Goal: Task Accomplishment & Management: Manage account settings

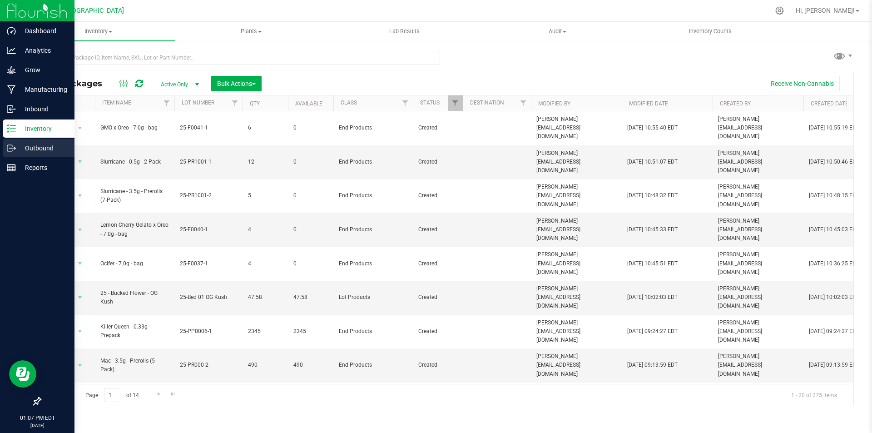
click at [53, 146] on p "Outbound" at bounding box center [43, 148] width 54 height 11
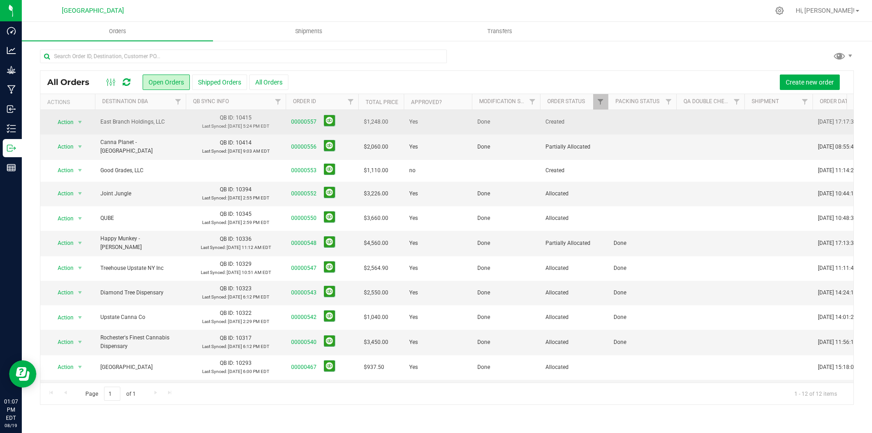
click at [634, 120] on td at bounding box center [642, 122] width 68 height 25
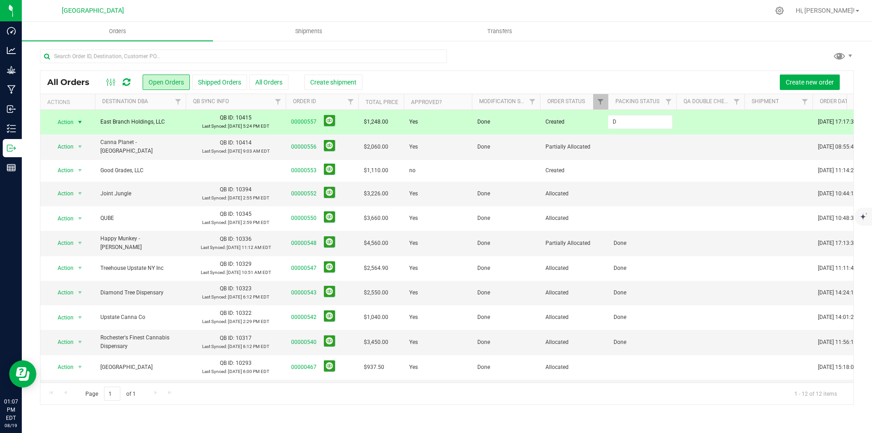
type input "Done"
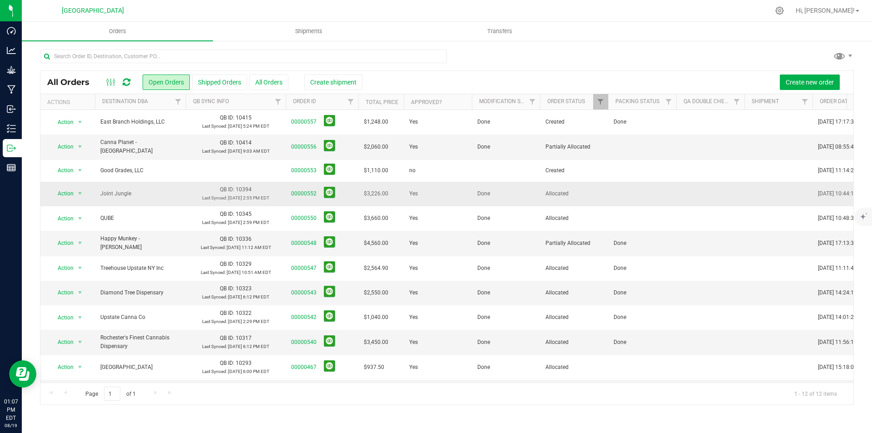
click at [618, 194] on td at bounding box center [642, 194] width 68 height 25
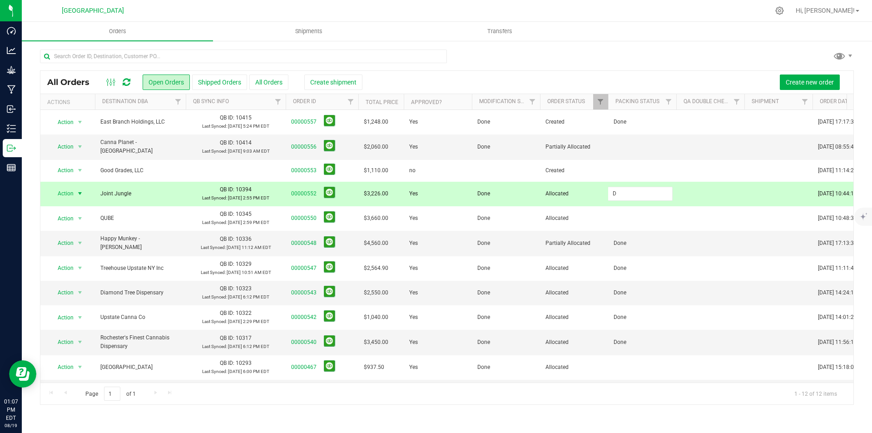
type input "Done"
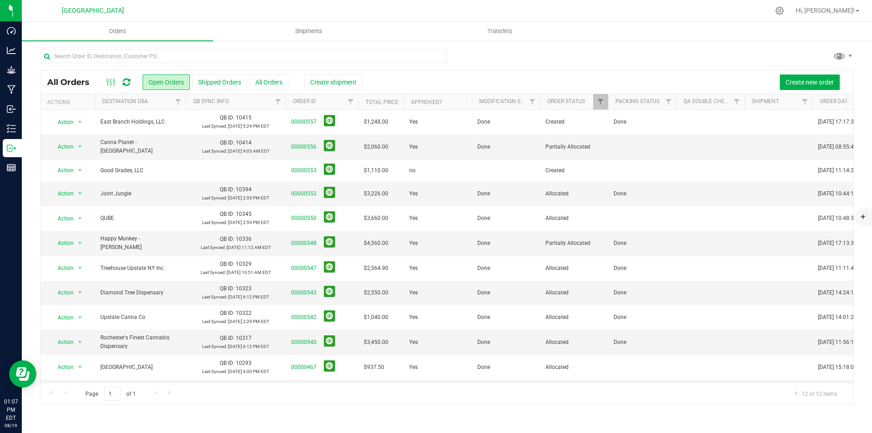
click at [626, 216] on td at bounding box center [642, 218] width 68 height 25
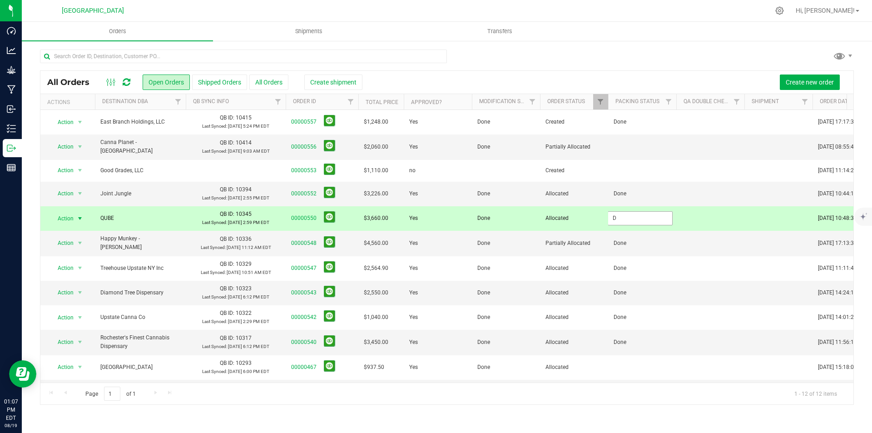
type input "Done"
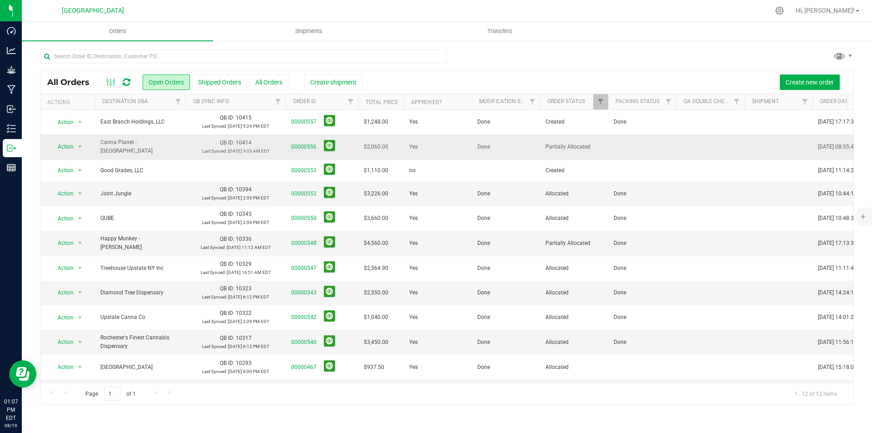
click at [626, 150] on td at bounding box center [642, 146] width 68 height 25
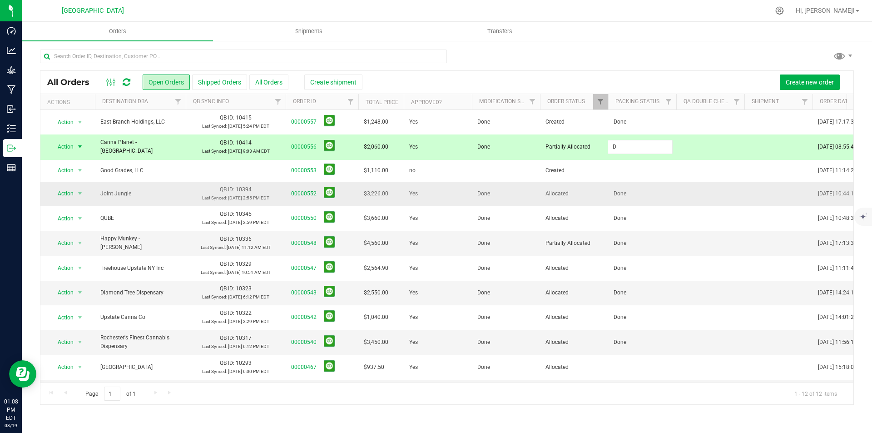
type input "Done"
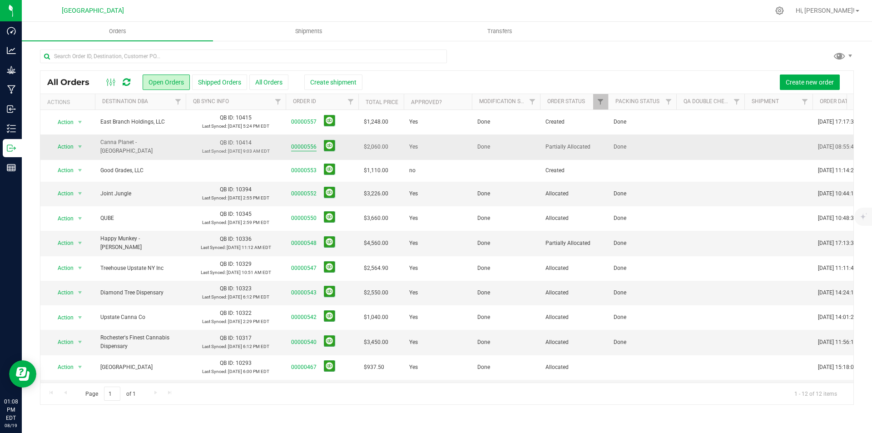
click at [296, 145] on link "00000556" at bounding box center [303, 147] width 25 height 9
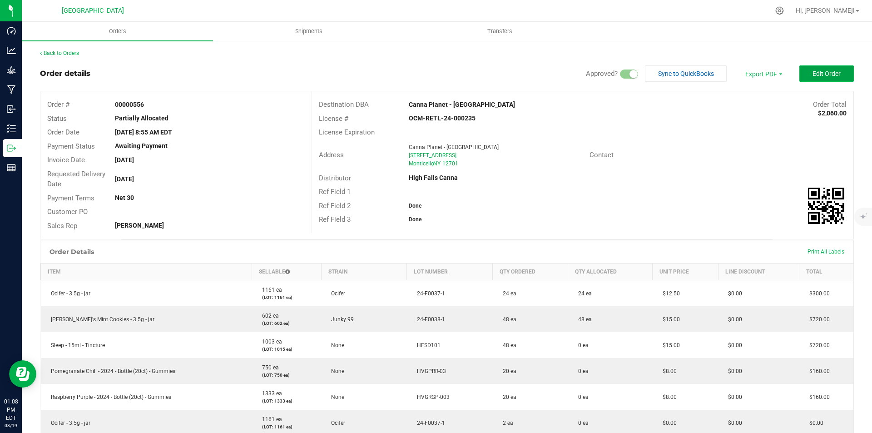
click at [818, 73] on span "Edit Order" at bounding box center [826, 73] width 28 height 7
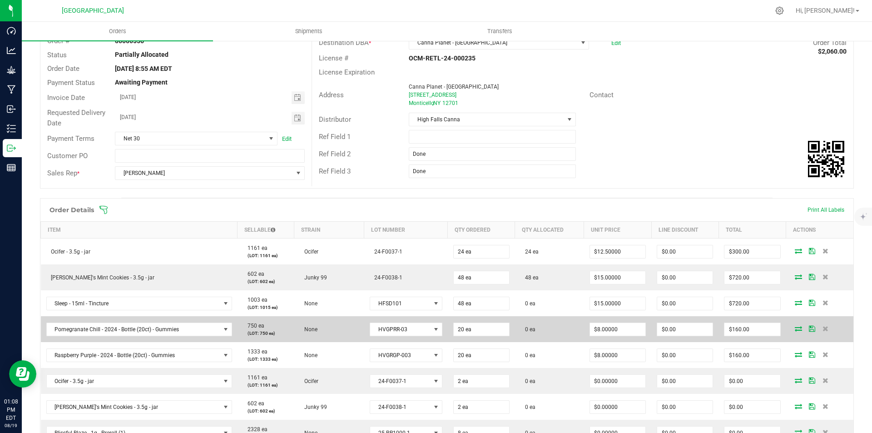
scroll to position [227, 0]
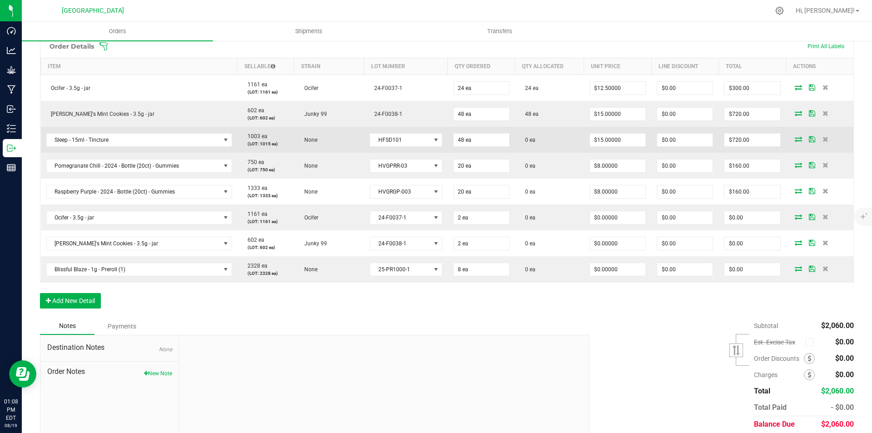
click at [791, 138] on span at bounding box center [798, 138] width 14 height 5
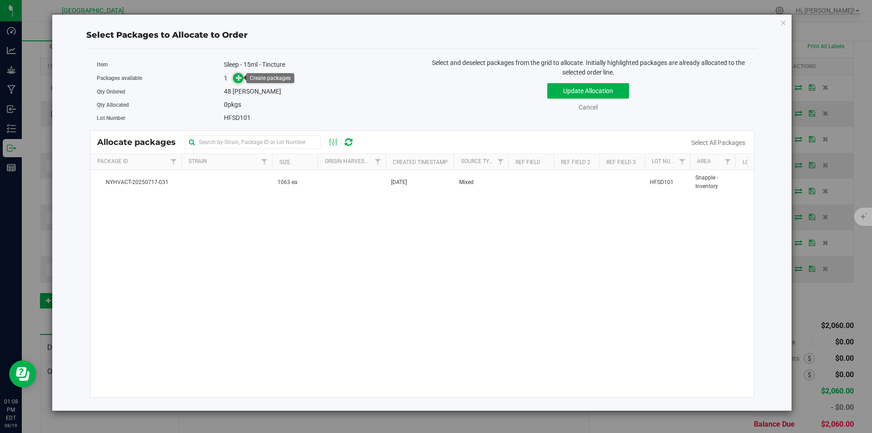
click at [242, 75] on icon at bounding box center [239, 77] width 6 height 6
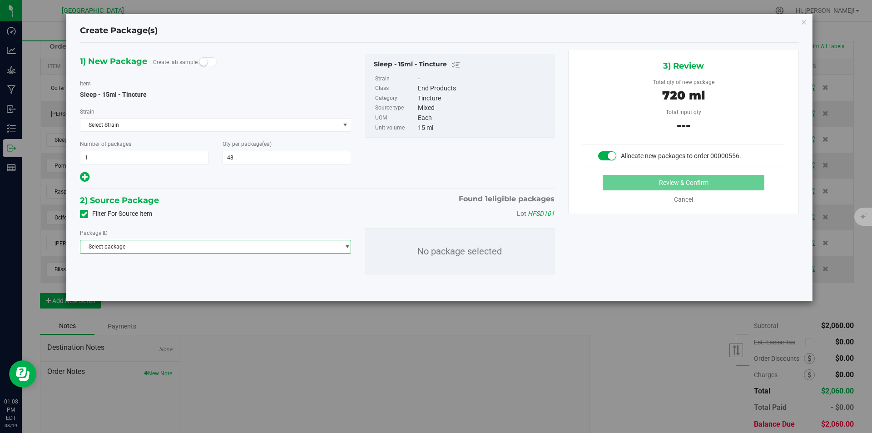
click at [235, 245] on span "Select package" at bounding box center [209, 246] width 259 height 13
click at [186, 285] on span "( Sleep - 15ml - Tincture )" at bounding box center [180, 284] width 60 height 6
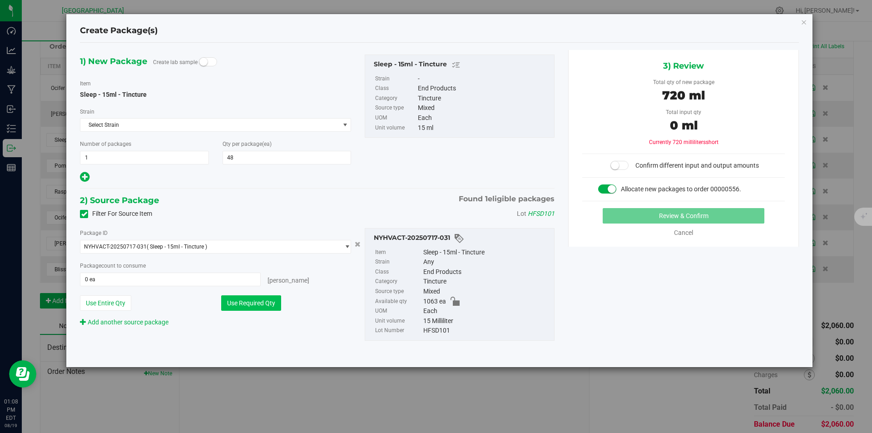
click at [243, 301] on button "Use Required Qty" at bounding box center [251, 302] width 60 height 15
type input "48 ea"
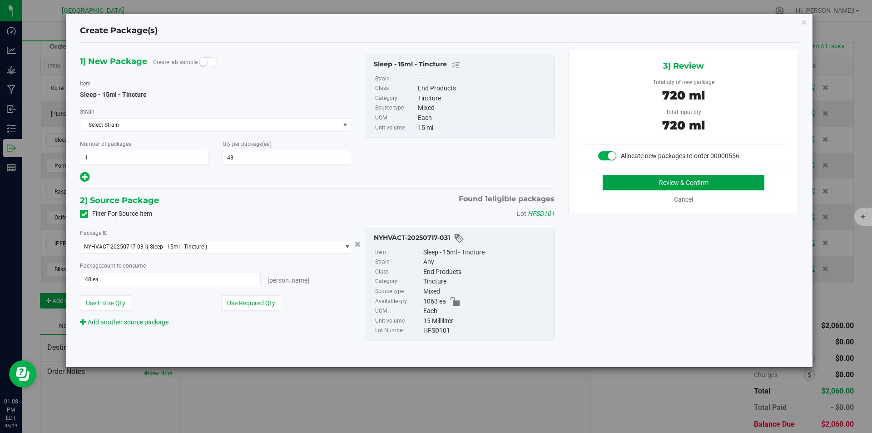
click at [661, 180] on button "Review & Confirm" at bounding box center [683, 182] width 162 height 15
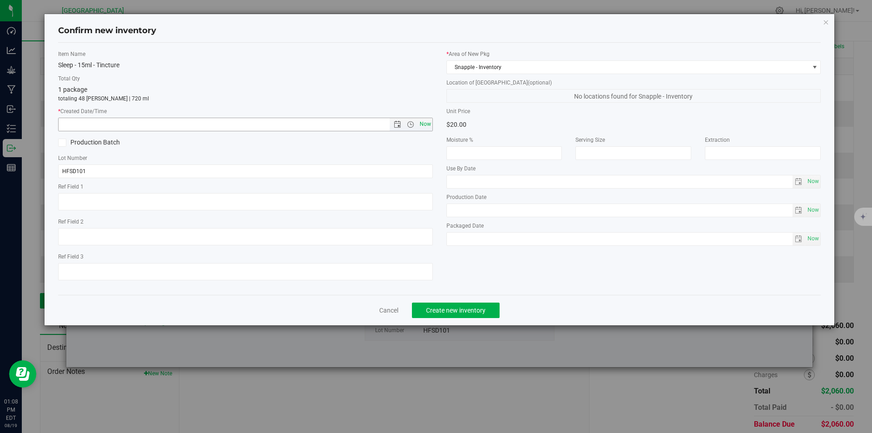
click at [425, 127] on span "Now" at bounding box center [424, 124] width 15 height 13
type input "8/19/2025 1:08 PM"
click at [463, 317] on button "Create new inventory" at bounding box center [456, 309] width 88 height 15
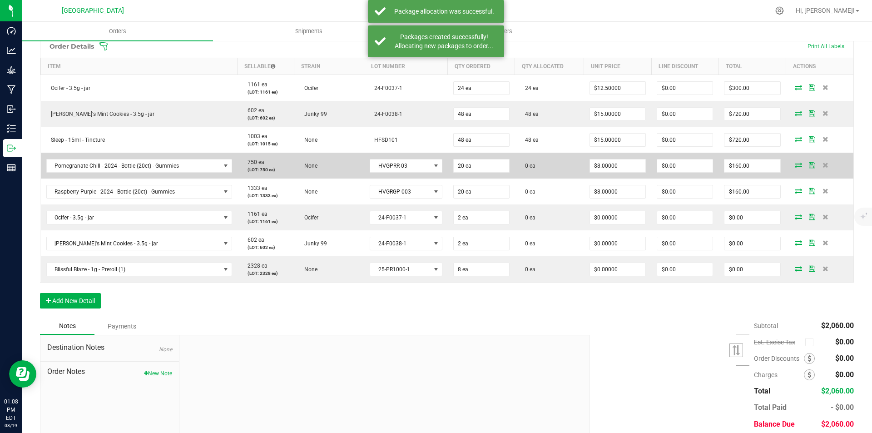
click at [791, 164] on span at bounding box center [798, 164] width 14 height 5
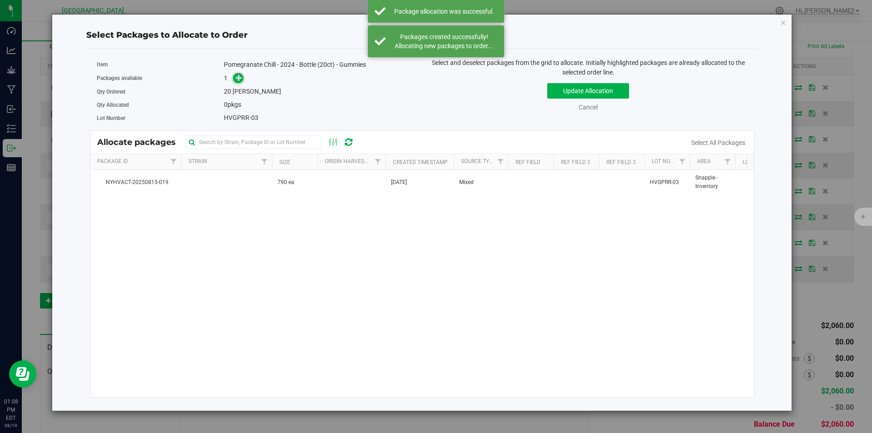
click at [236, 79] on icon at bounding box center [239, 77] width 6 height 6
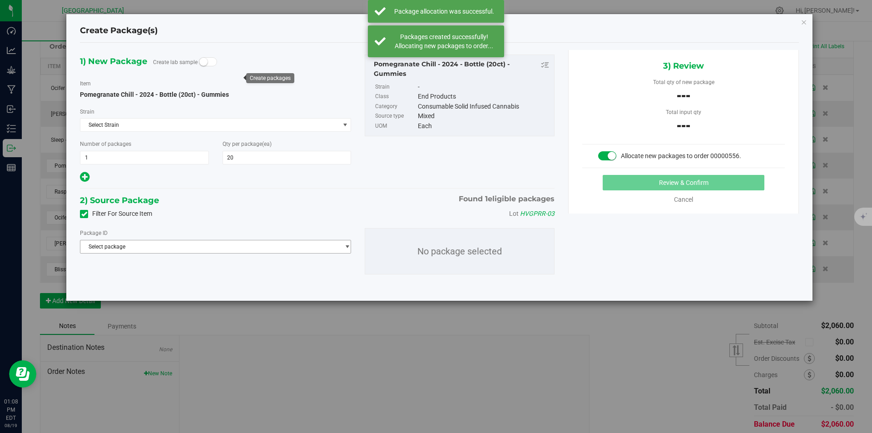
click at [154, 249] on span "Select package" at bounding box center [209, 246] width 259 height 13
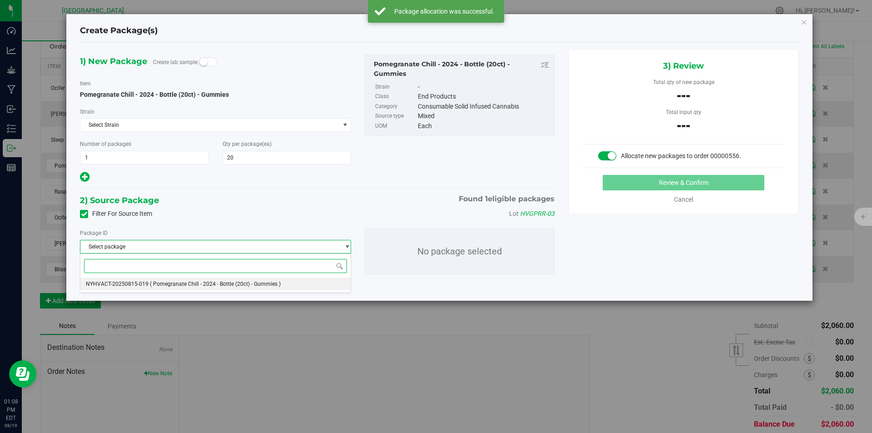
click at [147, 282] on li "NYHVACT-20250815-019 ( Pomegranate Chill - 2024 - Bottle (20ct) - Gummies )" at bounding box center [215, 283] width 270 height 13
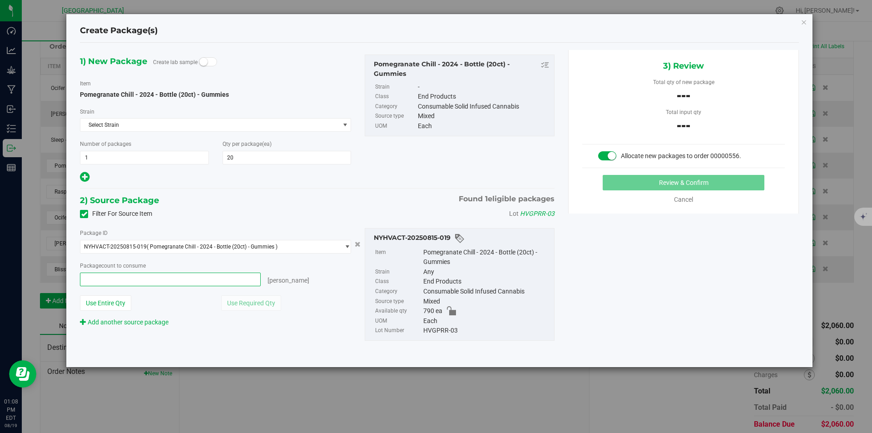
click at [198, 281] on span at bounding box center [170, 279] width 181 height 14
type input "20"
type input "20 ea"
click at [647, 185] on button "Review & Confirm" at bounding box center [683, 182] width 162 height 15
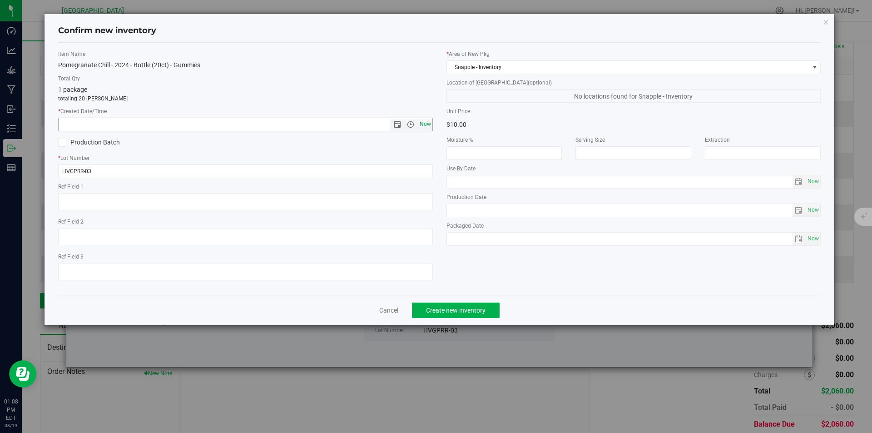
click at [421, 122] on span "Now" at bounding box center [424, 124] width 15 height 13
type input "8/19/2025 1:08 PM"
click at [458, 308] on span "Create new inventory" at bounding box center [455, 309] width 59 height 7
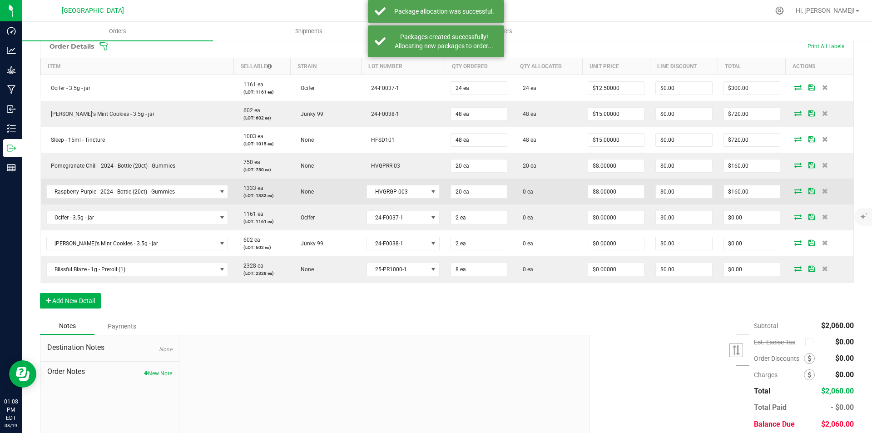
click at [794, 188] on icon at bounding box center [797, 190] width 7 height 5
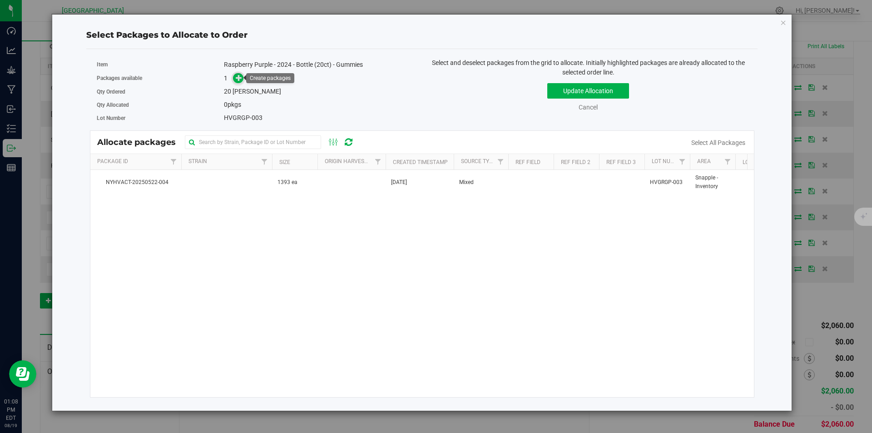
click at [237, 76] on icon at bounding box center [239, 77] width 7 height 7
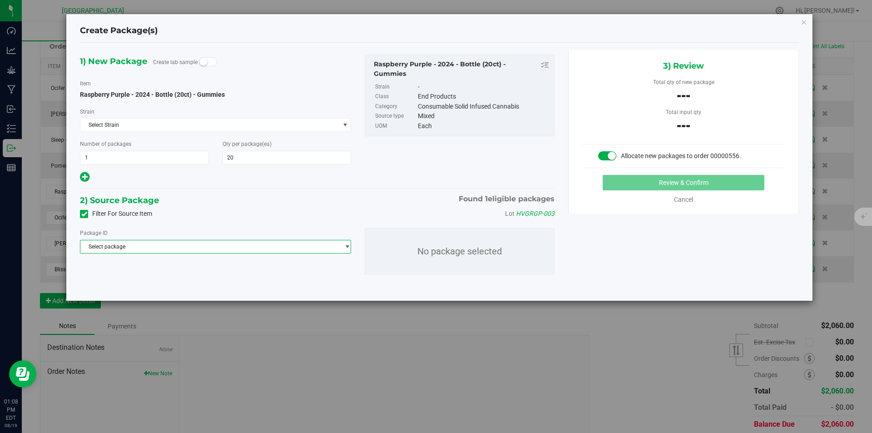
click at [207, 250] on span "Select package" at bounding box center [209, 246] width 259 height 13
drag, startPoint x: 197, startPoint y: 282, endPoint x: 226, endPoint y: 291, distance: 31.0
click at [197, 282] on span "( Raspberry Purple - 2024 - Bottle (20ct) - Gummies )" at bounding box center [213, 284] width 127 height 6
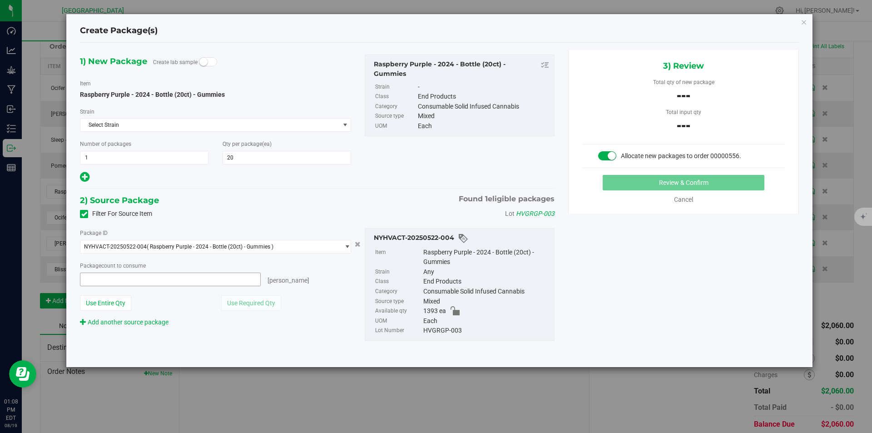
click at [226, 279] on span at bounding box center [170, 279] width 181 height 14
type input "20"
type input "20 ea"
click at [646, 179] on button "Review & Confirm" at bounding box center [683, 182] width 162 height 15
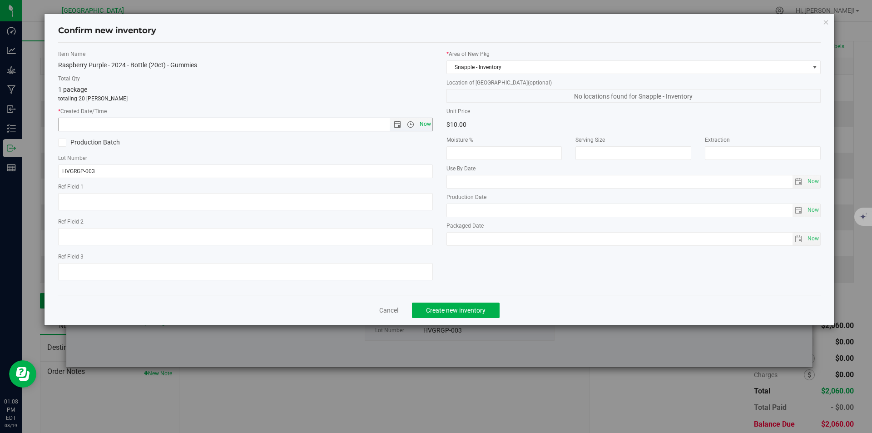
click at [425, 129] on span "Now" at bounding box center [424, 124] width 15 height 13
type input "8/19/2025 1:08 PM"
click at [457, 308] on span "Create new inventory" at bounding box center [455, 309] width 59 height 7
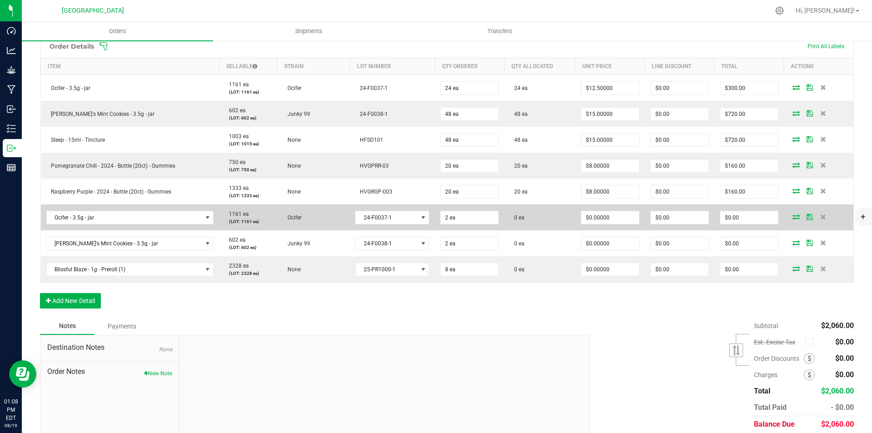
click at [792, 214] on icon at bounding box center [795, 216] width 7 height 5
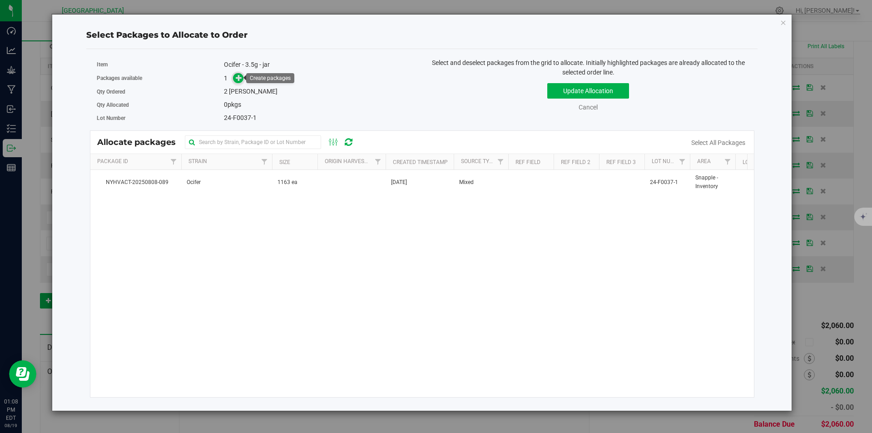
click at [234, 75] on span at bounding box center [238, 78] width 10 height 10
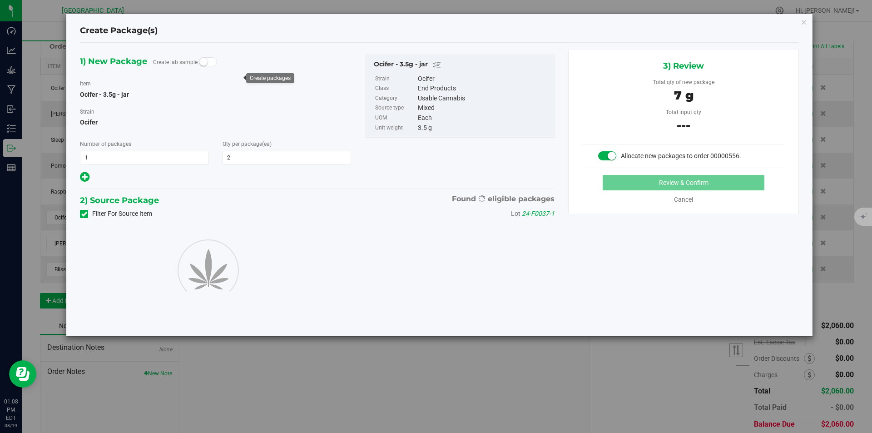
type input "2"
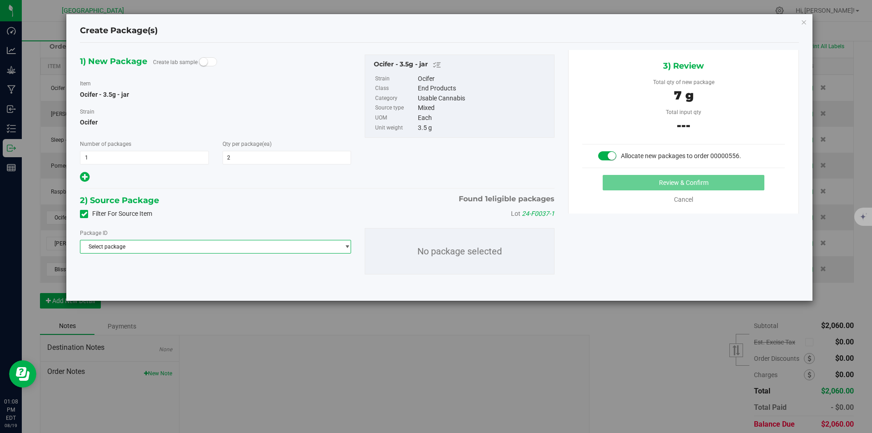
click at [263, 240] on span "Select package" at bounding box center [209, 246] width 259 height 13
click at [166, 286] on span "( Ocifer - 3.5g - jar )" at bounding box center [173, 284] width 46 height 6
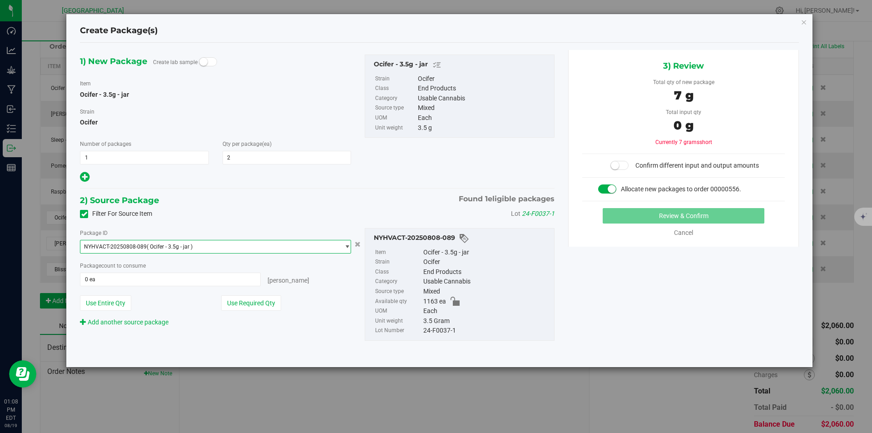
click at [250, 311] on div "Package ID NYHVACT-20250808-089 ( Ocifer - 3.5g - jar ) NYHVACT-20250808-089 Pa…" at bounding box center [215, 277] width 285 height 99
click at [239, 308] on button "Use Required Qty" at bounding box center [251, 302] width 60 height 15
type input "2 ea"
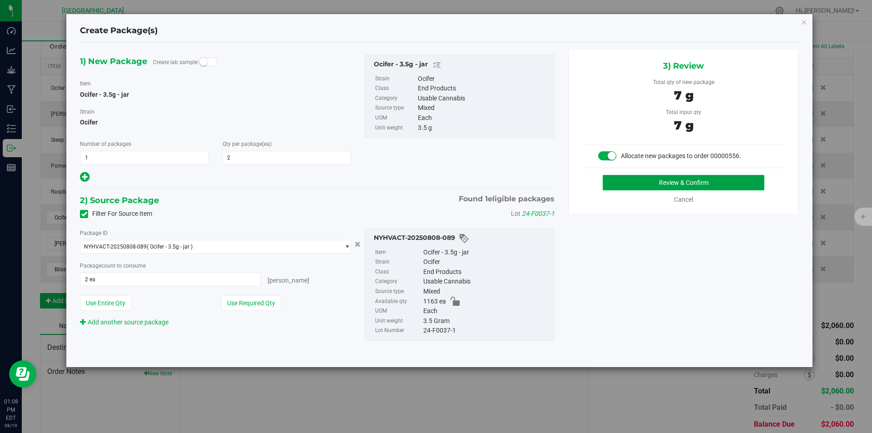
click at [754, 182] on button "Review & Confirm" at bounding box center [683, 182] width 162 height 15
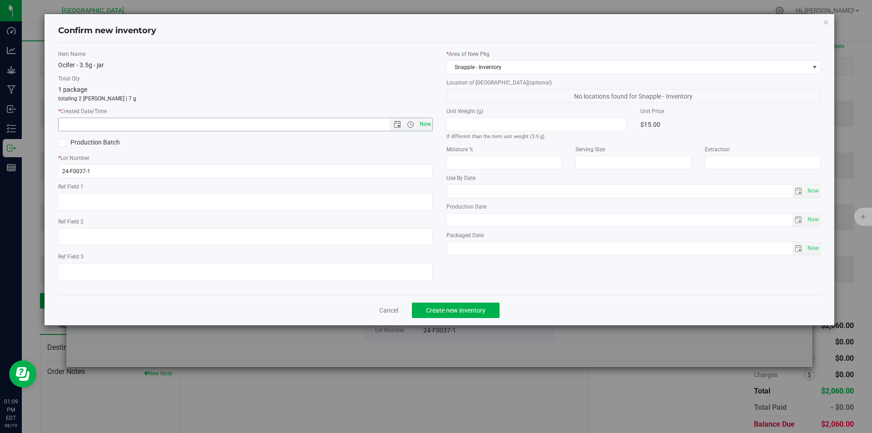
click at [423, 125] on span "Now" at bounding box center [424, 124] width 15 height 13
type input "8/19/2025 1:09 PM"
click at [436, 313] on span "Create new inventory" at bounding box center [455, 309] width 59 height 7
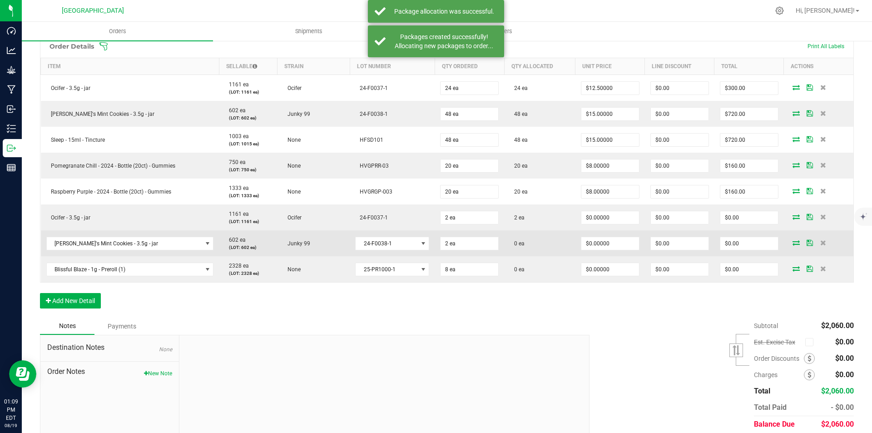
click at [792, 242] on icon at bounding box center [795, 242] width 7 height 5
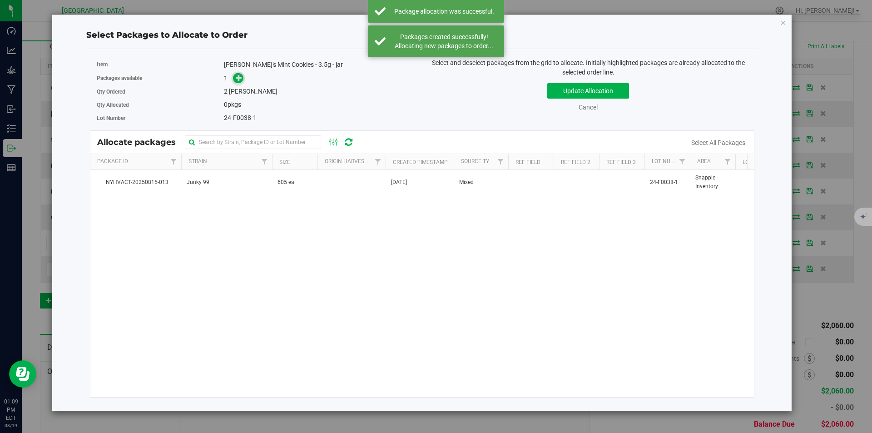
click at [242, 77] on icon at bounding box center [239, 77] width 6 height 6
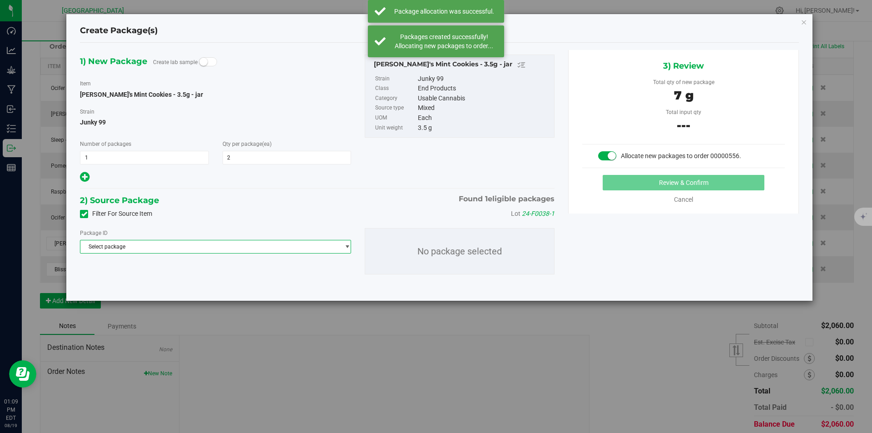
click at [214, 248] on span "Select package" at bounding box center [209, 246] width 259 height 13
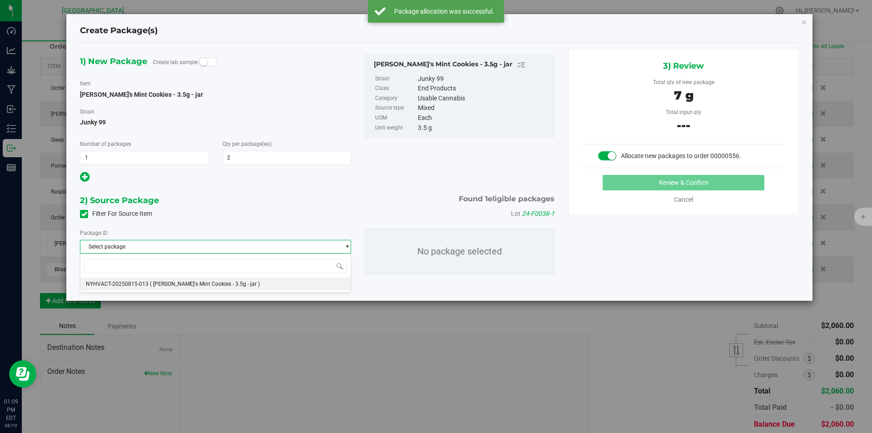
click at [183, 279] on li "NYHVACT-20250815-013 ( Cindy's Mint Cookies - 3.5g - jar )" at bounding box center [215, 283] width 270 height 13
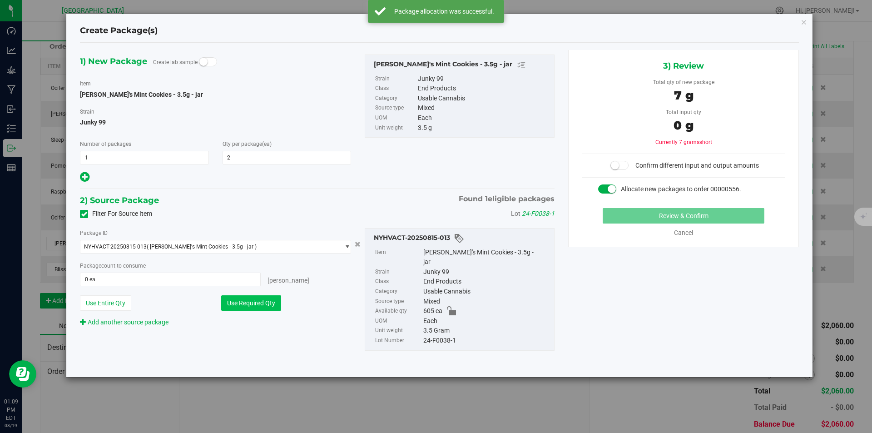
click at [252, 296] on button "Use Required Qty" at bounding box center [251, 302] width 60 height 15
type input "2 ea"
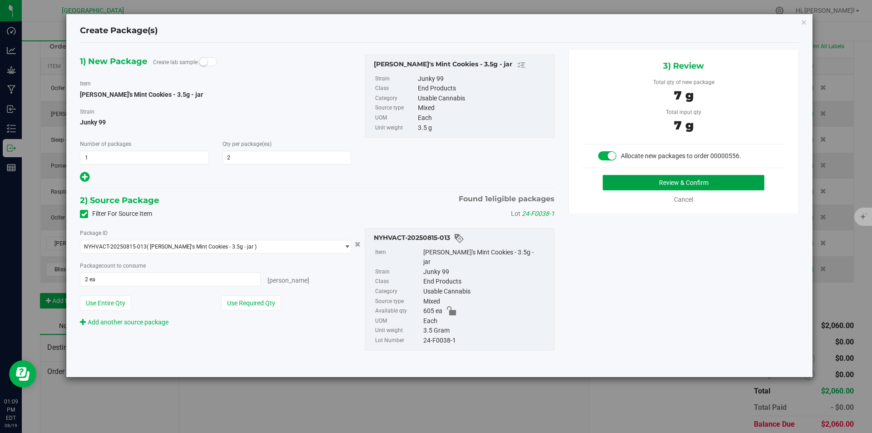
click at [722, 183] on button "Review & Confirm" at bounding box center [683, 182] width 162 height 15
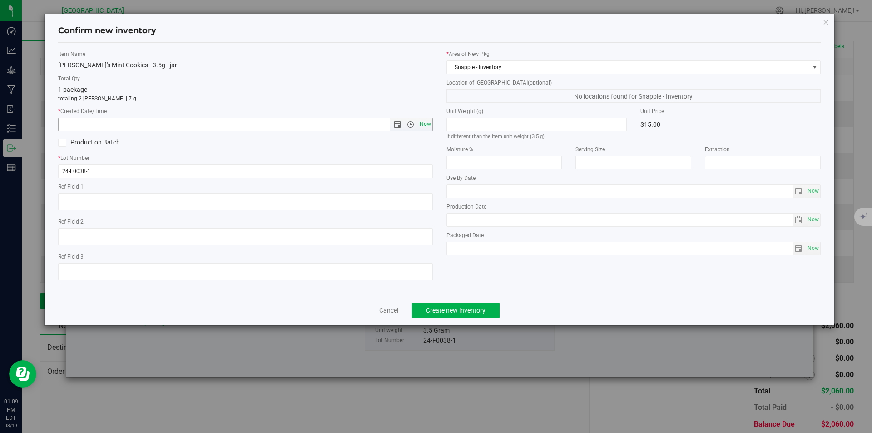
click at [427, 127] on span "Now" at bounding box center [424, 124] width 15 height 13
type input "8/19/2025 1:09 PM"
click at [451, 309] on span "Create new inventory" at bounding box center [455, 309] width 59 height 7
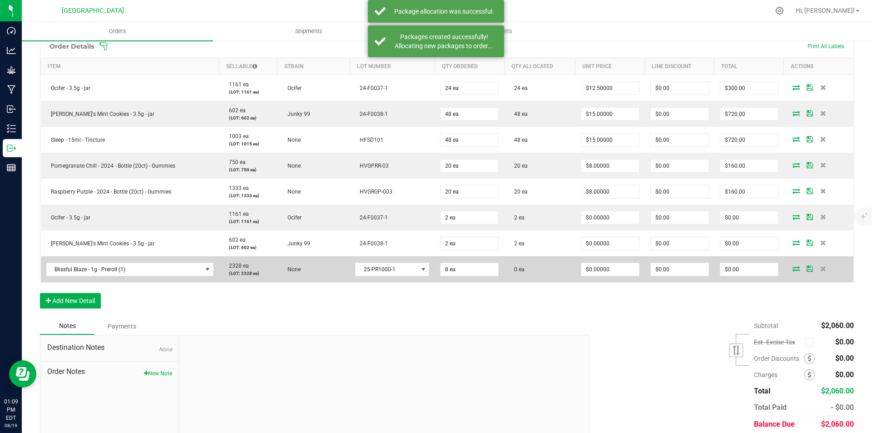
click at [792, 268] on icon at bounding box center [795, 268] width 7 height 5
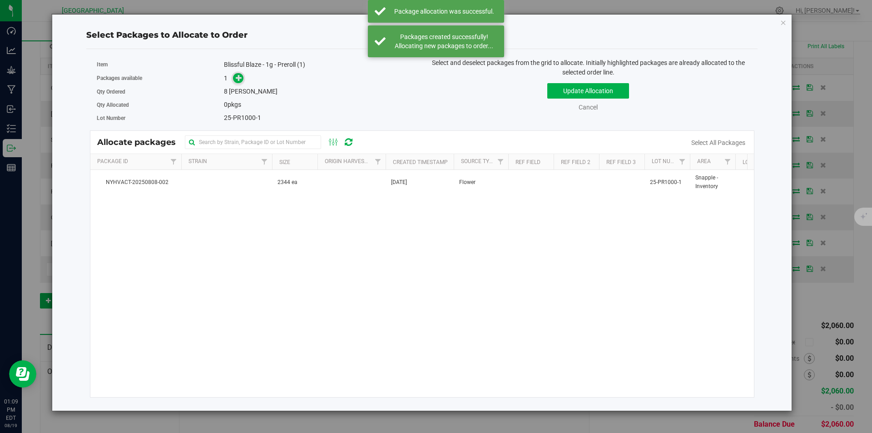
click at [239, 77] on icon at bounding box center [239, 77] width 6 height 6
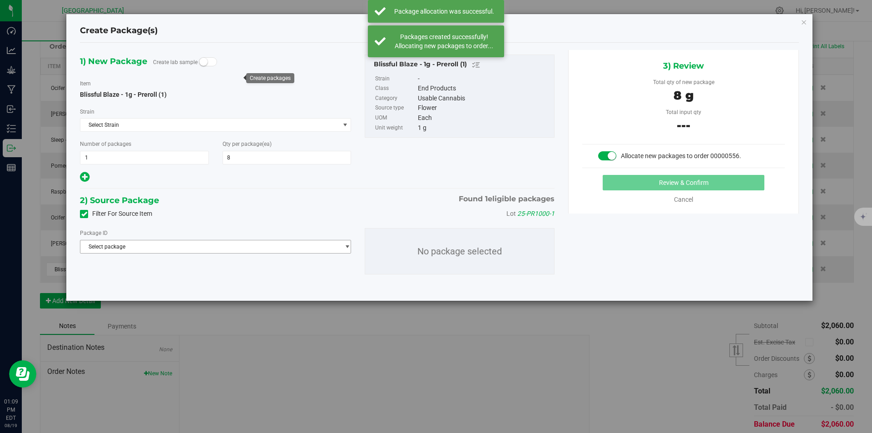
click at [258, 251] on span "Select package" at bounding box center [209, 246] width 259 height 13
click at [226, 284] on span "( Blissful Blaze - 1g - Preroll (1) )" at bounding box center [188, 284] width 77 height 6
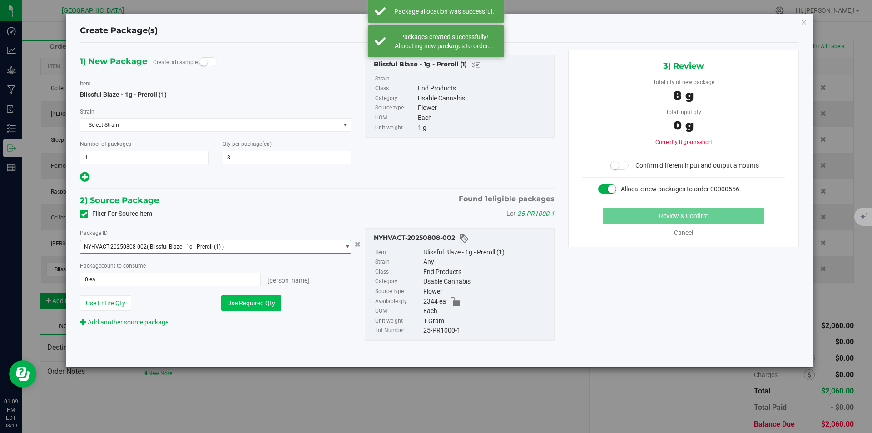
click at [273, 307] on button "Use Required Qty" at bounding box center [251, 302] width 60 height 15
type input "8 ea"
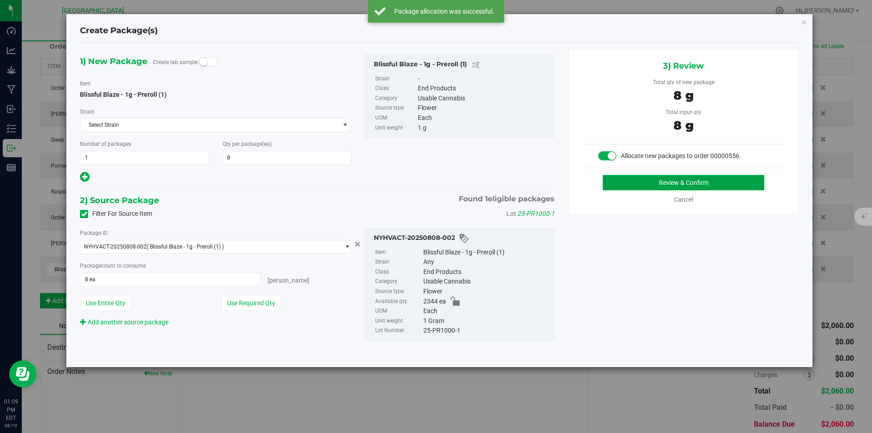
click at [685, 182] on button "Review & Confirm" at bounding box center [683, 182] width 162 height 15
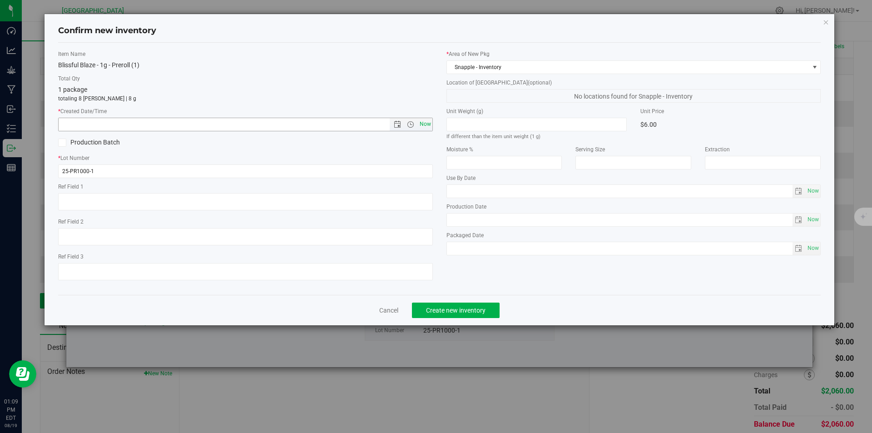
click at [428, 119] on span "Now" at bounding box center [424, 124] width 15 height 13
type input "8/19/2025 1:09 PM"
click at [459, 307] on span "Create new inventory" at bounding box center [455, 309] width 59 height 7
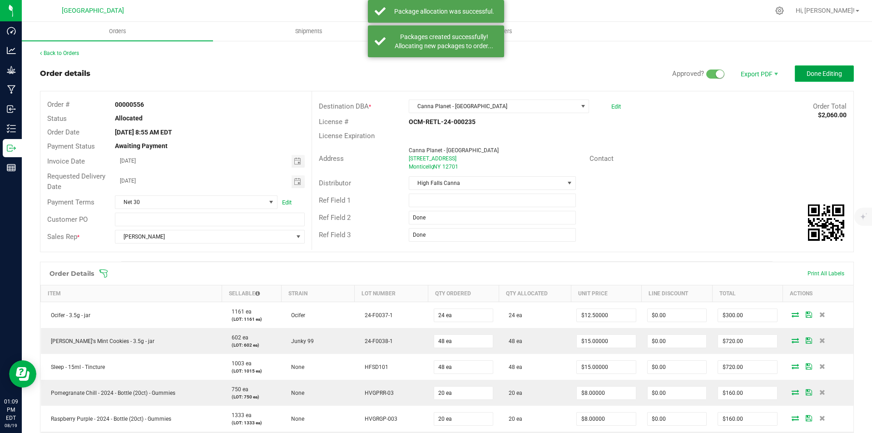
click at [833, 80] on button "Done Editing" at bounding box center [824, 73] width 59 height 16
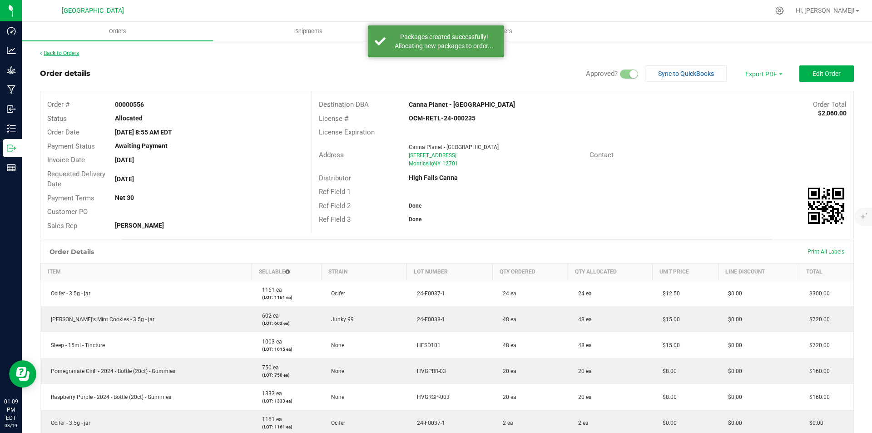
click at [57, 53] on link "Back to Orders" at bounding box center [59, 53] width 39 height 6
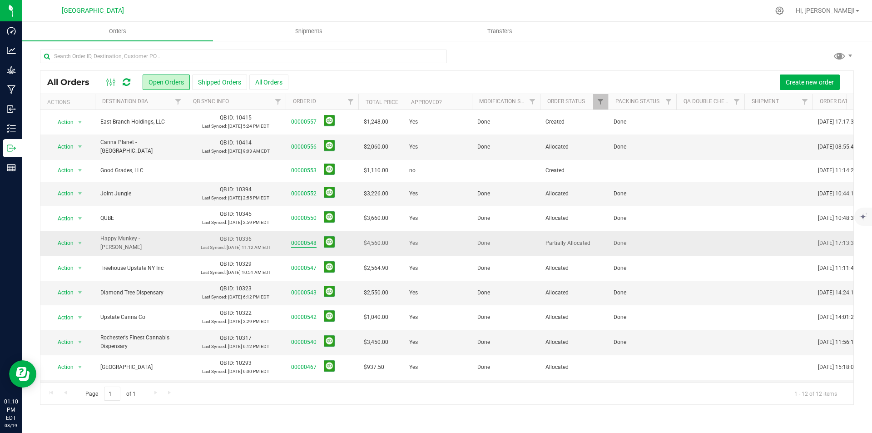
click at [299, 239] on link "00000548" at bounding box center [303, 243] width 25 height 9
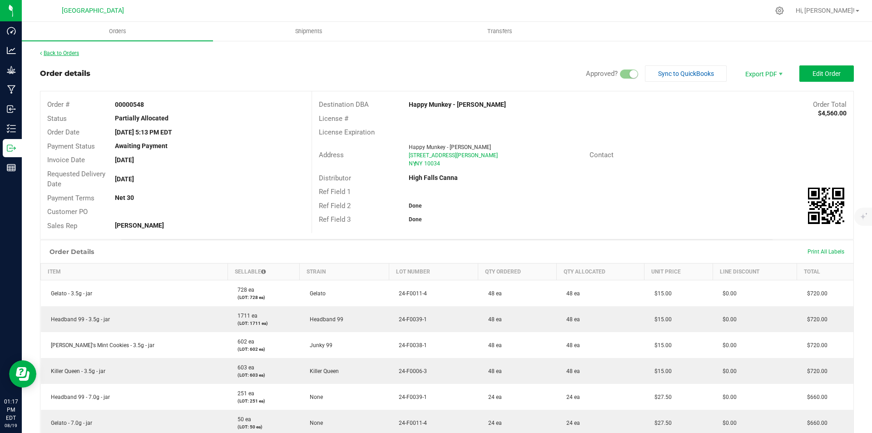
click at [69, 55] on link "Back to Orders" at bounding box center [59, 53] width 39 height 6
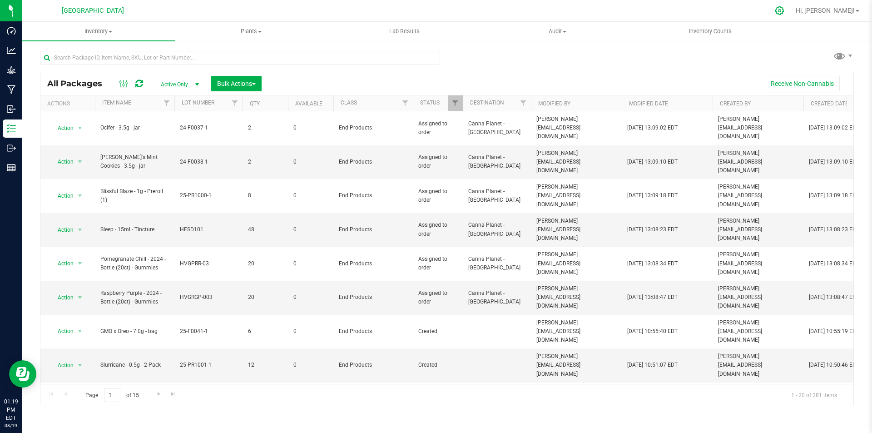
click at [784, 8] on icon at bounding box center [779, 10] width 9 height 9
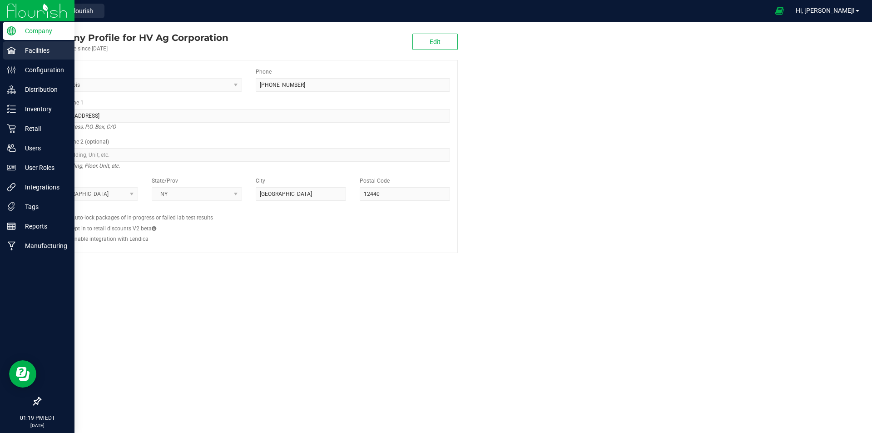
click at [22, 52] on p "Facilities" at bounding box center [43, 50] width 54 height 11
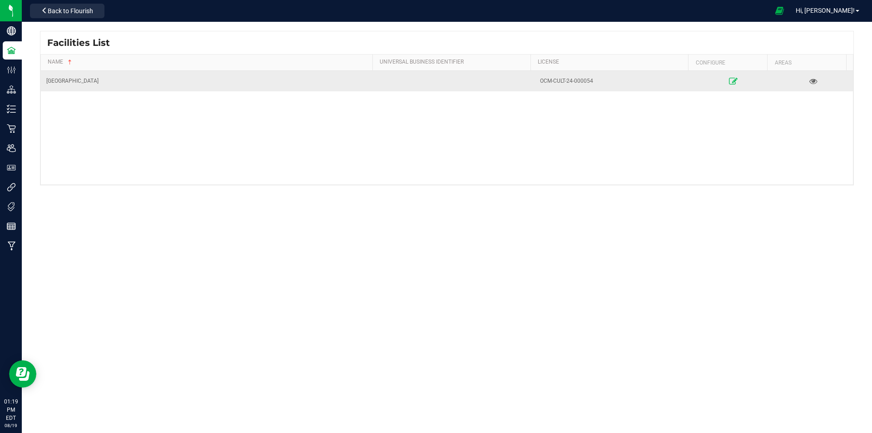
click at [729, 82] on icon at bounding box center [733, 81] width 9 height 6
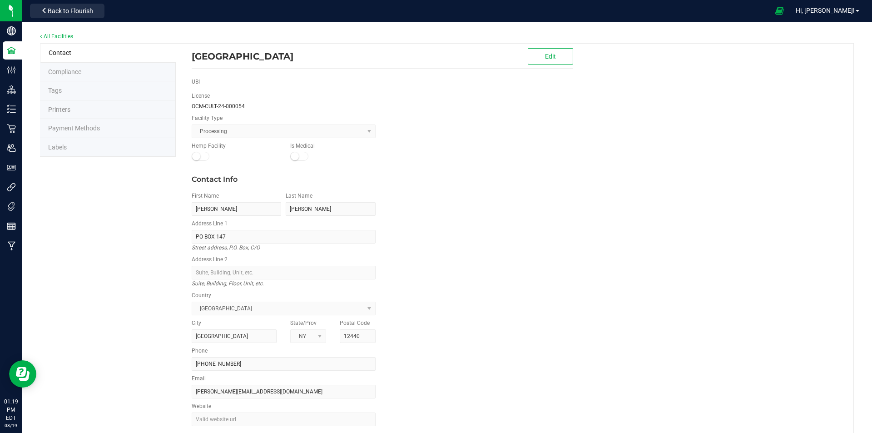
click at [84, 104] on li "Printers" at bounding box center [108, 109] width 136 height 19
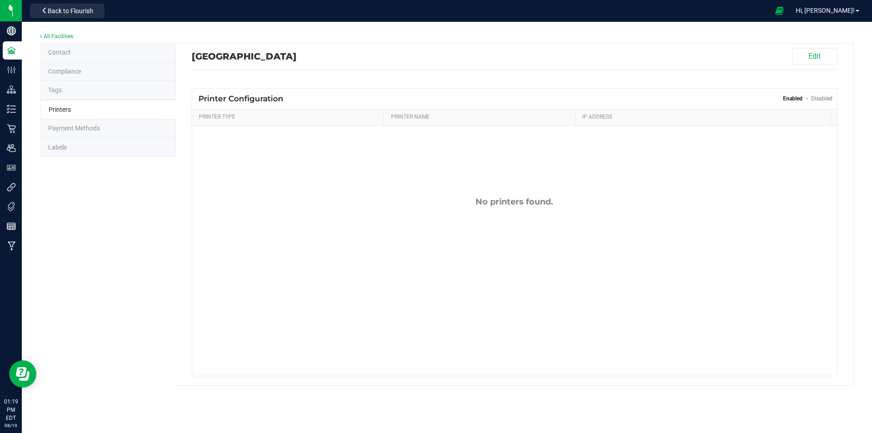
click at [798, 99] on link "Enabled" at bounding box center [793, 98] width 20 height 6
click at [810, 52] on button "Edit" at bounding box center [814, 56] width 45 height 17
click at [341, 90] on div "Printer Configuration Add Printer Enabled Disabled" at bounding box center [514, 98] width 645 height 20
click at [335, 98] on span "Add Printer" at bounding box center [320, 97] width 32 height 7
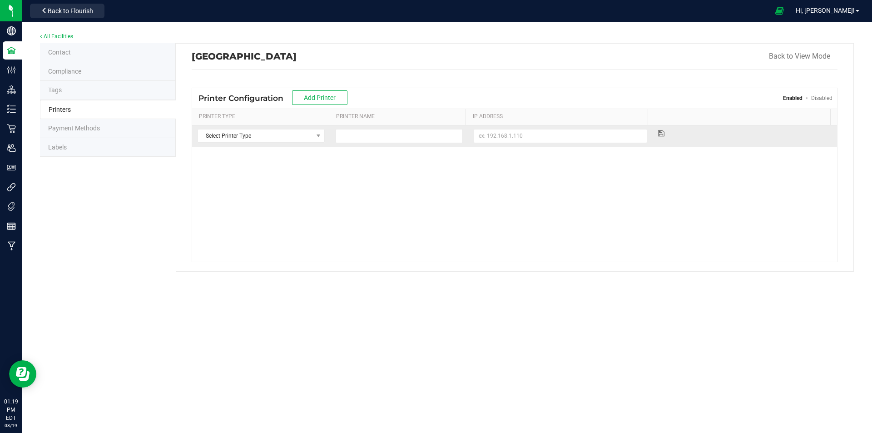
click at [295, 143] on td "Select Printer Type Select Printer Type Receipt Label Other" at bounding box center [261, 135] width 138 height 21
click at [280, 137] on span "Select Printer Type" at bounding box center [255, 135] width 115 height 13
click at [250, 166] on li "Label" at bounding box center [260, 165] width 125 height 14
click at [413, 137] on input at bounding box center [399, 136] width 127 height 14
type input "zebra ZD421T"
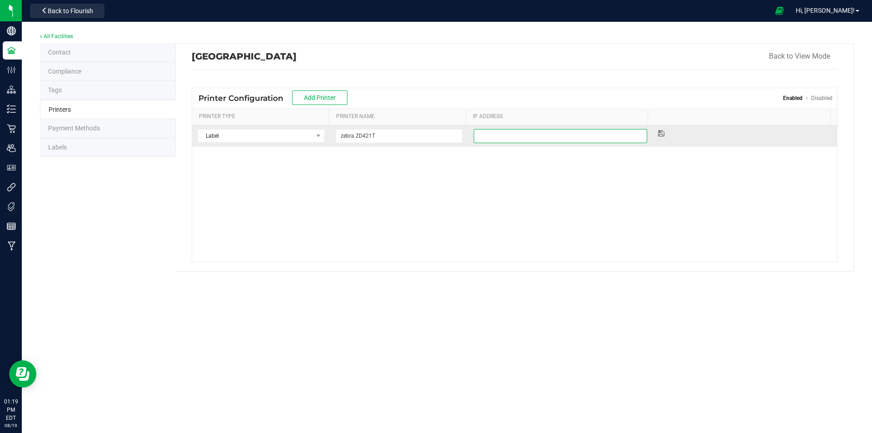
click at [535, 132] on input at bounding box center [560, 136] width 173 height 14
click at [538, 141] on input at bounding box center [560, 136] width 173 height 14
type input "D6J234808949"
click at [659, 133] on icon at bounding box center [661, 132] width 6 height 5
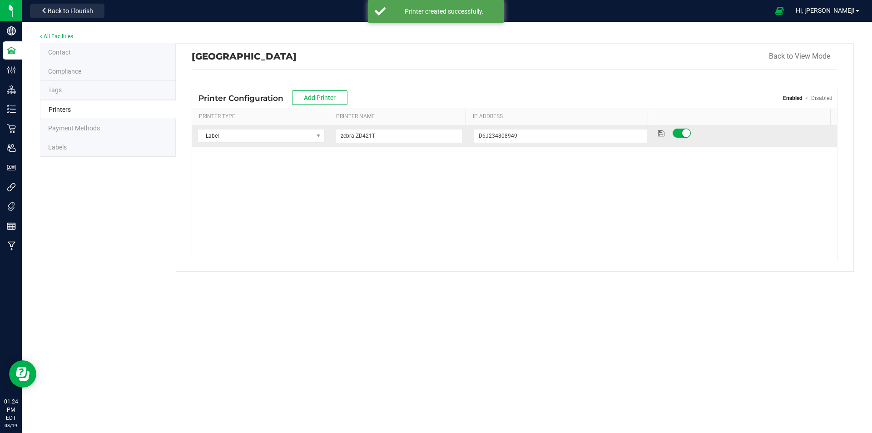
click at [66, 148] on span "Labels" at bounding box center [57, 146] width 19 height 7
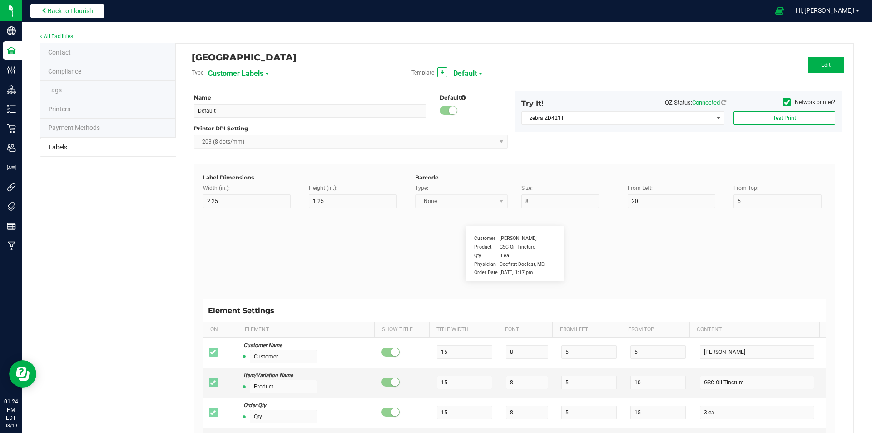
click at [69, 10] on span "Back to Flourish" at bounding box center [70, 10] width 45 height 7
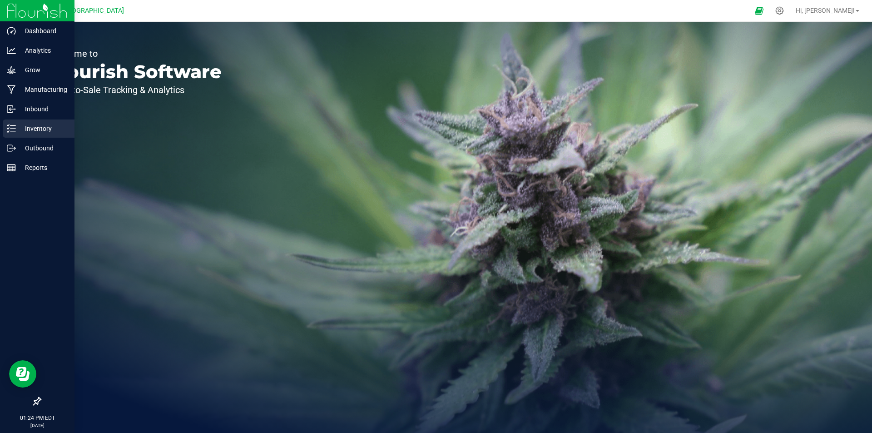
click at [17, 124] on p "Inventory" at bounding box center [43, 128] width 54 height 11
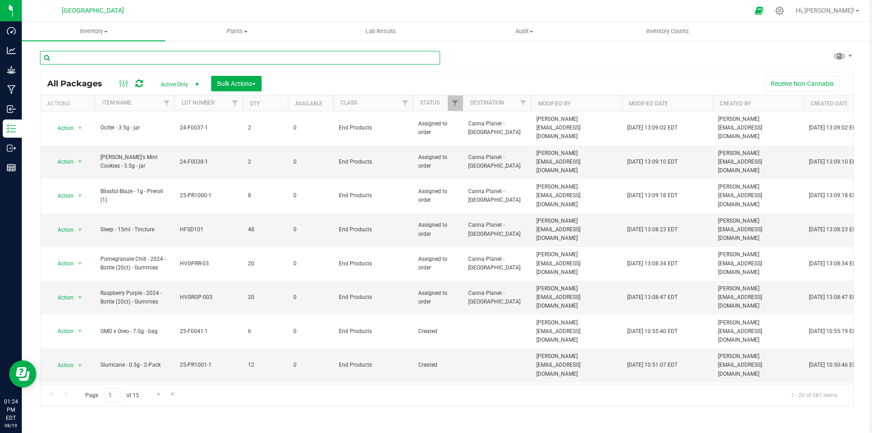
click at [120, 56] on input "text" at bounding box center [240, 58] width 400 height 14
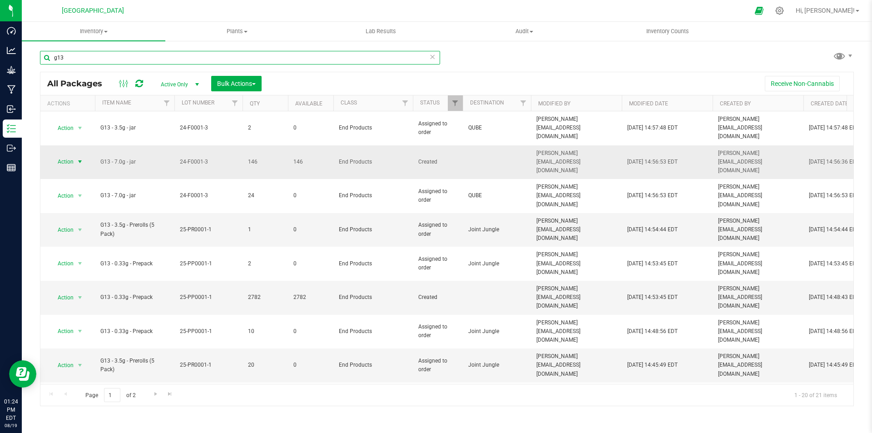
type input "g13"
click at [59, 155] on span "Action" at bounding box center [61, 161] width 25 height 13
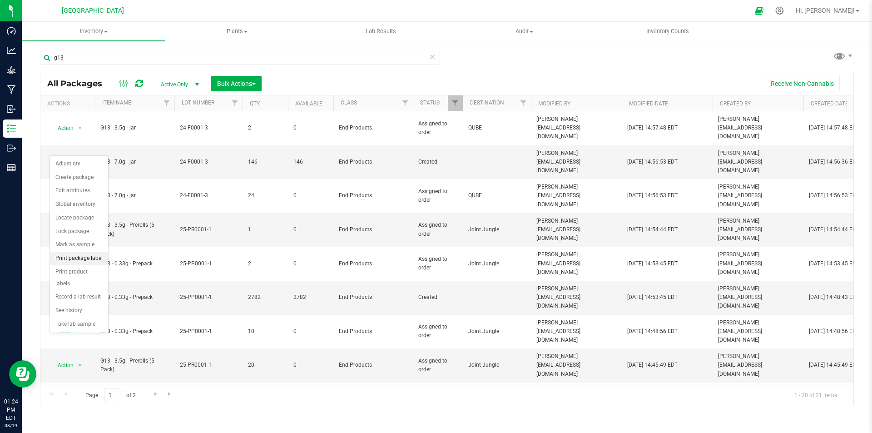
click at [94, 256] on li "Print package label" at bounding box center [79, 259] width 58 height 14
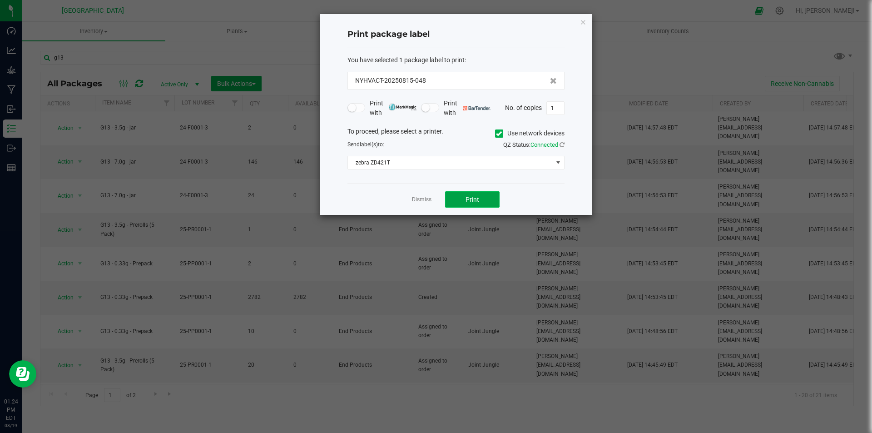
click at [477, 195] on button "Print" at bounding box center [472, 199] width 54 height 16
click at [582, 20] on icon "button" at bounding box center [583, 21] width 6 height 11
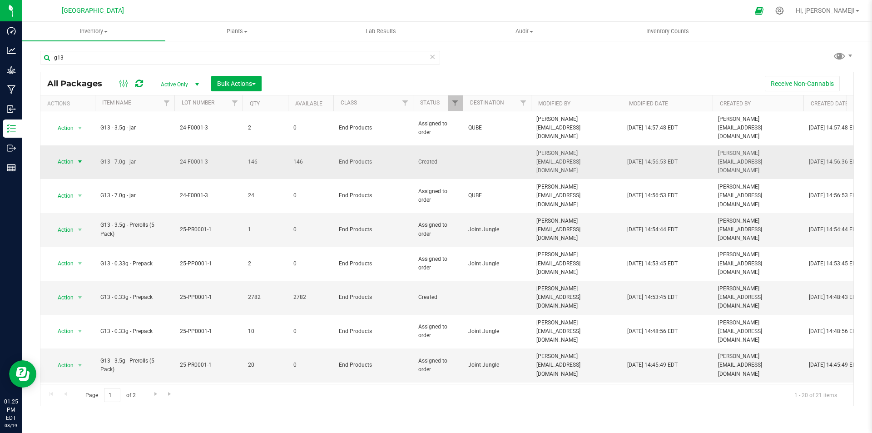
click at [69, 155] on span "Action" at bounding box center [61, 161] width 25 height 13
click at [94, 271] on li "Print product labels" at bounding box center [79, 277] width 58 height 25
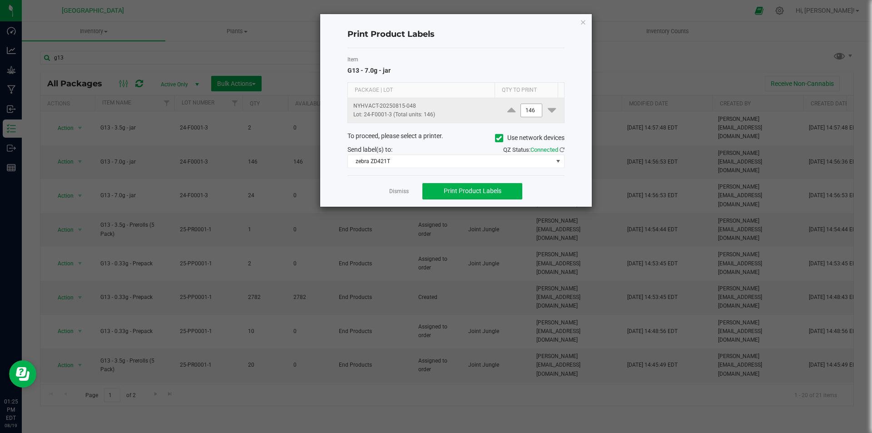
click at [530, 109] on input "146" at bounding box center [531, 110] width 21 height 13
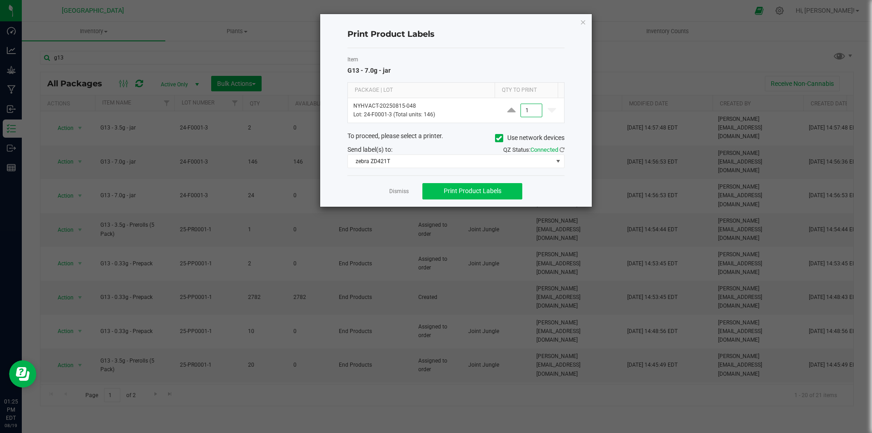
type input "1"
click at [483, 188] on span "Print Product Labels" at bounding box center [473, 190] width 58 height 7
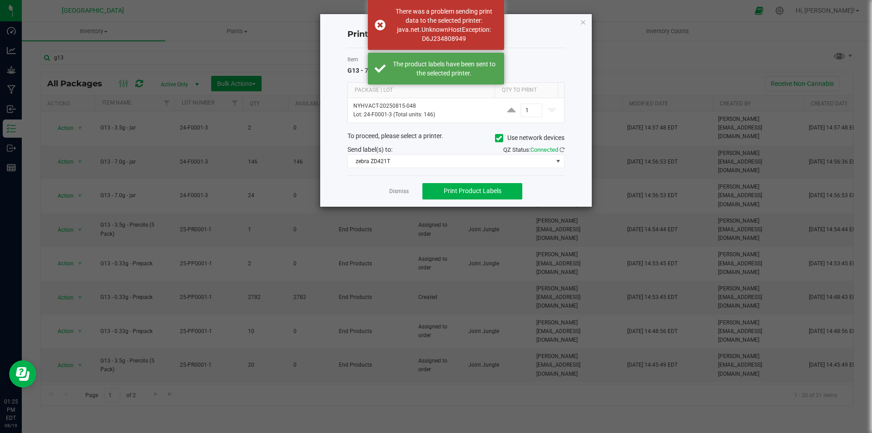
drag, startPoint x: 586, startPoint y: 21, endPoint x: 592, endPoint y: 20, distance: 6.4
click at [586, 21] on icon "button" at bounding box center [583, 21] width 6 height 11
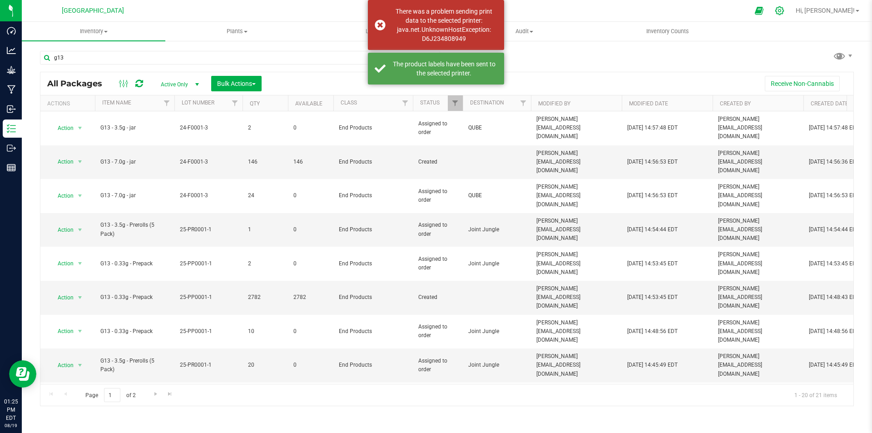
click at [791, 13] on div at bounding box center [779, 11] width 23 height 20
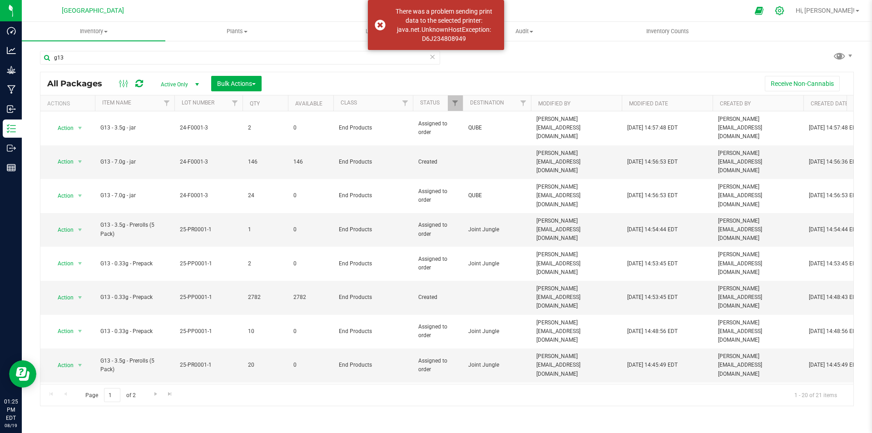
click at [784, 7] on icon at bounding box center [780, 11] width 10 height 10
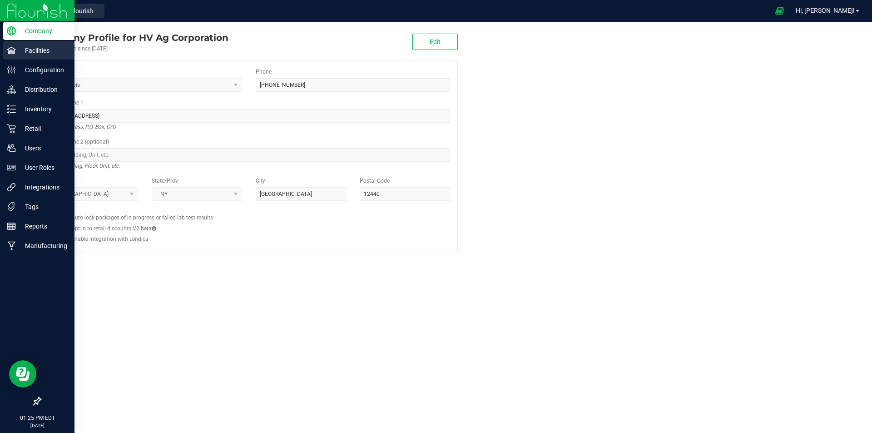
click at [38, 50] on p "Facilities" at bounding box center [43, 50] width 54 height 11
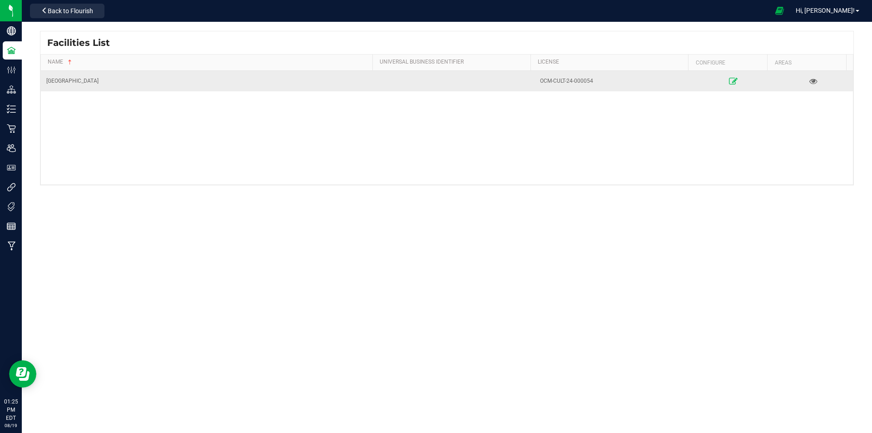
click at [734, 81] on link at bounding box center [733, 81] width 75 height 15
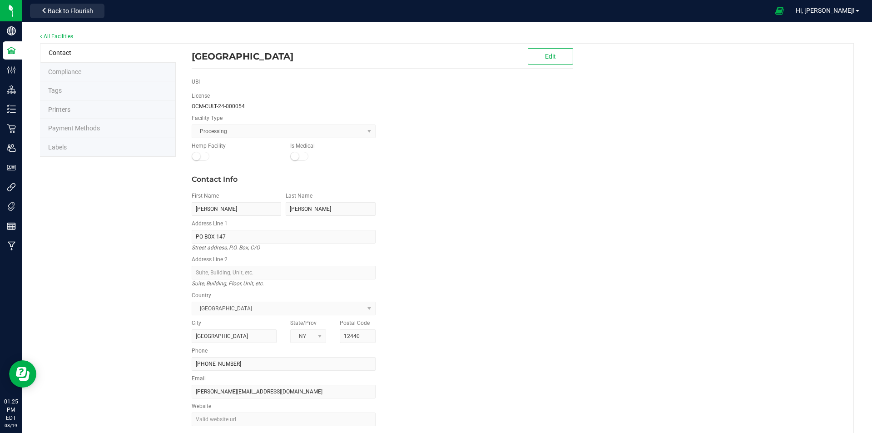
click at [92, 108] on li "Printers" at bounding box center [108, 109] width 136 height 19
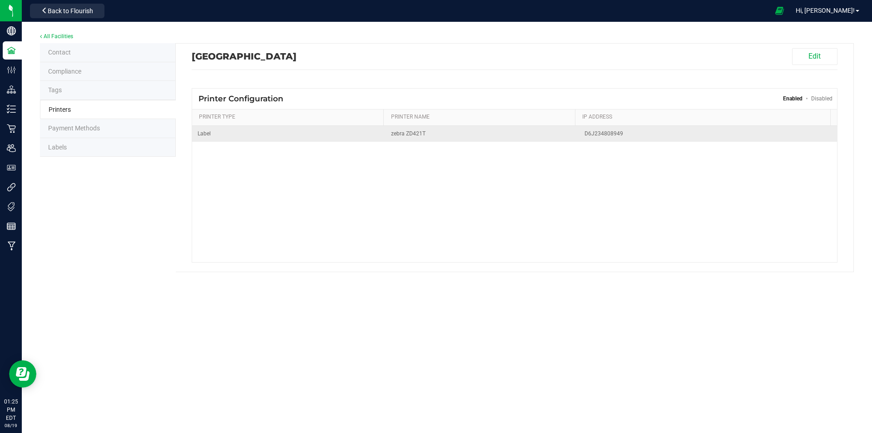
click at [630, 134] on span "D6J234808949" at bounding box center [707, 133] width 247 height 9
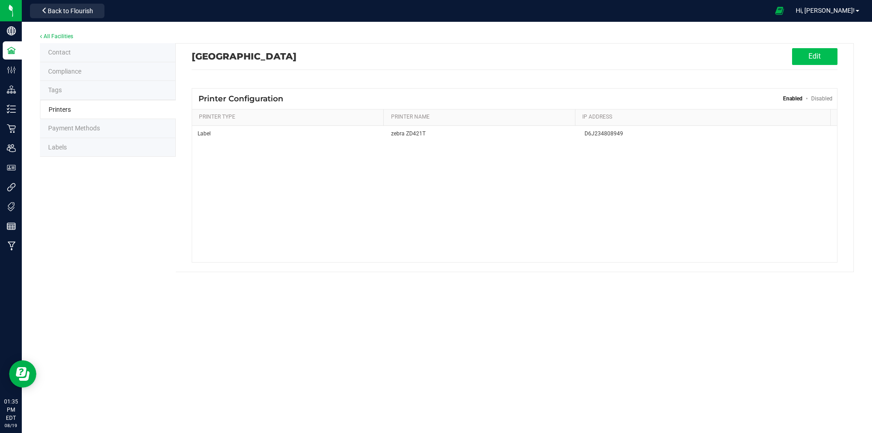
click at [823, 54] on button "Edit" at bounding box center [814, 56] width 45 height 17
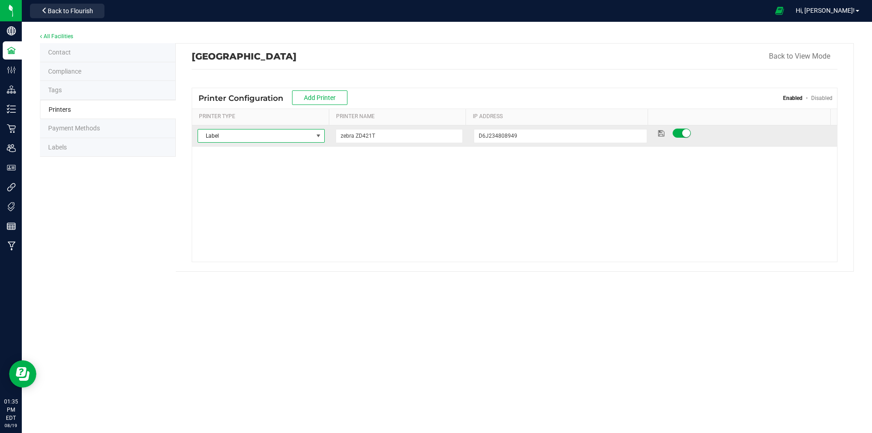
click at [216, 134] on span "Label" at bounding box center [255, 135] width 115 height 13
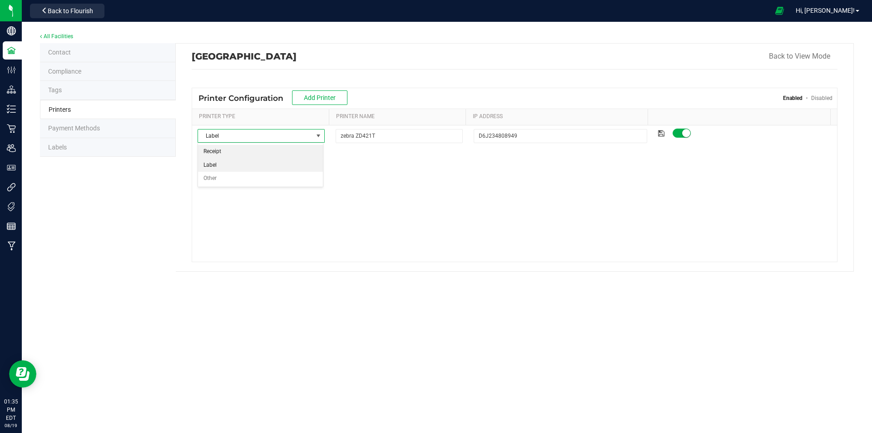
click at [239, 154] on li "Receipt" at bounding box center [260, 152] width 125 height 14
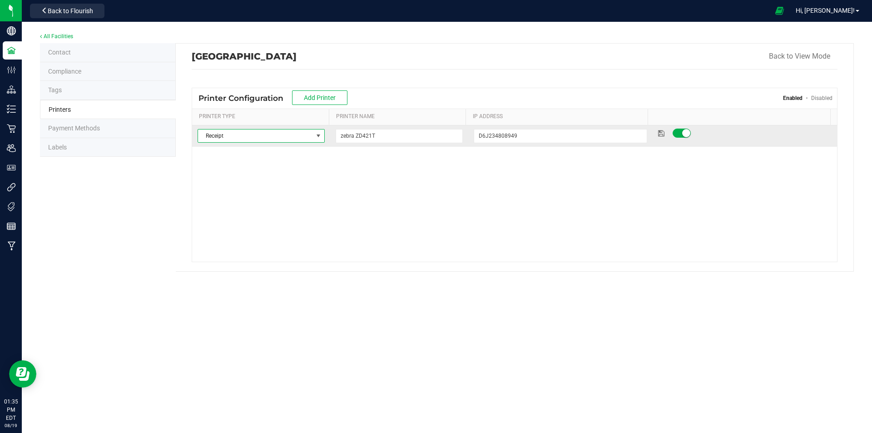
click at [281, 134] on span "Receipt" at bounding box center [255, 135] width 115 height 13
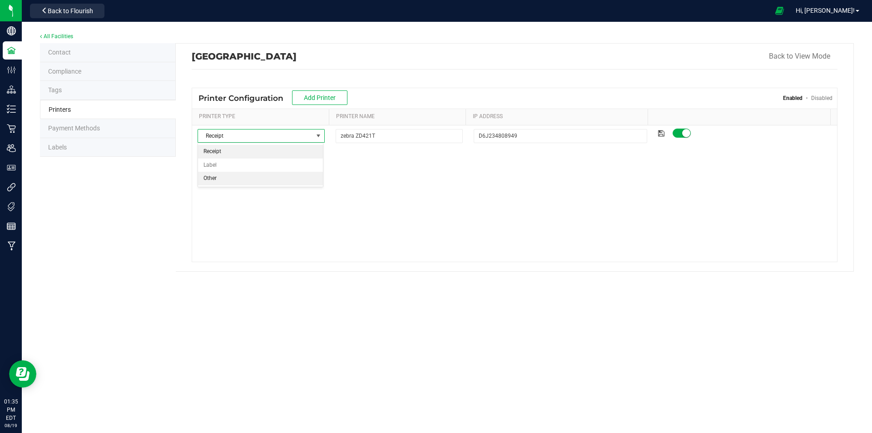
click at [224, 176] on li "Other" at bounding box center [260, 179] width 125 height 14
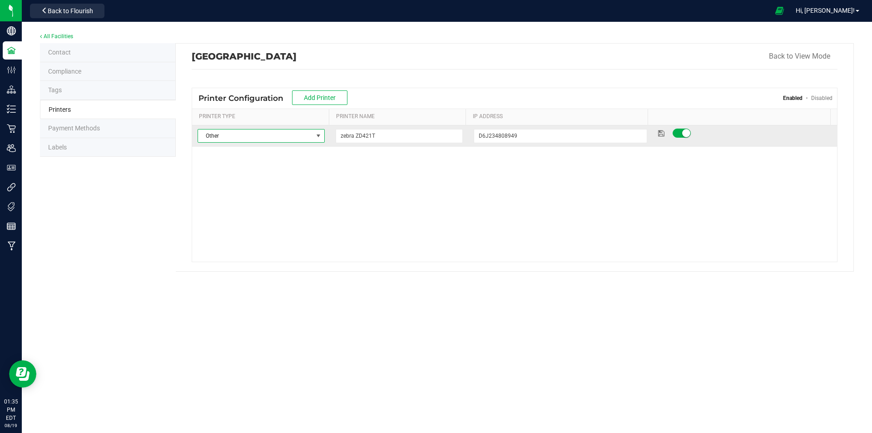
click at [269, 134] on span "Other" at bounding box center [255, 135] width 115 height 13
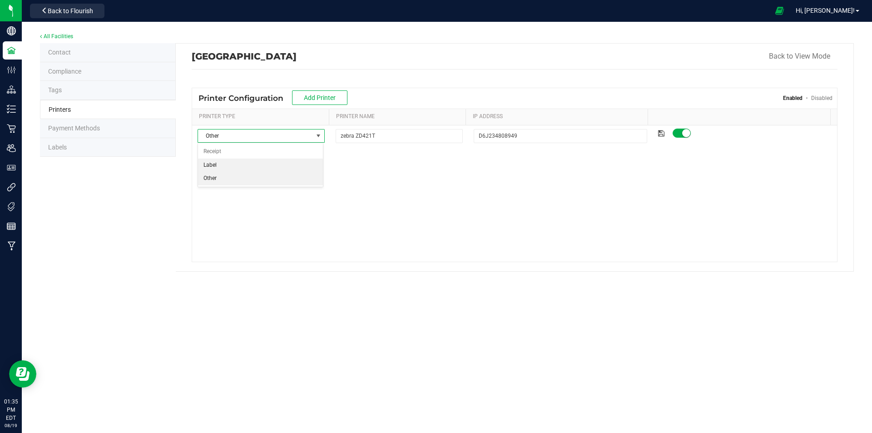
click at [245, 166] on li "Label" at bounding box center [260, 165] width 125 height 14
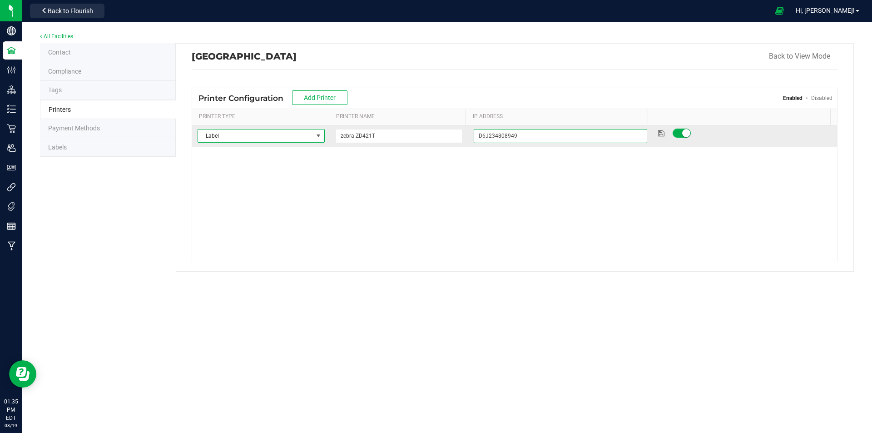
click at [538, 134] on input "D6J234808949" at bounding box center [560, 136] width 173 height 14
drag, startPoint x: 527, startPoint y: 133, endPoint x: 380, endPoint y: 130, distance: 146.2
click at [380, 130] on tr "Label Select Printer Type Receipt Label Other zebra ZD421T D6J234808949" at bounding box center [514, 135] width 645 height 21
type input "60953213AD31"
click at [658, 133] on icon at bounding box center [661, 132] width 6 height 5
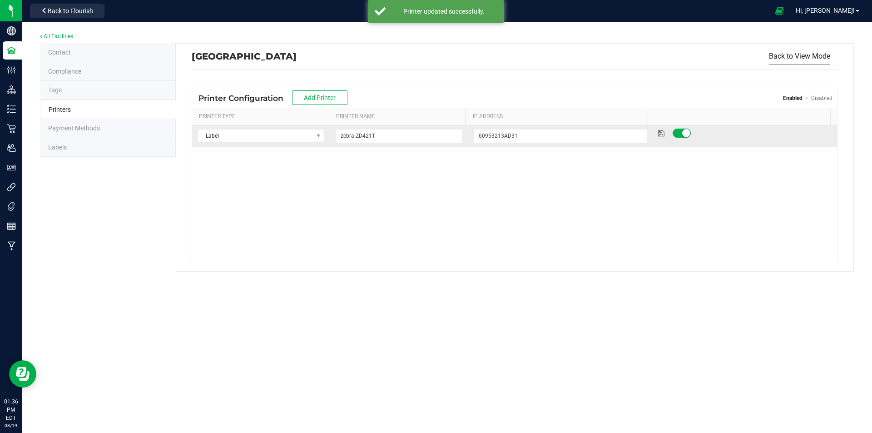
click at [818, 57] on button "Back to View Mode" at bounding box center [799, 56] width 61 height 16
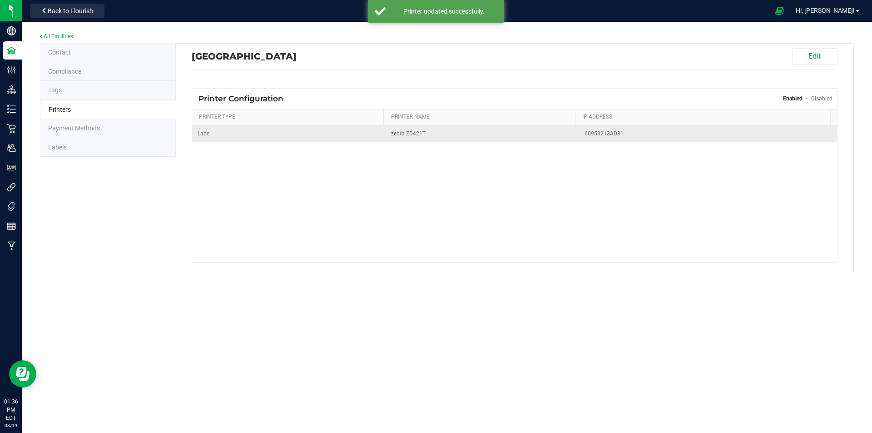
click at [408, 130] on span "zebra ZD421T" at bounding box center [482, 133] width 183 height 9
click at [475, 130] on span "zebra ZD421T" at bounding box center [482, 133] width 183 height 9
click at [466, 134] on span "zebra ZD421T" at bounding box center [482, 133] width 183 height 9
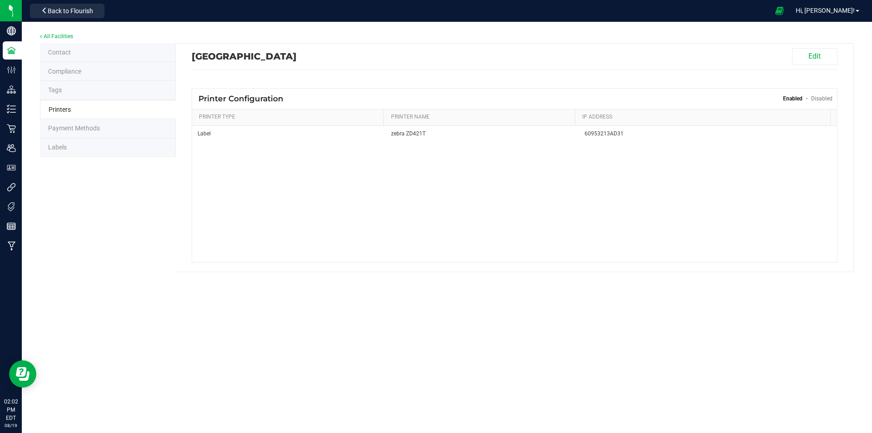
click at [299, 226] on div "Label zebra ZD421T 60953213AD31" at bounding box center [514, 194] width 645 height 136
click at [808, 58] on button "Edit" at bounding box center [814, 56] width 45 height 17
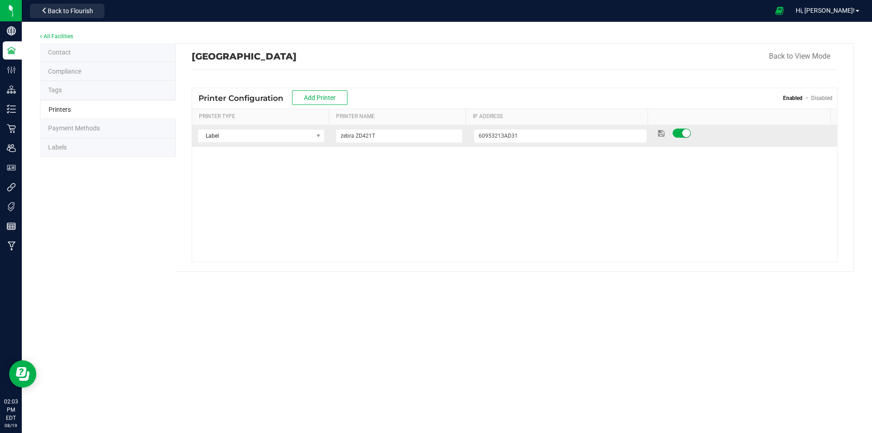
click at [675, 132] on span at bounding box center [681, 132] width 18 height 9
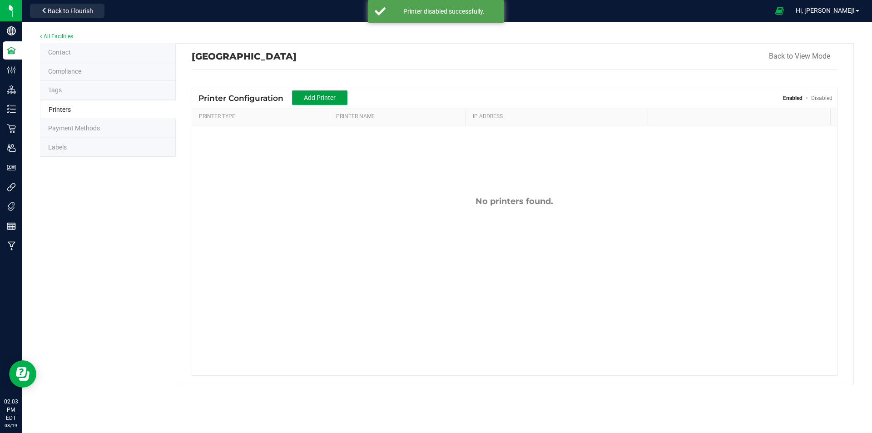
click at [335, 99] on span "Add Printer" at bounding box center [320, 97] width 32 height 7
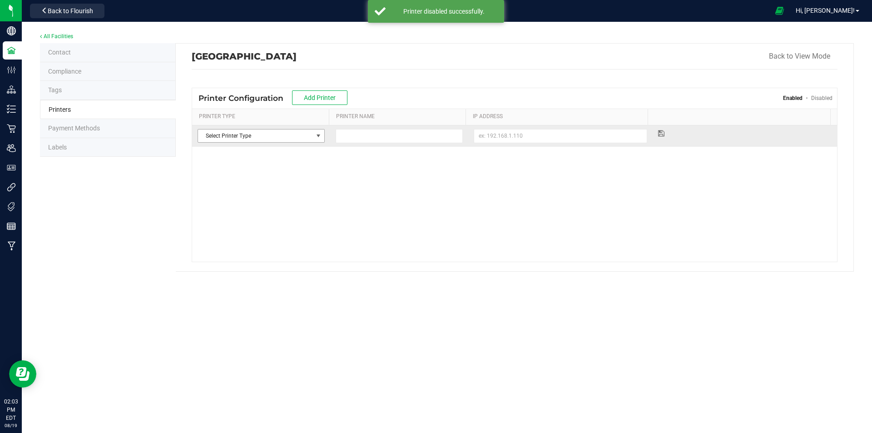
click at [285, 142] on span "Select Printer Type" at bounding box center [255, 135] width 115 height 13
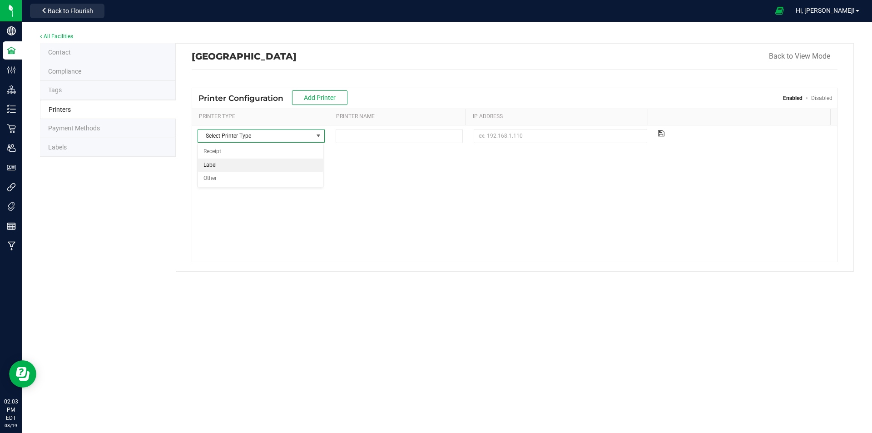
click at [233, 162] on li "Label" at bounding box center [260, 165] width 125 height 14
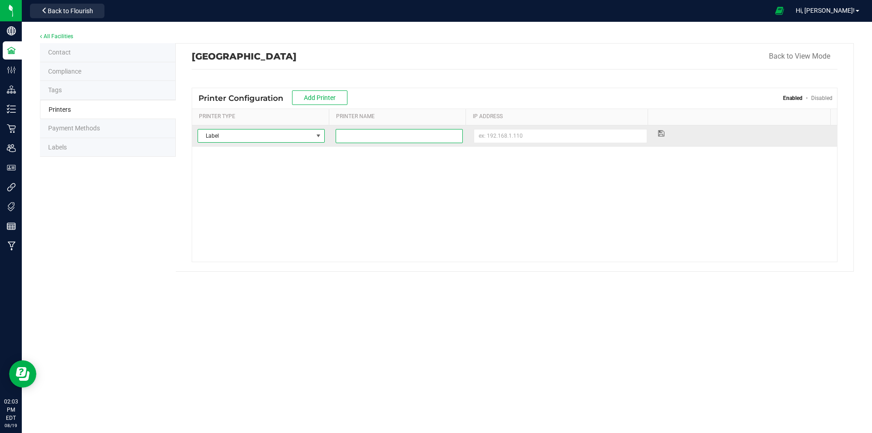
click at [411, 133] on input at bounding box center [399, 136] width 127 height 14
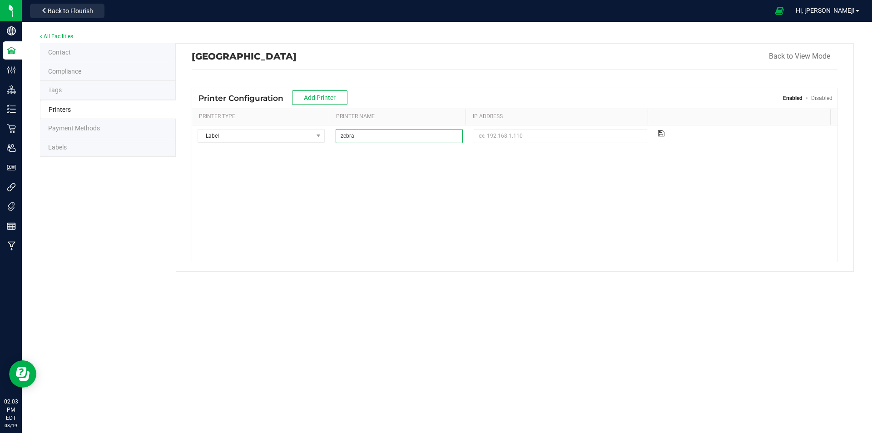
type input "zebra"
drag, startPoint x: 626, startPoint y: 174, endPoint x: 649, endPoint y: 138, distance: 43.1
click at [626, 174] on div "Label Select Printer Type Receipt Label Other zebra" at bounding box center [514, 193] width 645 height 136
click at [658, 129] on span at bounding box center [661, 133] width 6 height 9
click at [658, 131] on icon at bounding box center [661, 132] width 6 height 5
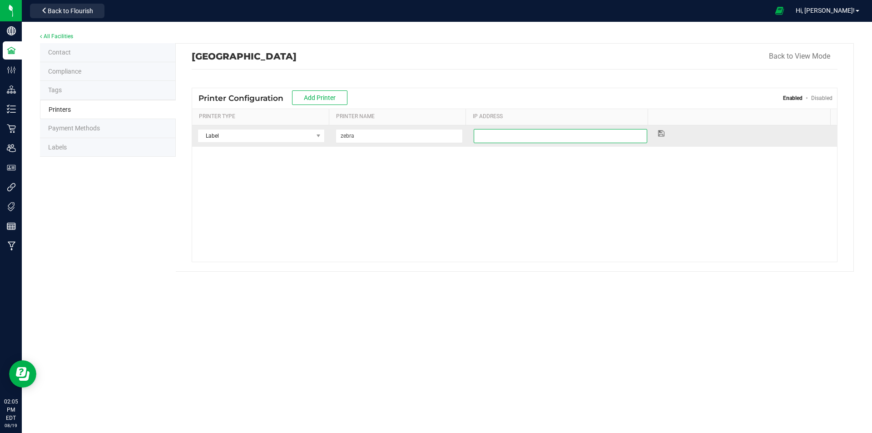
click at [565, 134] on input at bounding box center [560, 136] width 173 height 14
type input "1"
click at [658, 133] on icon at bounding box center [661, 132] width 6 height 5
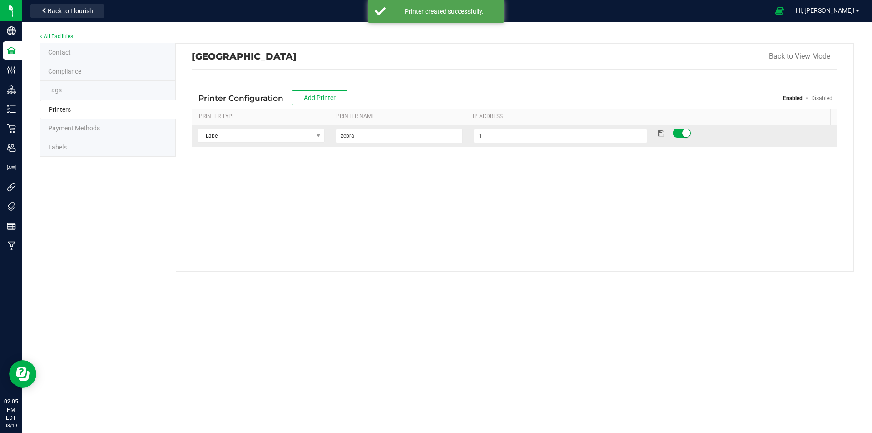
click at [676, 135] on span at bounding box center [681, 132] width 18 height 9
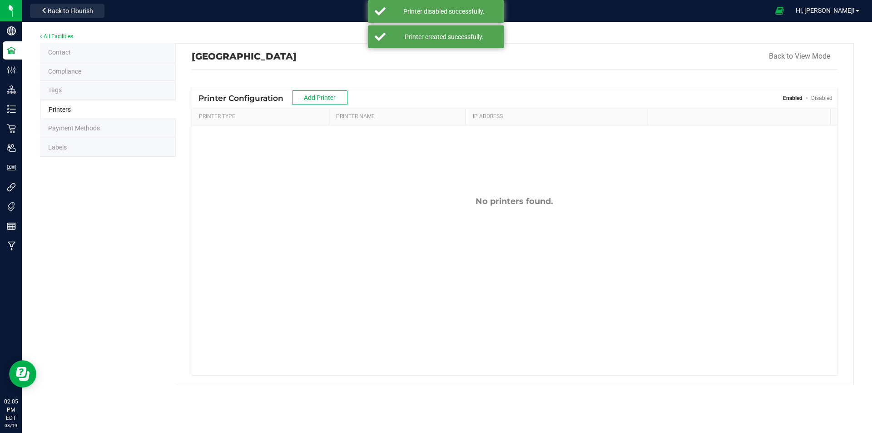
click at [96, 144] on li "Labels" at bounding box center [108, 147] width 136 height 19
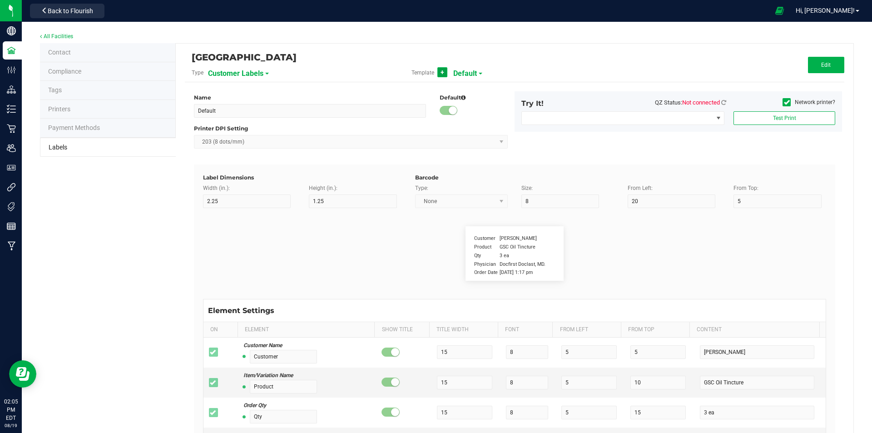
click at [437, 72] on button "+" at bounding box center [442, 72] width 10 height 10
type input "New Template"
type input "4/20/2023 1:17 pm"
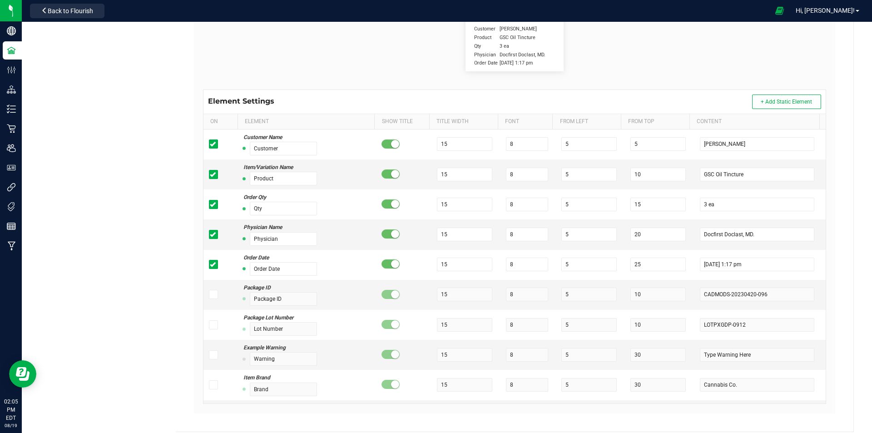
scroll to position [217, 0]
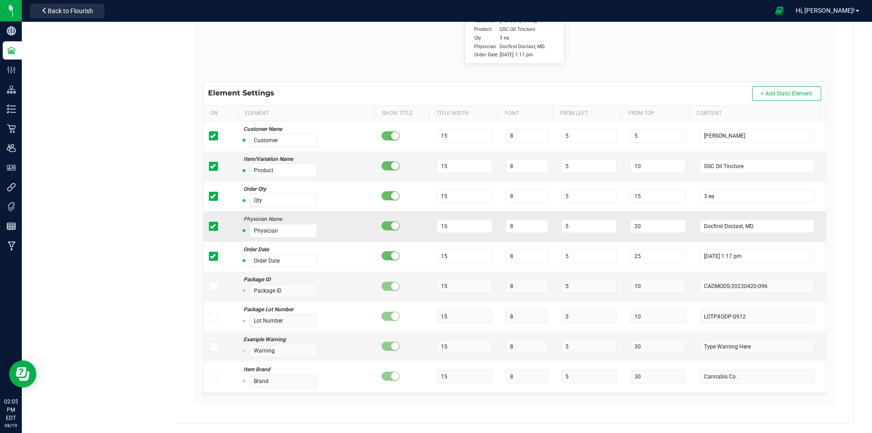
click at [386, 229] on span at bounding box center [390, 225] width 18 height 9
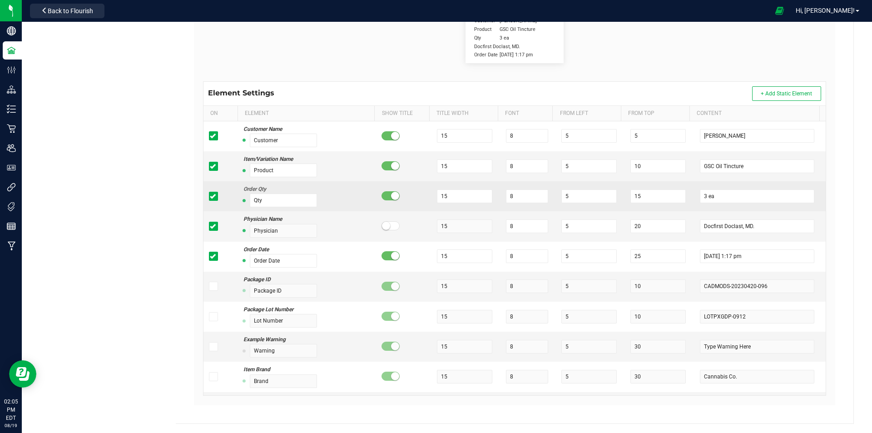
click at [385, 197] on span at bounding box center [390, 195] width 18 height 9
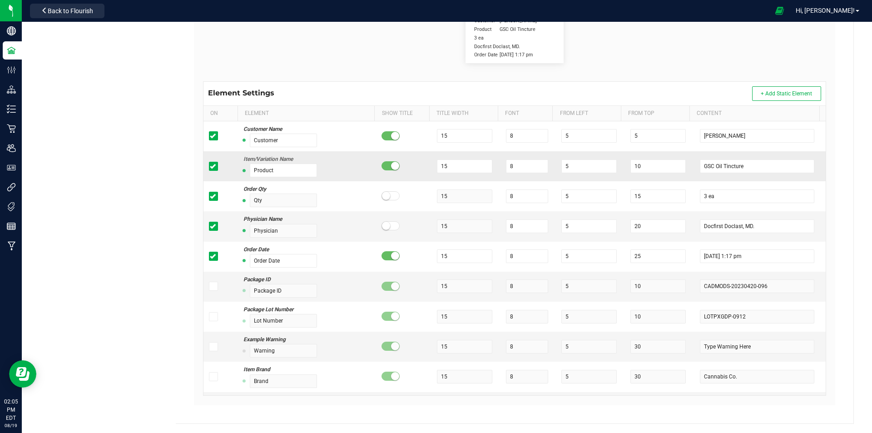
click at [391, 168] on small at bounding box center [395, 166] width 8 height 8
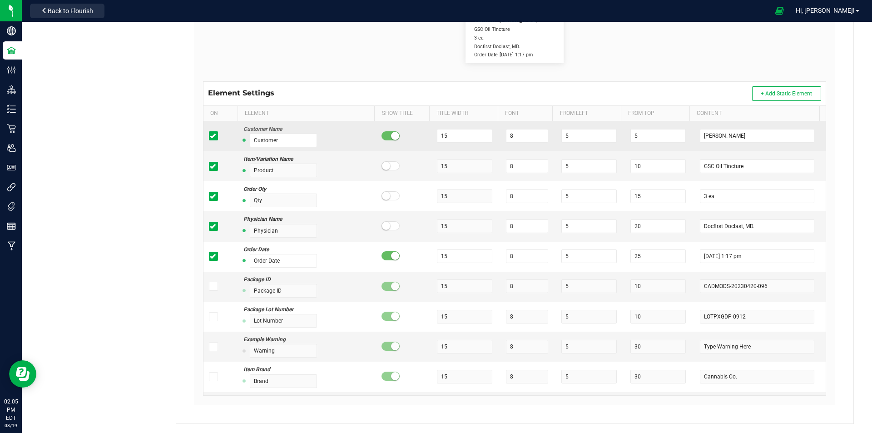
click at [381, 136] on span at bounding box center [390, 135] width 18 height 9
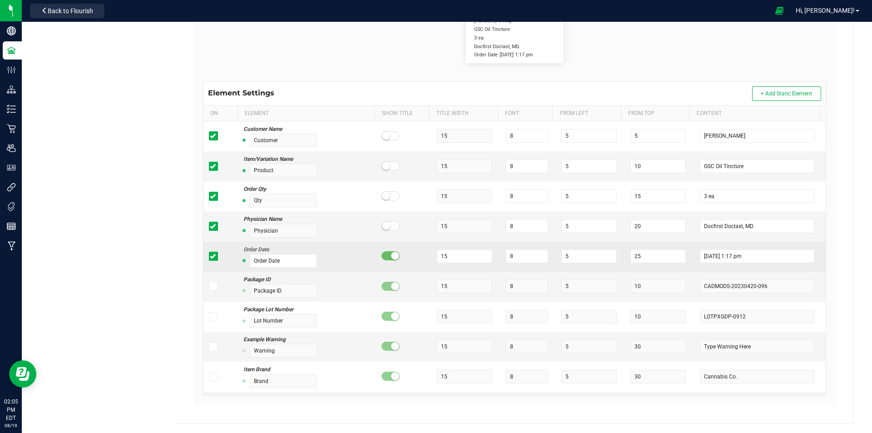
click at [391, 258] on small at bounding box center [395, 256] width 8 height 8
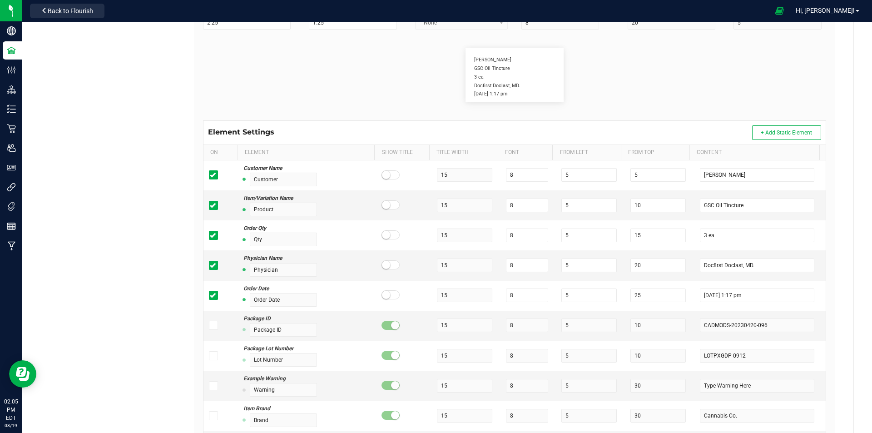
scroll to position [0, 0]
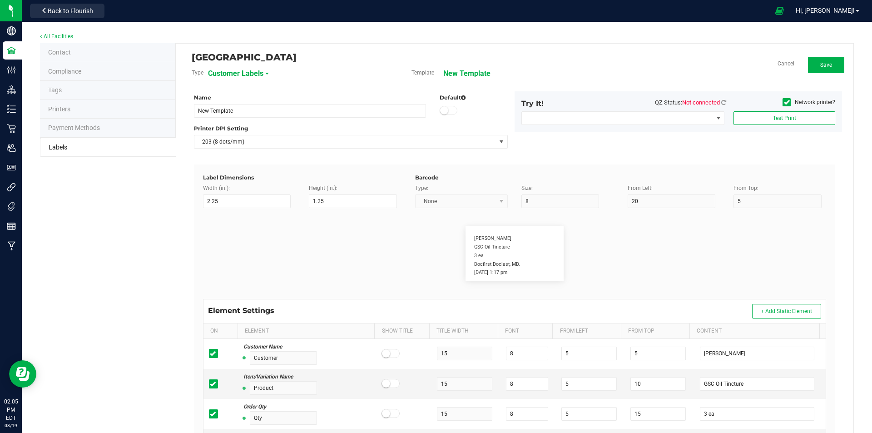
click at [257, 74] on span "Customer Labels" at bounding box center [235, 73] width 55 height 15
click at [255, 124] on li "Package Labels" at bounding box center [252, 127] width 90 height 16
type input "Default"
type input "4"
type input "3"
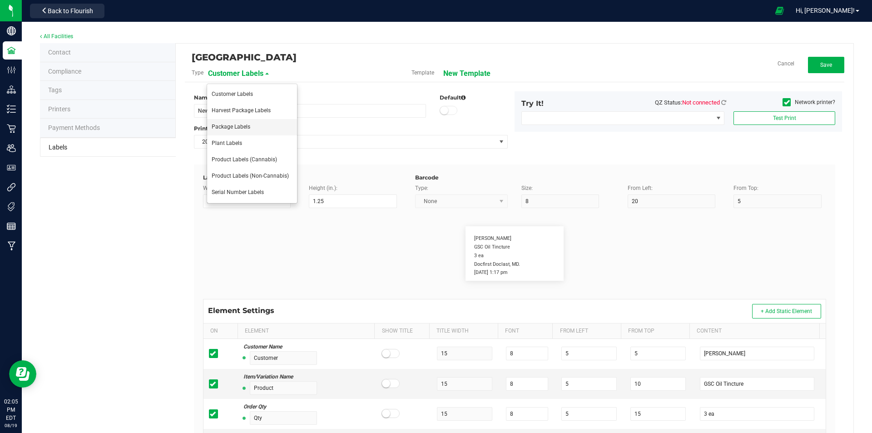
type input "5"
type input "40"
type input "Package ID"
type input "25"
type input "10"
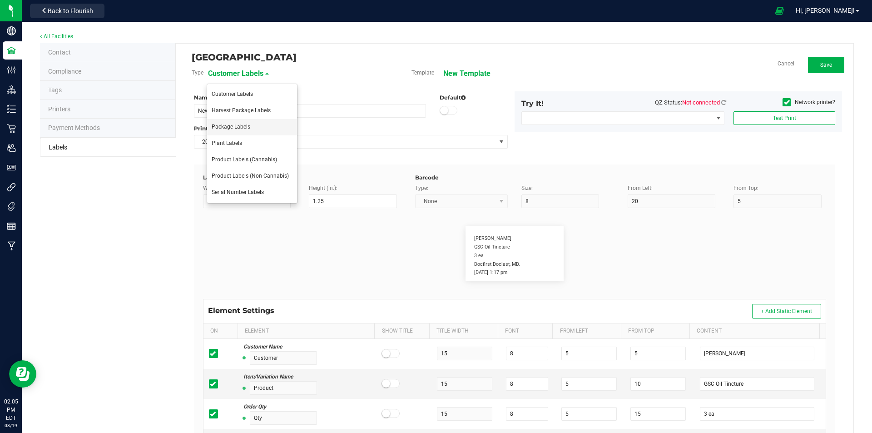
type input "CADMODS-20200420-096"
type input "SKU Name"
type input "25"
type input "10"
type input "Gelato Pen"
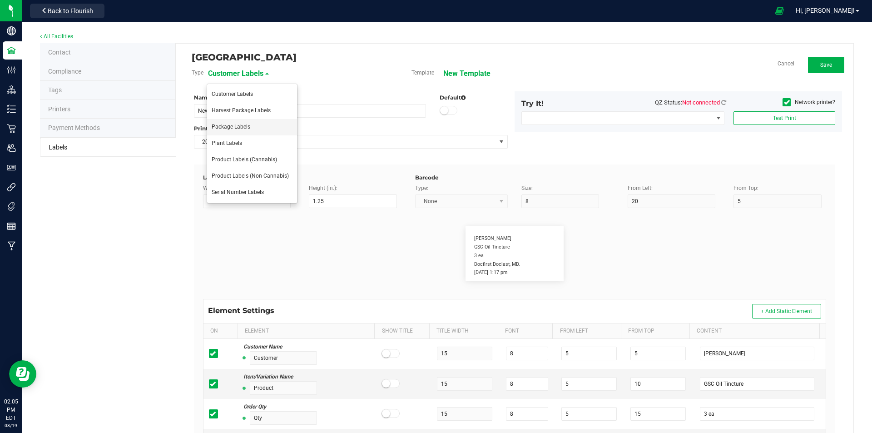
type input "Strain"
type input "25"
type input "10"
type input "Gelato"
type input "Size"
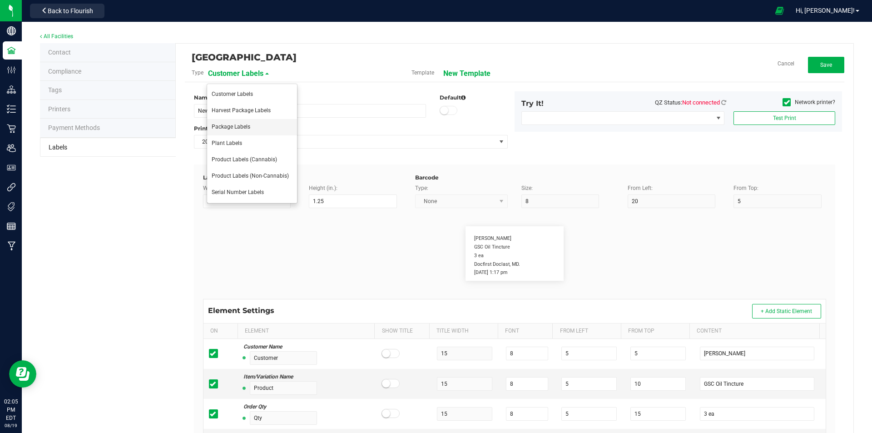
type input "25"
type input "10"
type input "44 ea"
type input "Package Date"
type input "25"
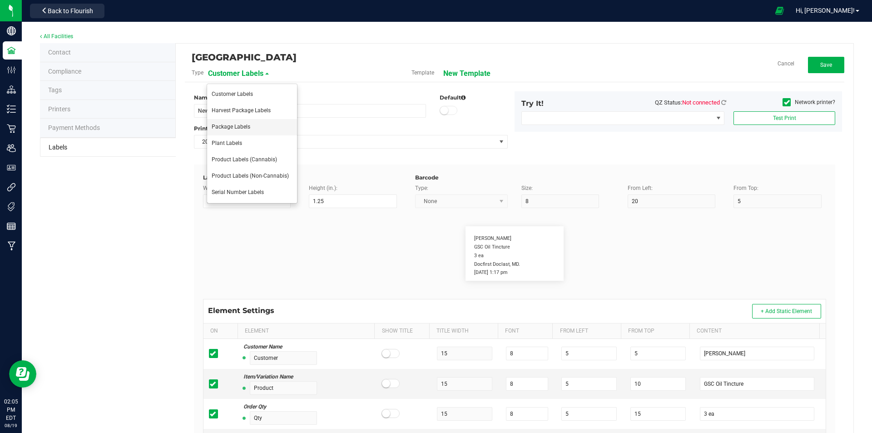
type input "10"
type input "4/20/2019 10:14pm"
type input "Lot Number"
type input "25"
type input "10"
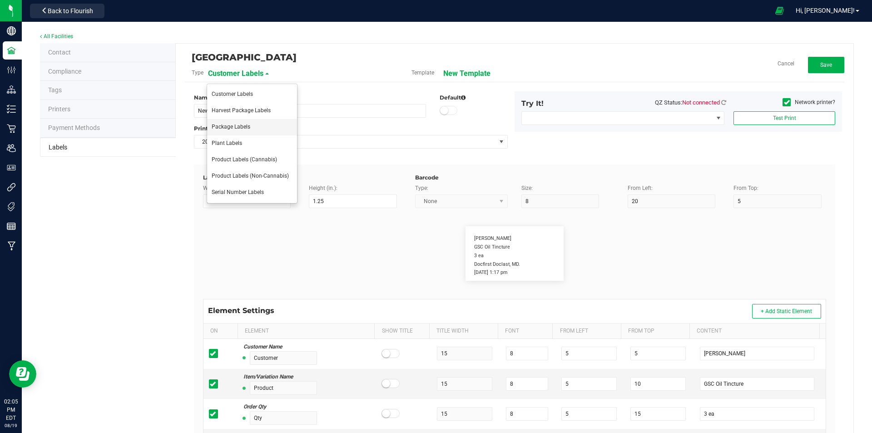
type input "30"
type input "LOT918234"
type input "SKU"
type input "25"
type input "10"
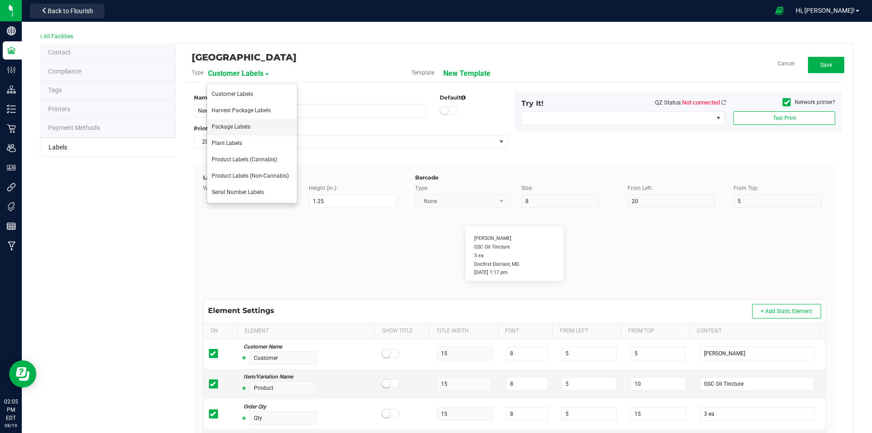
type input "30"
type input "42P017"
type input "Ref Field 1"
type input "25"
type input "10"
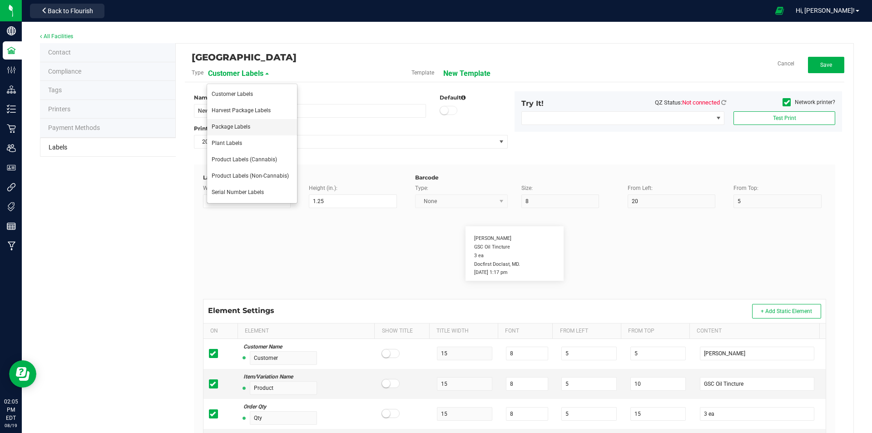
type input "35"
type input "Ref Field 1 Value"
type input "Ref Field 2"
type input "25"
type input "10"
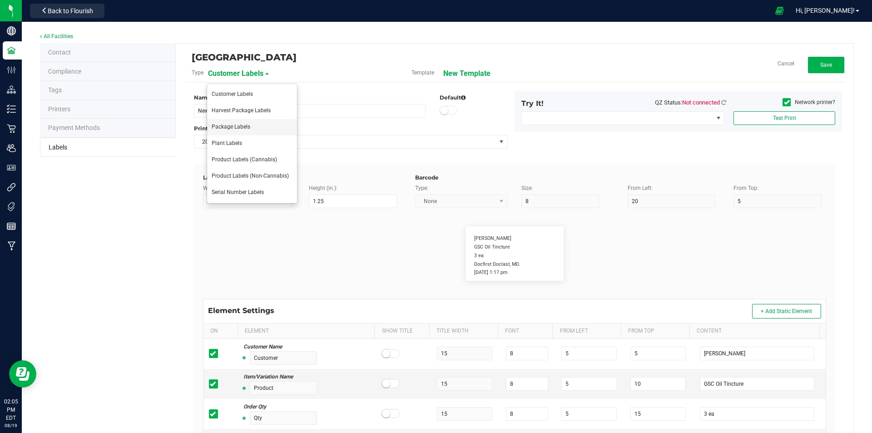
type input "35"
type input "Ref Field 2 Value"
type input "Ref Field 3"
type input "25"
type input "10"
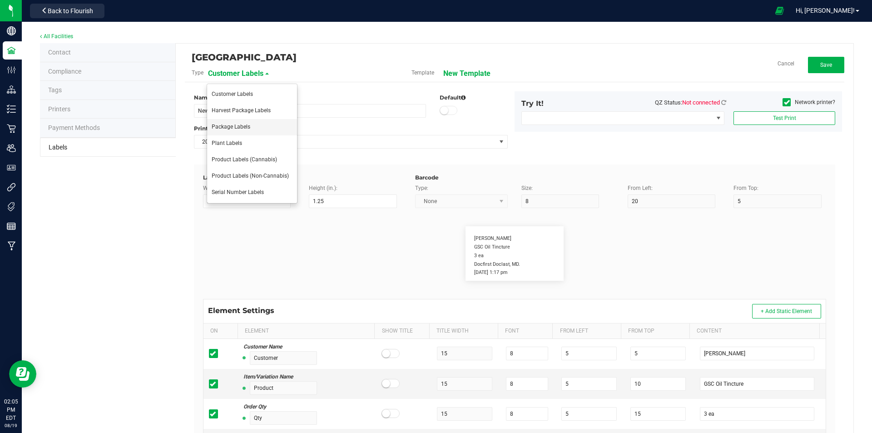
type input "35"
type input "Ref Field 3 Value"
type input "Item Ref Field 1"
type input "25"
type input "10"
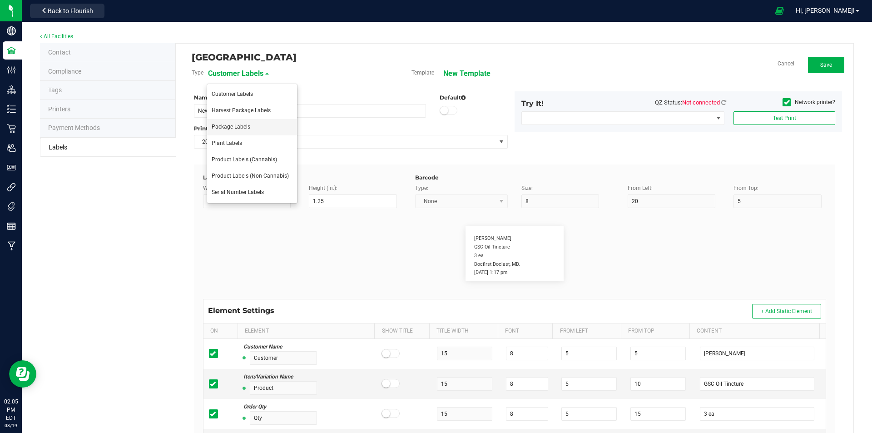
type input "35"
type input "Item Ref Field 1 Value"
type input "Item Ref Field 2"
type input "25"
type input "10"
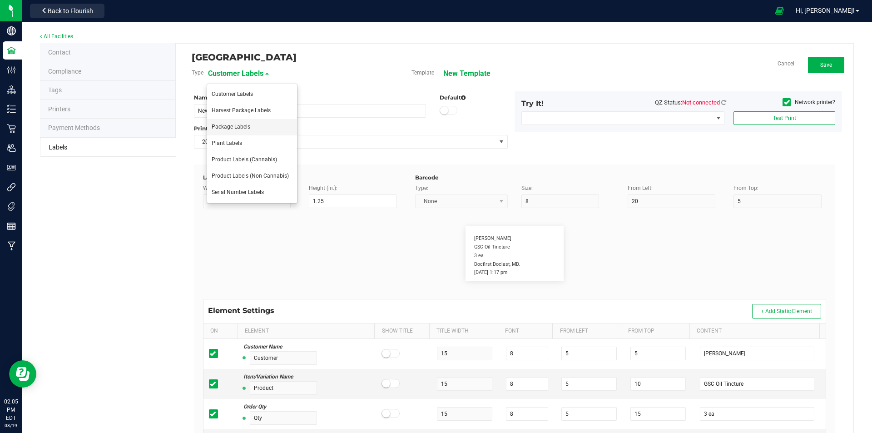
type input "35"
type input "Item Ref Field 2 Value"
type input "Item Ref Field 3"
type input "25"
type input "10"
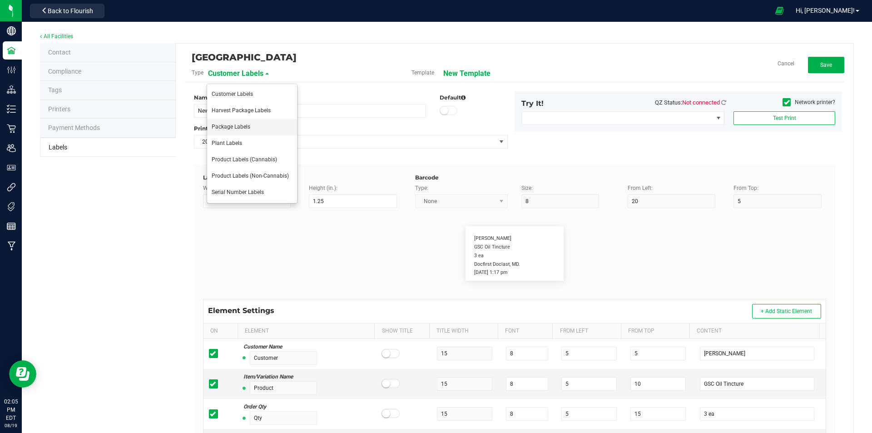
type input "35"
type input "Item Ref Field 3 Value"
type input "Item Ref Field 4"
type input "25"
type input "10"
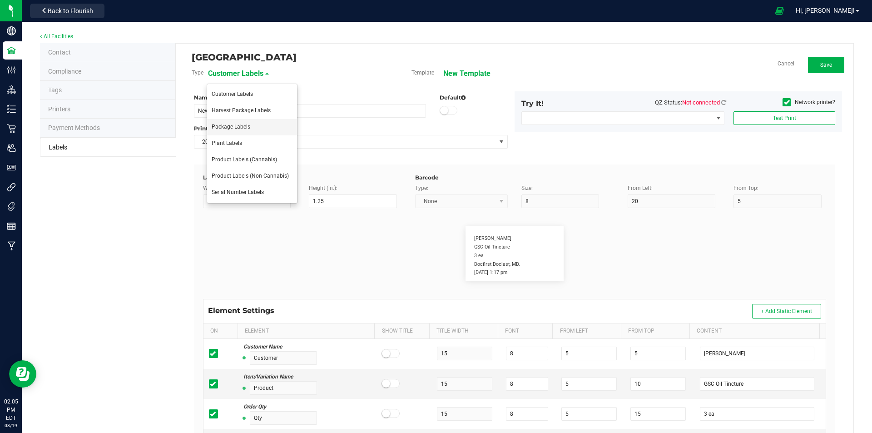
type input "35"
type input "Item Ref Field 4 Value"
type input "Item Ref Field 5"
type input "25"
type input "10"
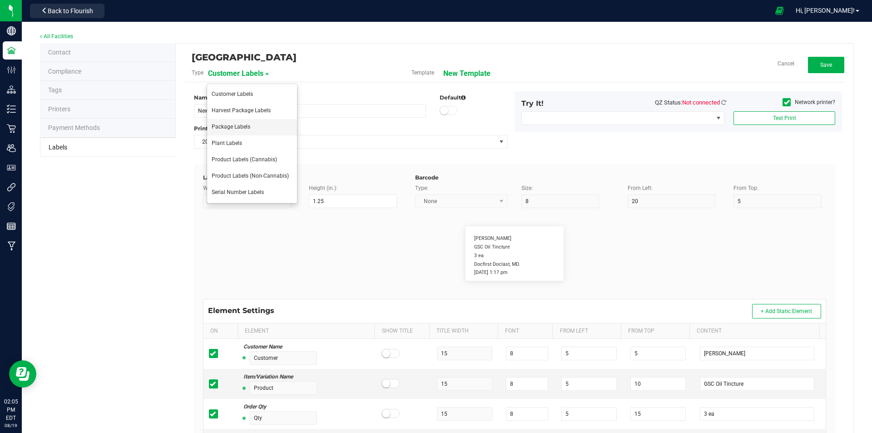
type input "35"
type input "Item Ref Field 5 Value"
type input "NDC Number"
type input "25"
type input "10"
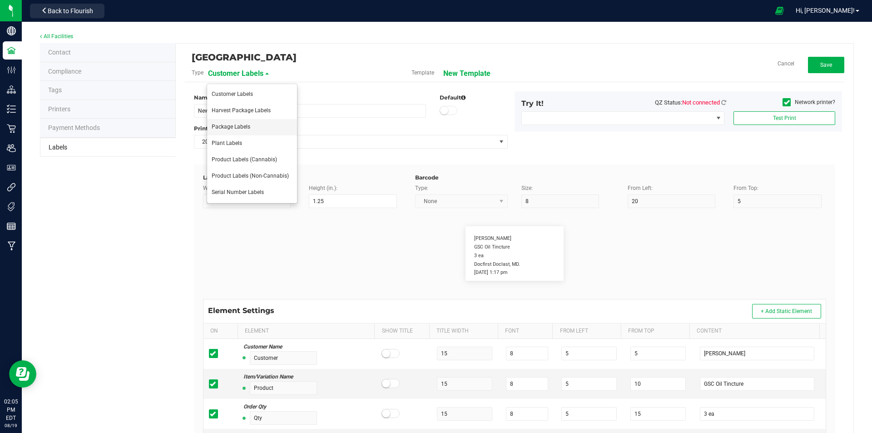
type input "35"
type input "0777-3105-02"
type input "Number of Servings"
type input "25"
type input "10"
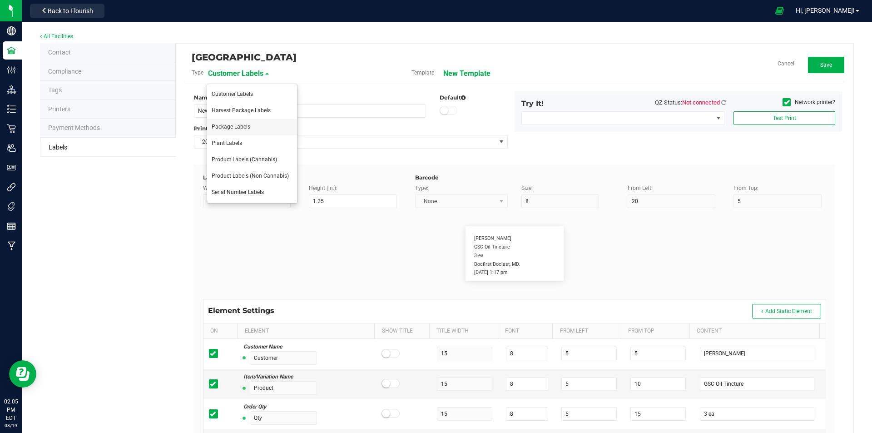
type input "35"
type input "4 servings/item"
type input "Serving Size"
type input "25"
type input "10"
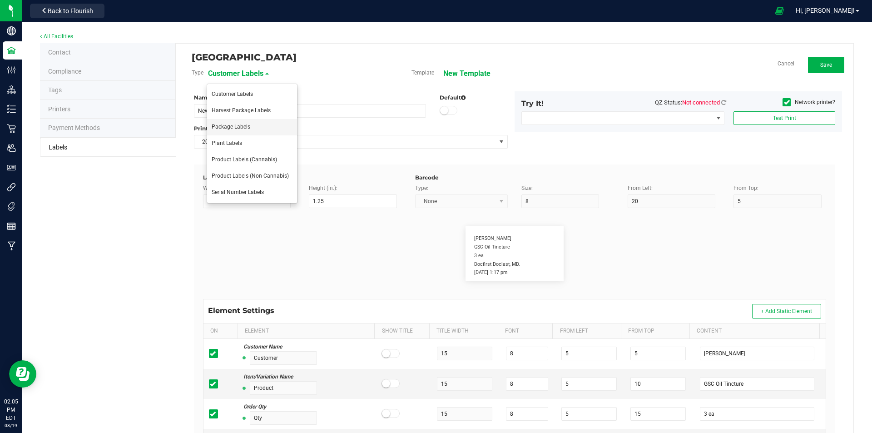
type input "35"
type input "1 cup"
type input "Serving Size (Grams)"
type input "25"
type input "10"
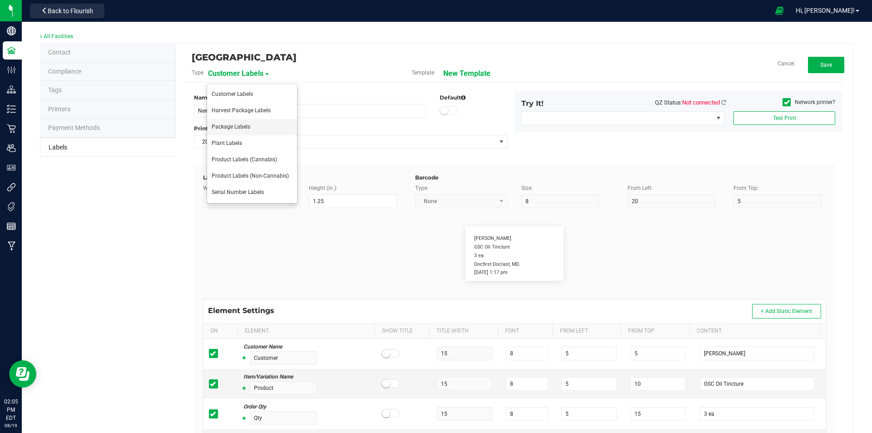
type input "35"
type input "4 g"
type input "Item Ingredients"
type input "25"
type input "10"
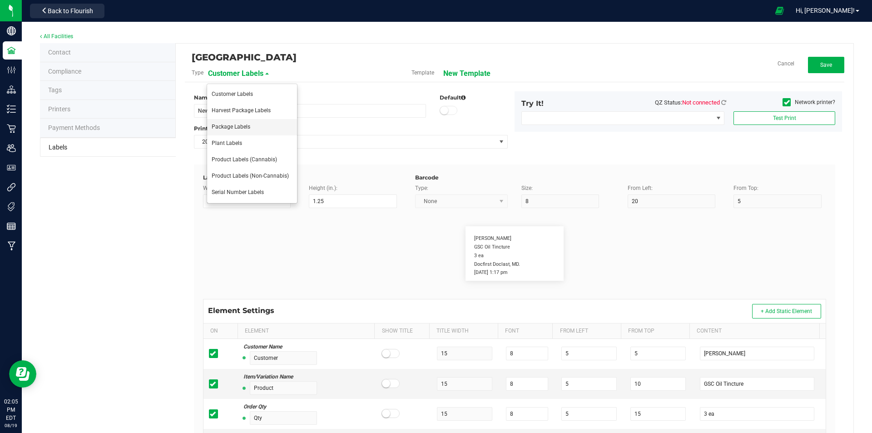
type input "35"
type input "Ingredient one, ingredient two"
type input "Allergens"
type input "25"
type input "10"
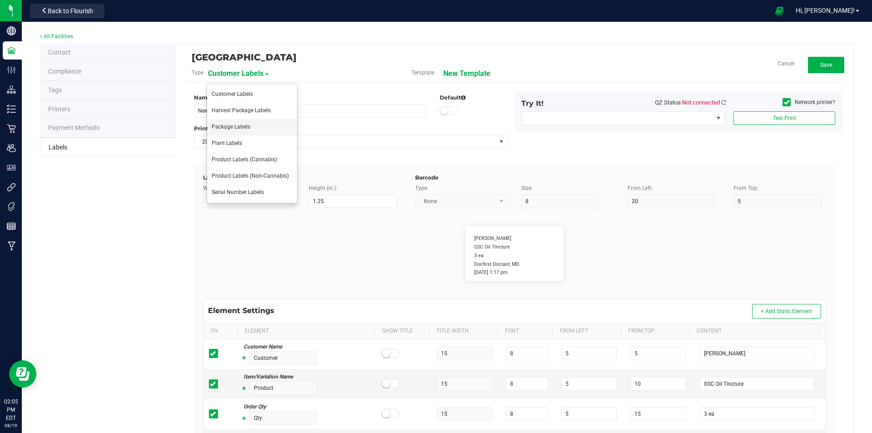
type input "35"
type input "Tree Nuts, Soy, Wheat"
type input "Feel"
type input "25"
type input "10"
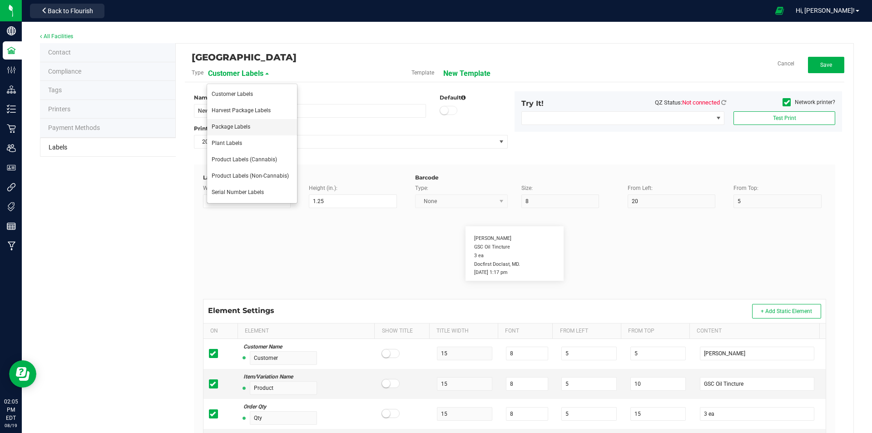
type input "35"
type input "Relaxed"
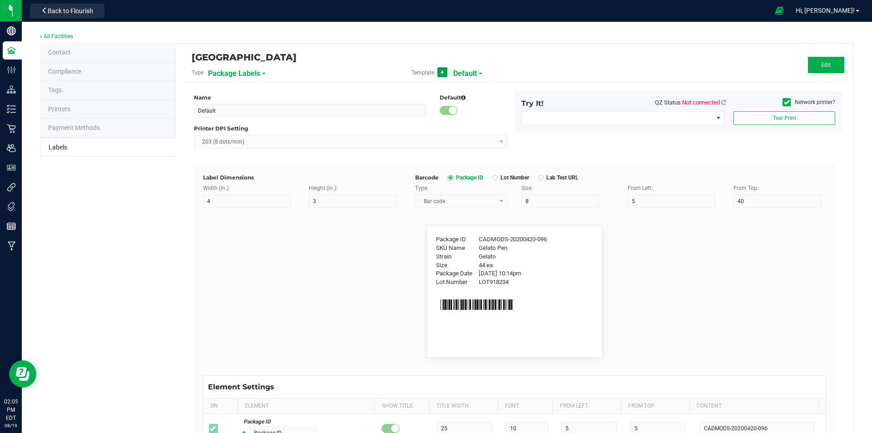
click at [441, 71] on span "+" at bounding box center [442, 72] width 4 height 7
type input "New Template"
type input "CADMODS-20230420-096"
type input "4/20/2023 10:14pm"
click at [784, 102] on icon at bounding box center [787, 102] width 6 height 0
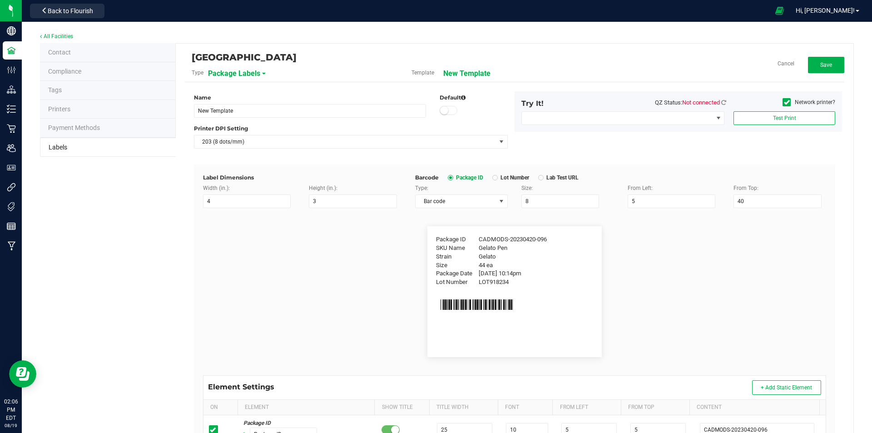
click at [0, 0] on input "Network printer?" at bounding box center [0, 0] width 0 height 0
click at [640, 117] on span "Brother HL-L2460DW Printer" at bounding box center [617, 118] width 191 height 13
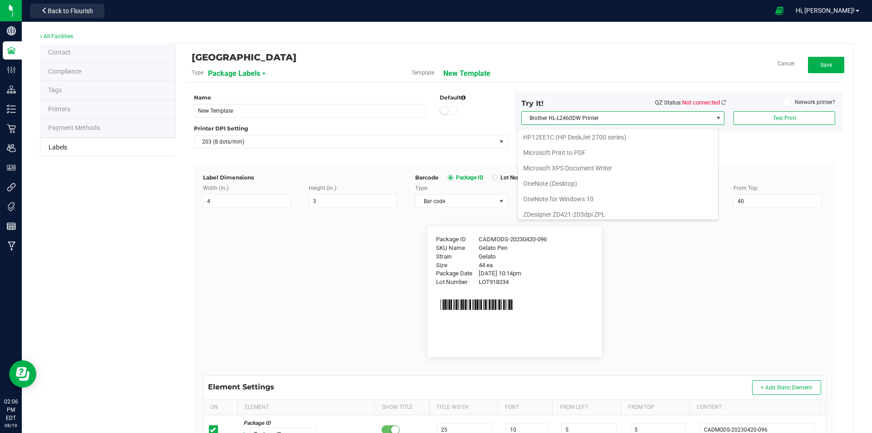
scroll to position [64, 0]
click at [598, 211] on ZPL "ZDesigner ZD421-203dpi ZPL" at bounding box center [618, 209] width 200 height 15
click at [721, 102] on icon at bounding box center [723, 102] width 5 height 6
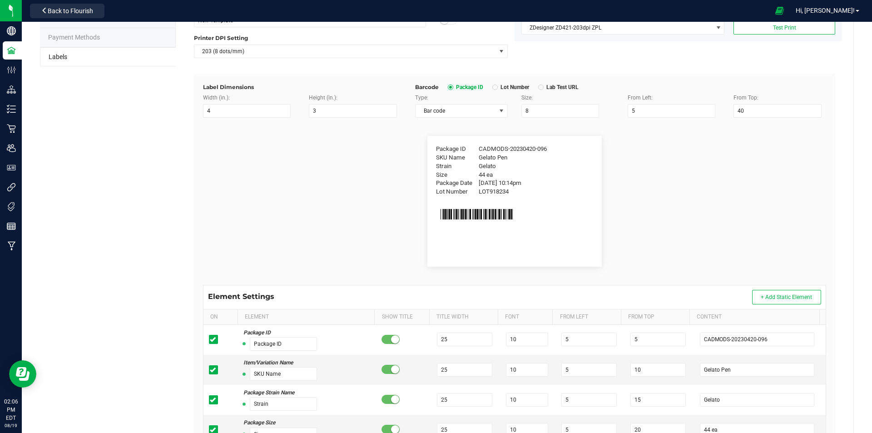
scroll to position [91, 0]
click at [234, 111] on input "4" at bounding box center [247, 111] width 88 height 14
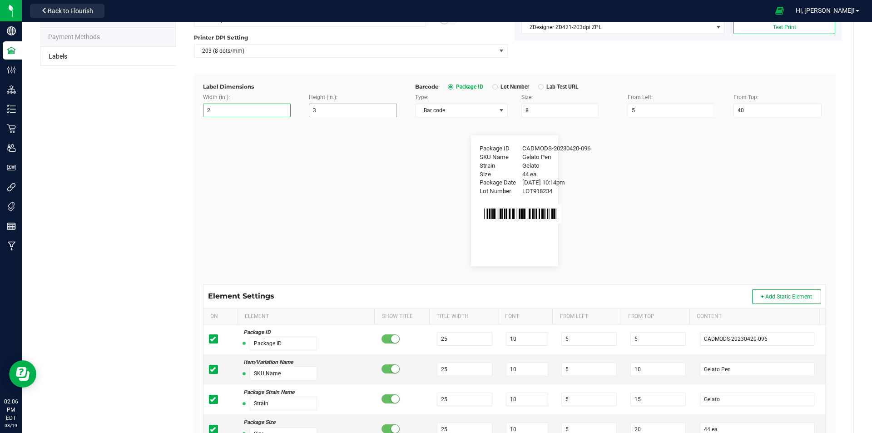
type input "2"
click at [348, 108] on input "3" at bounding box center [353, 111] width 88 height 14
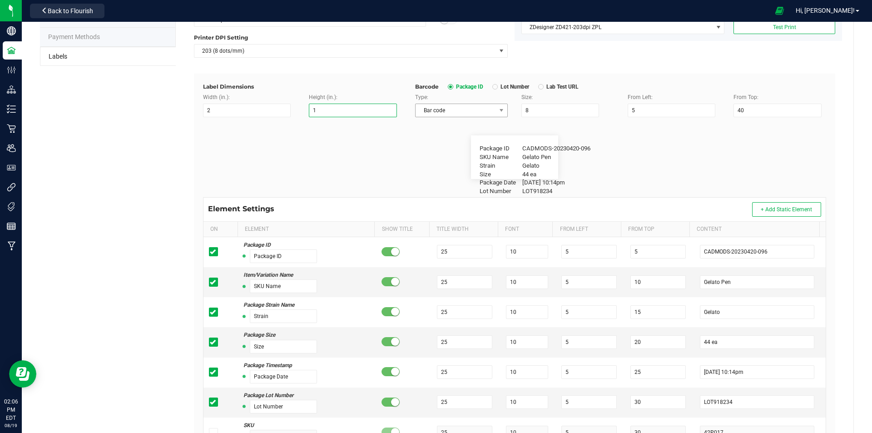
type input "1"
click at [474, 111] on span "Bar code" at bounding box center [455, 110] width 80 height 13
click at [444, 148] on li "QR code" at bounding box center [457, 141] width 91 height 15
click at [450, 109] on span "QR code" at bounding box center [455, 110] width 80 height 13
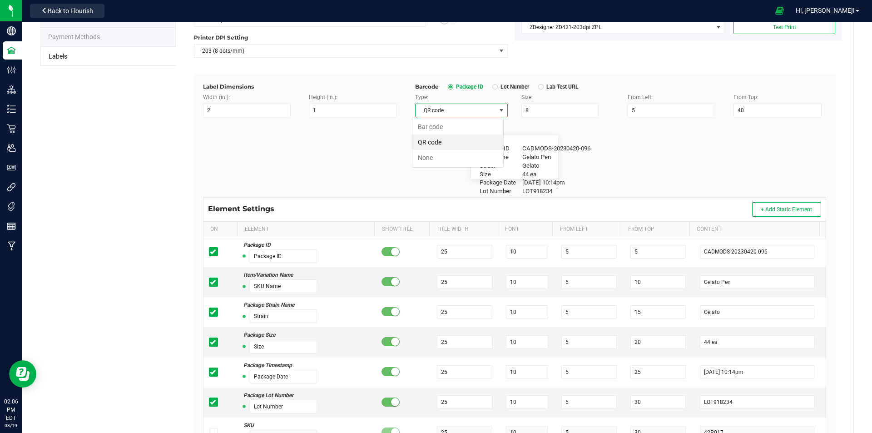
scroll to position [14, 91]
click at [443, 125] on li "Bar code" at bounding box center [457, 126] width 91 height 15
click at [543, 109] on input "8" at bounding box center [560, 111] width 78 height 14
type input "1.5"
click at [653, 108] on input "5" at bounding box center [671, 111] width 88 height 14
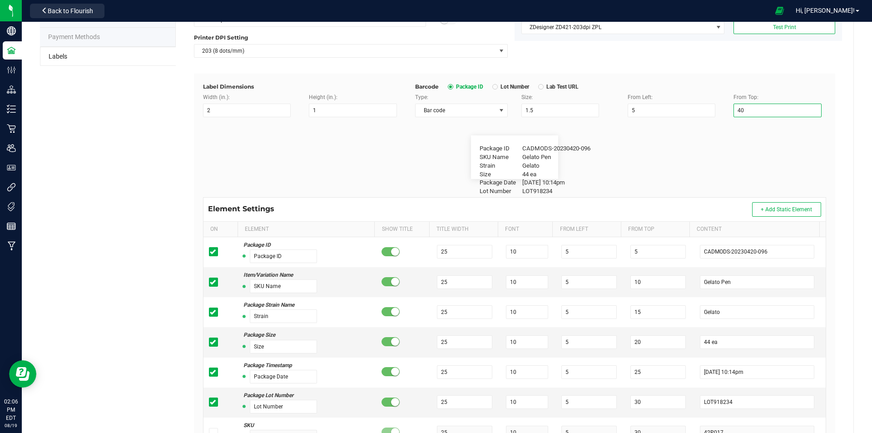
click at [759, 112] on input "40" at bounding box center [777, 111] width 88 height 14
type input "4"
type input "5"
click at [532, 106] on input "1.5" at bounding box center [560, 111] width 78 height 14
type input "1"
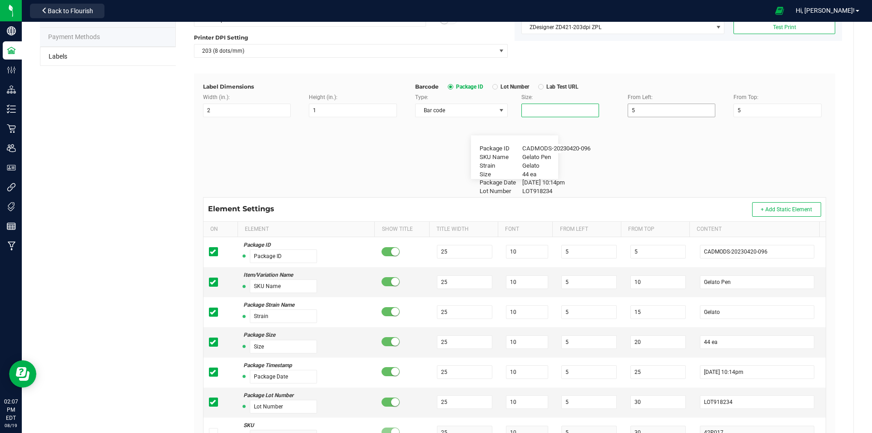
type input "6"
type input "8"
click at [658, 113] on input "5" at bounding box center [671, 111] width 88 height 14
type input "4"
type input "1"
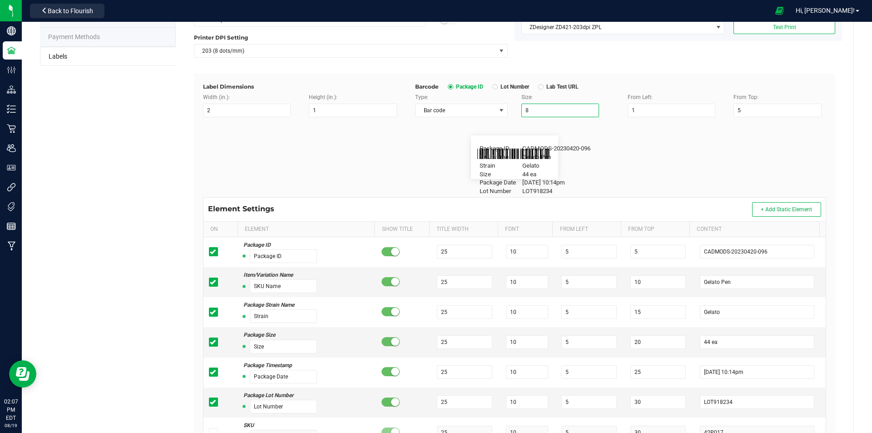
click at [552, 114] on input "8" at bounding box center [560, 111] width 78 height 14
type input "1"
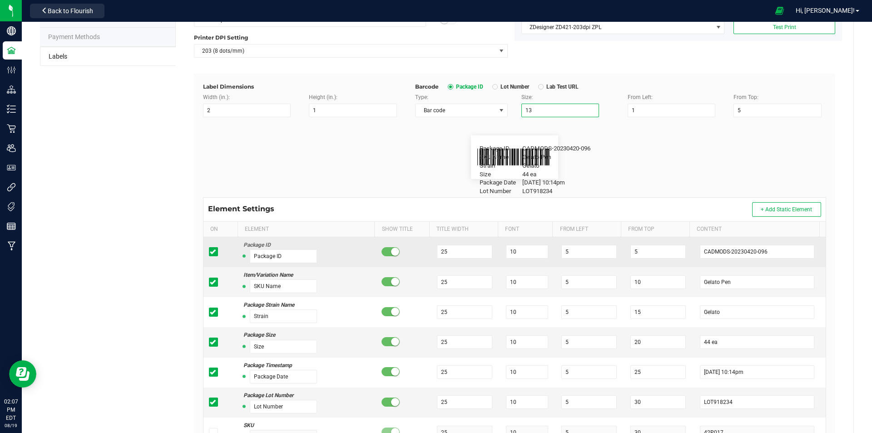
type input "13"
click at [215, 248] on span at bounding box center [213, 251] width 9 height 9
click at [0, 0] on input "checkbox" at bounding box center [0, 0] width 0 height 0
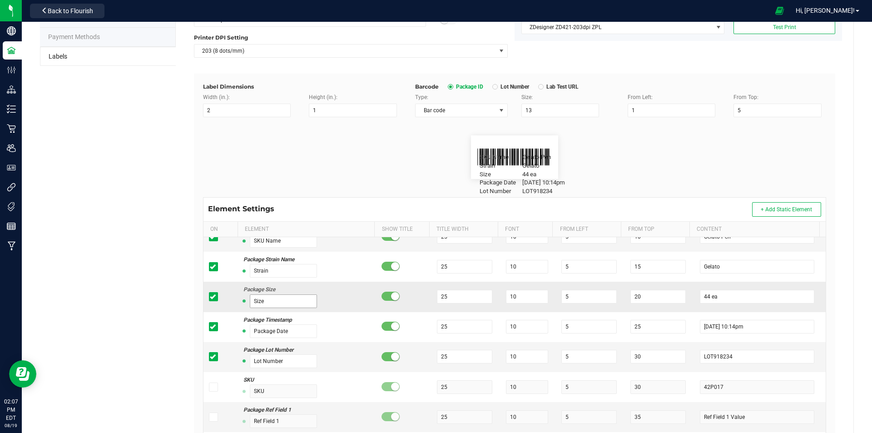
scroll to position [91, 0]
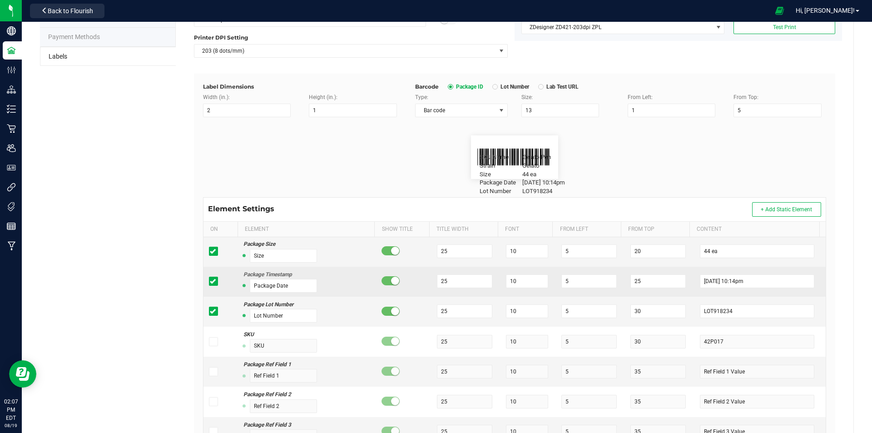
click at [210, 281] on icon at bounding box center [213, 281] width 6 height 0
click at [0, 0] on input "checkbox" at bounding box center [0, 0] width 0 height 0
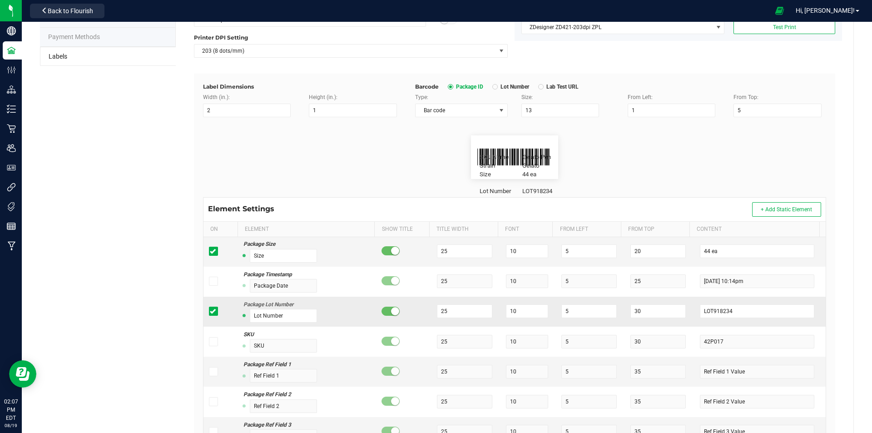
click at [215, 312] on span at bounding box center [213, 310] width 9 height 9
click at [0, 0] on input "checkbox" at bounding box center [0, 0] width 0 height 0
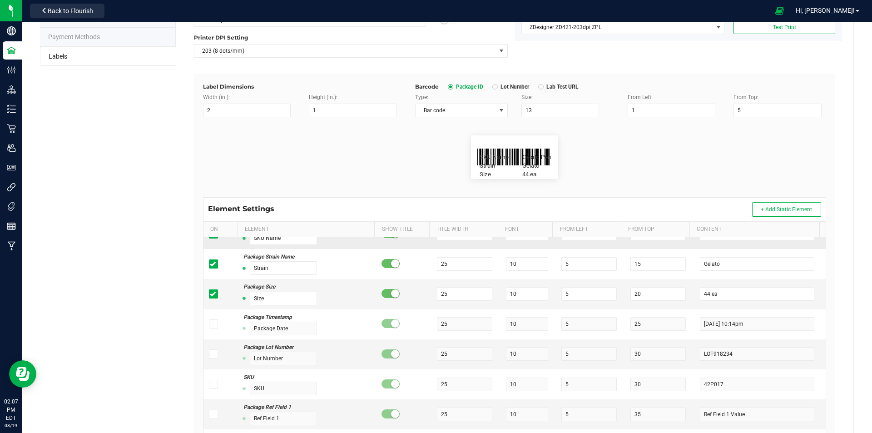
scroll to position [0, 0]
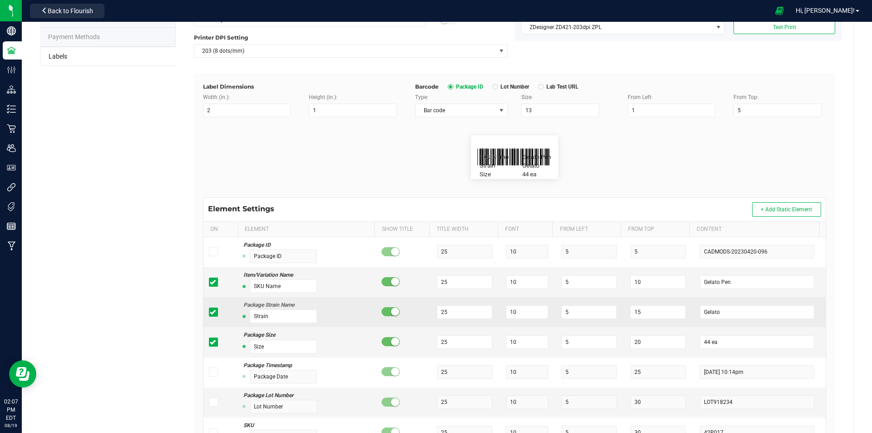
click at [209, 314] on span at bounding box center [213, 311] width 9 height 9
click at [0, 0] on input "checkbox" at bounding box center [0, 0] width 0 height 0
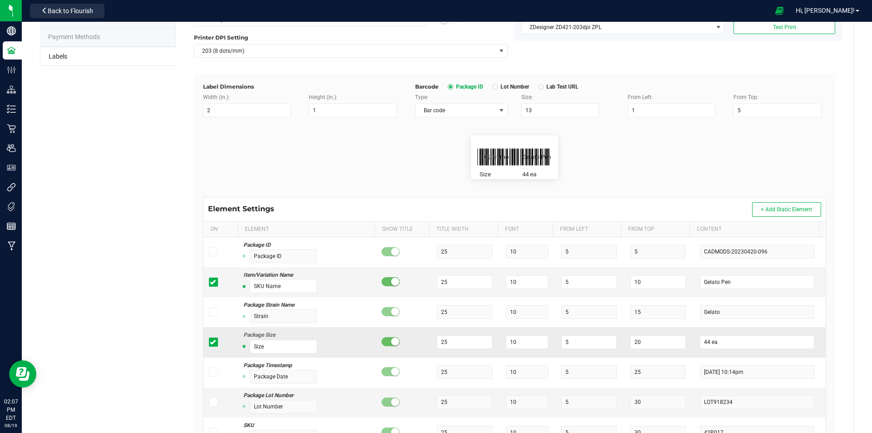
click at [213, 342] on icon at bounding box center [213, 342] width 6 height 0
click at [0, 0] on input "checkbox" at bounding box center [0, 0] width 0 height 0
click at [647, 279] on input "10" at bounding box center [657, 282] width 55 height 14
type input "1"
type input "3"
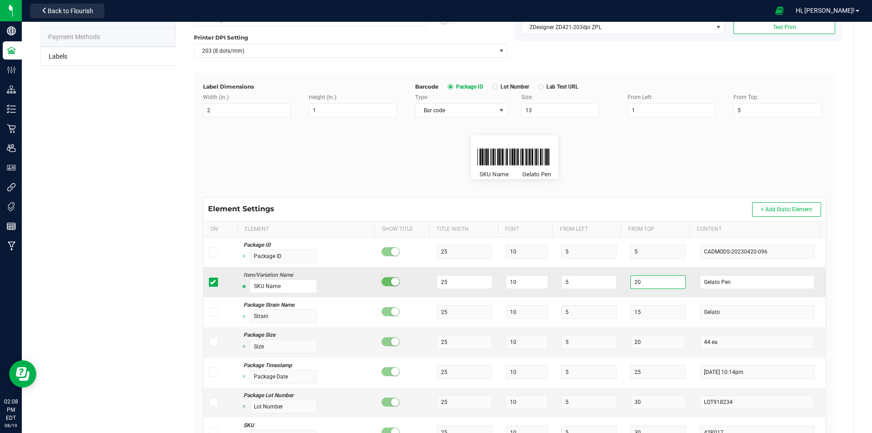
type input "2"
type input "19"
click at [568, 284] on input "5" at bounding box center [588, 282] width 55 height 14
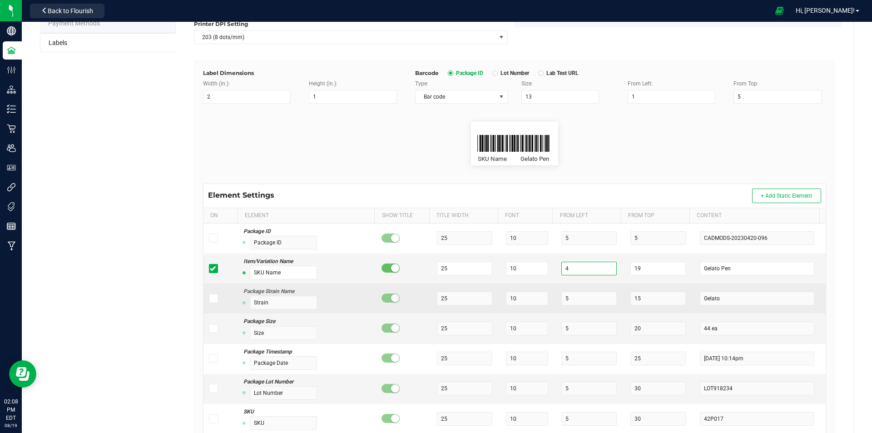
scroll to position [91, 0]
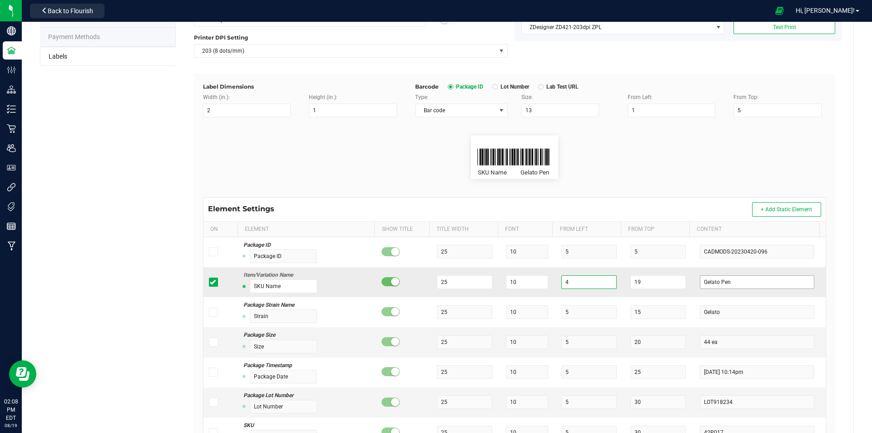
type input "4"
click at [745, 283] on input "Gelato Pen" at bounding box center [757, 282] width 114 height 14
type input "G"
click at [704, 281] on input "g13 3.5g" at bounding box center [757, 282] width 114 height 14
type input "g13 / 3.5g"
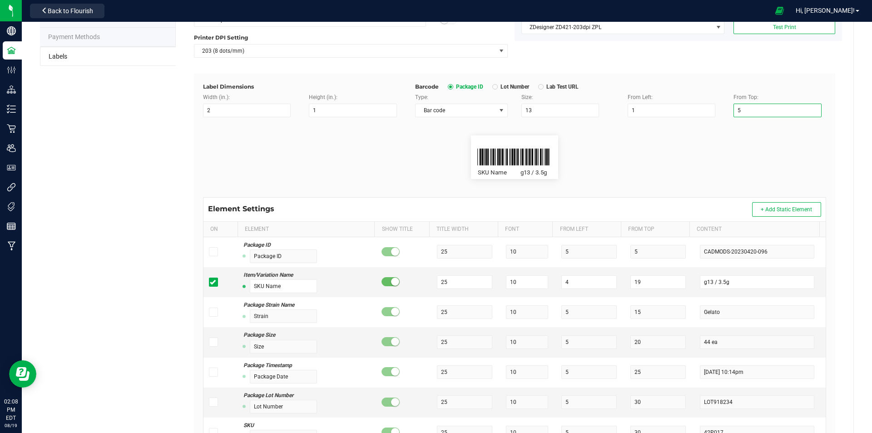
click at [771, 113] on input "5" at bounding box center [777, 111] width 88 height 14
type input "4"
click at [738, 158] on flourish-label-viewer "SKU Name g13 / 3.5g" at bounding box center [514, 157] width 623 height 44
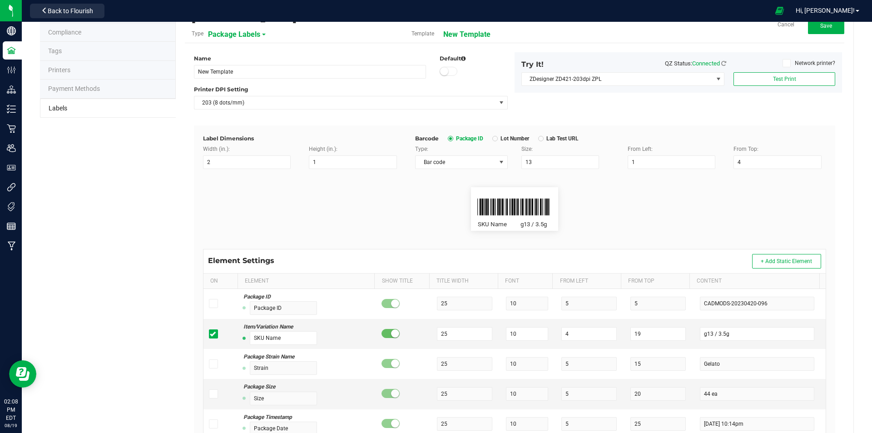
scroll to position [0, 0]
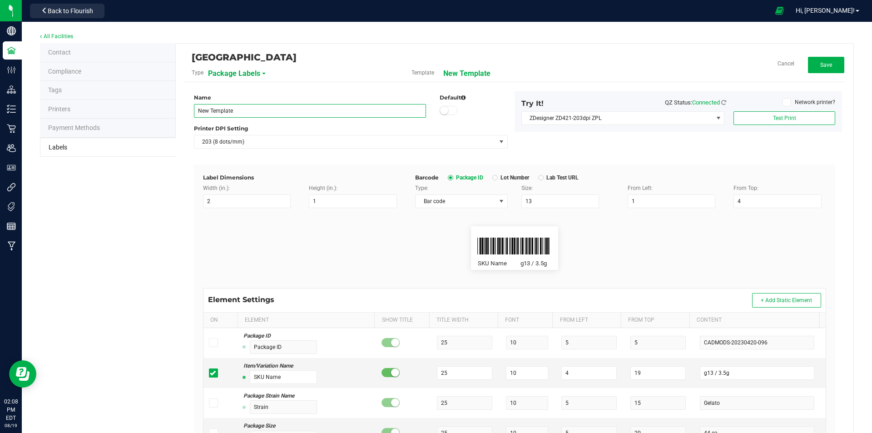
click at [264, 108] on input "New Template" at bounding box center [310, 111] width 232 height 14
type input "N"
type input "g"
click at [217, 111] on input "flower barcode" at bounding box center [310, 111] width 232 height 14
drag, startPoint x: 198, startPoint y: 108, endPoint x: 518, endPoint y: 106, distance: 319.2
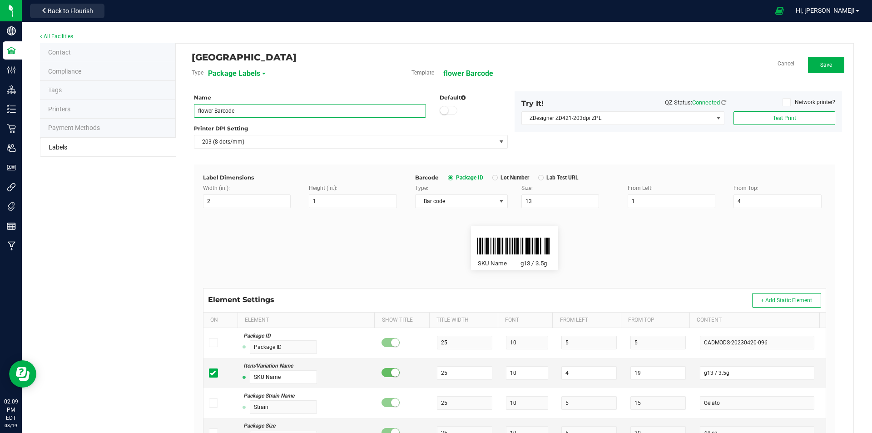
click at [199, 108] on input "flower Barcode" at bounding box center [310, 111] width 232 height 14
type input "Flower Barcode"
click at [592, 154] on div "Name Flower Barcode Default Printer DPI Setting 203 (8 dots/mm) Try It! QZ Stat…" at bounding box center [514, 127] width 655 height 73
click at [825, 62] on button "Save" at bounding box center [826, 65] width 36 height 16
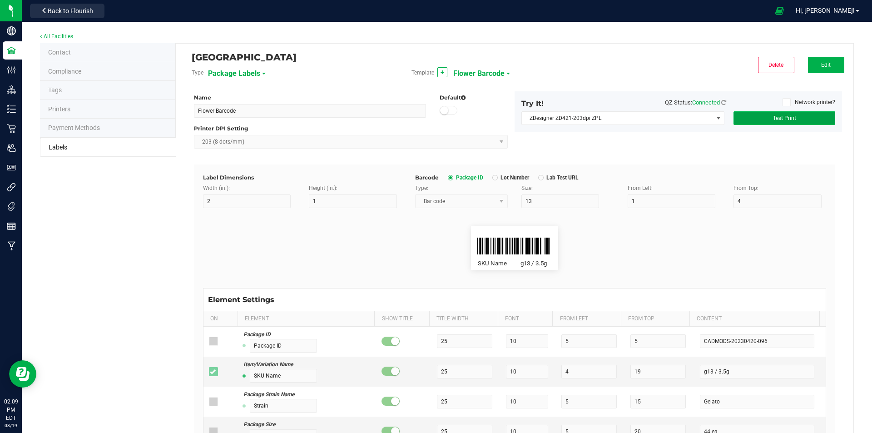
click at [764, 117] on button "Test Print" at bounding box center [784, 118] width 102 height 14
click at [818, 60] on button "Edit" at bounding box center [826, 65] width 36 height 16
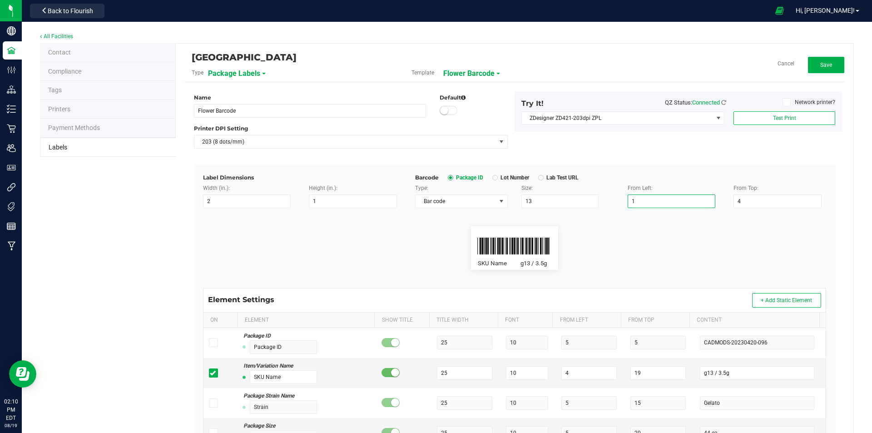
click at [645, 198] on input "1" at bounding box center [671, 201] width 88 height 14
type input "5"
click at [657, 253] on flourish-label-viewer "SKU Name g13 / 3.5g" at bounding box center [514, 248] width 623 height 44
click at [775, 202] on input "4" at bounding box center [777, 201] width 88 height 14
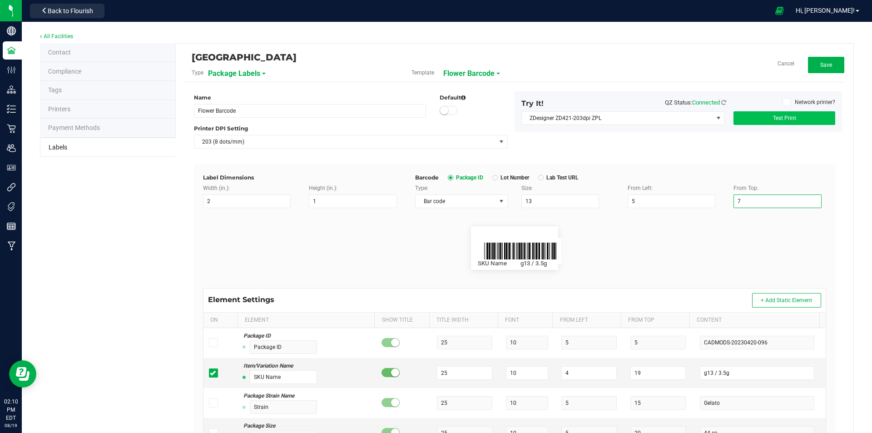
type input "7"
click at [784, 120] on span "Test Print" at bounding box center [784, 118] width 23 height 6
click at [638, 200] on input "5" at bounding box center [671, 201] width 88 height 14
type input "8"
click at [778, 114] on button "Test Print" at bounding box center [784, 118] width 102 height 14
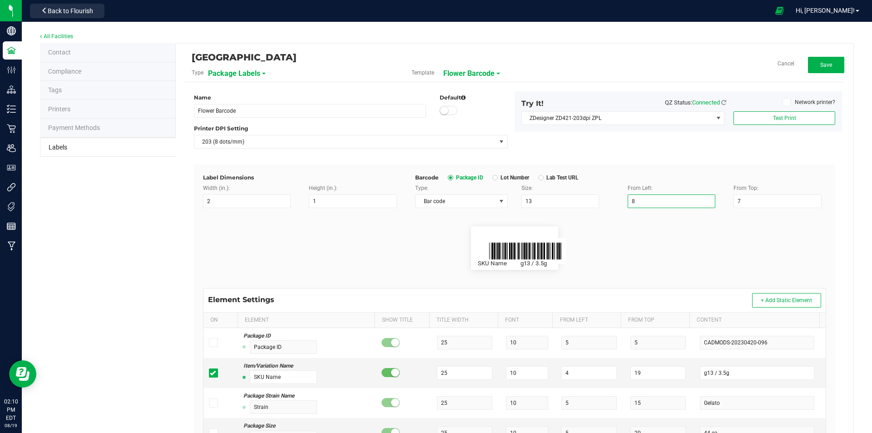
click at [642, 203] on input "8" at bounding box center [671, 201] width 88 height 14
type input "9"
click at [810, 119] on button "Test Print" at bounding box center [784, 118] width 102 height 14
click at [763, 200] on input "7" at bounding box center [777, 201] width 88 height 14
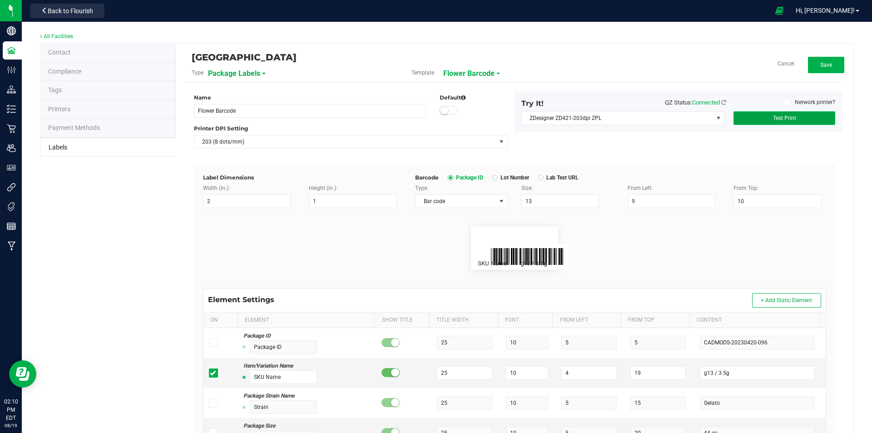
click at [810, 115] on button "Test Print" at bounding box center [784, 118] width 102 height 14
click at [747, 200] on input "10" at bounding box center [777, 201] width 88 height 14
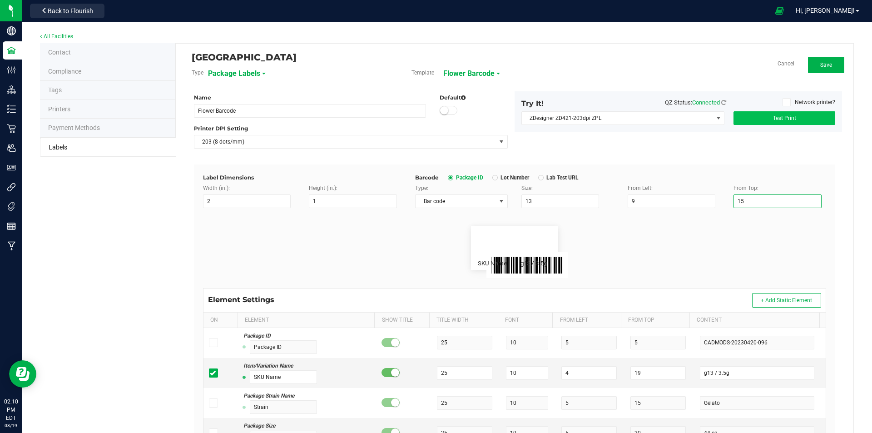
type input "15"
click at [799, 114] on button "Test Print" at bounding box center [784, 118] width 102 height 14
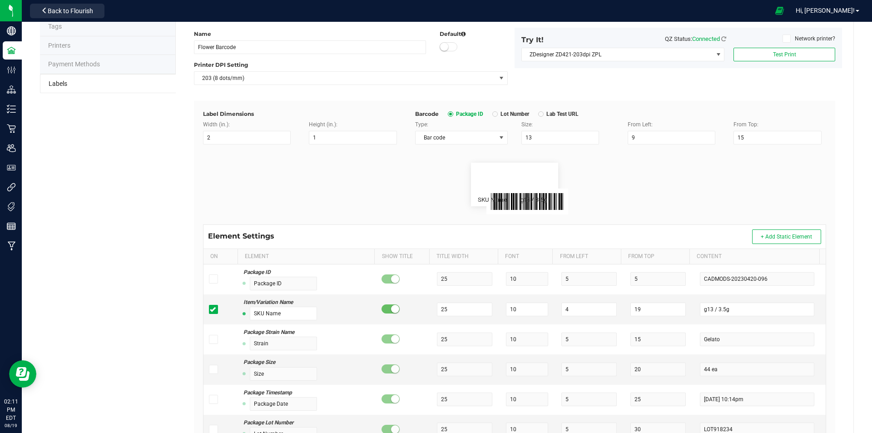
scroll to position [91, 0]
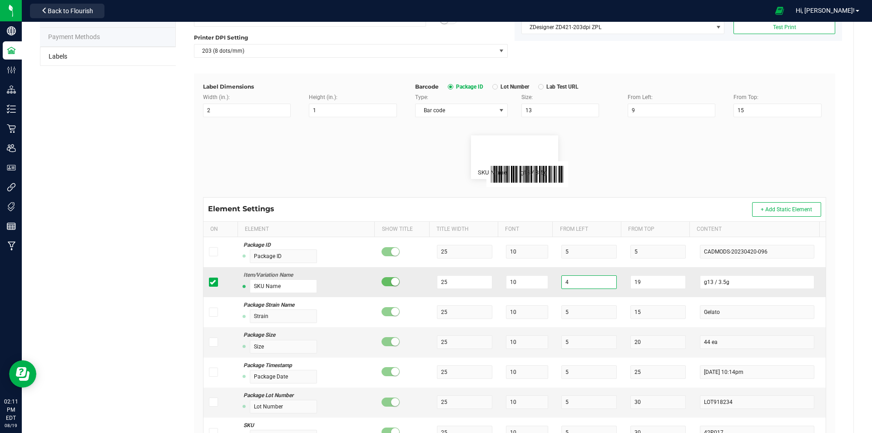
click at [561, 280] on input "4" at bounding box center [588, 282] width 55 height 14
type input "7"
click at [790, 26] on button "Test Print" at bounding box center [784, 27] width 102 height 14
click at [652, 283] on input "19" at bounding box center [657, 282] width 55 height 14
click at [797, 23] on button "Test Print" at bounding box center [784, 27] width 102 height 14
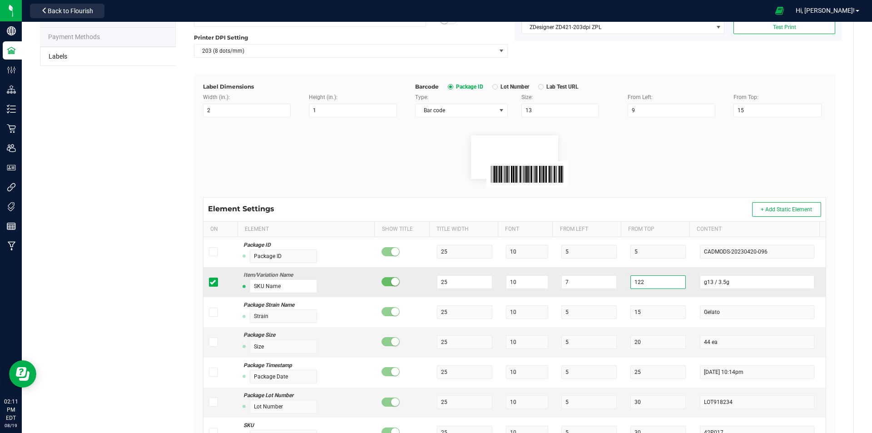
click at [652, 280] on input "122" at bounding box center [657, 282] width 55 height 14
type input "1"
type input "22"
click at [787, 28] on span "Test Print" at bounding box center [784, 27] width 23 height 6
drag, startPoint x: 778, startPoint y: 72, endPoint x: 772, endPoint y: 103, distance: 31.4
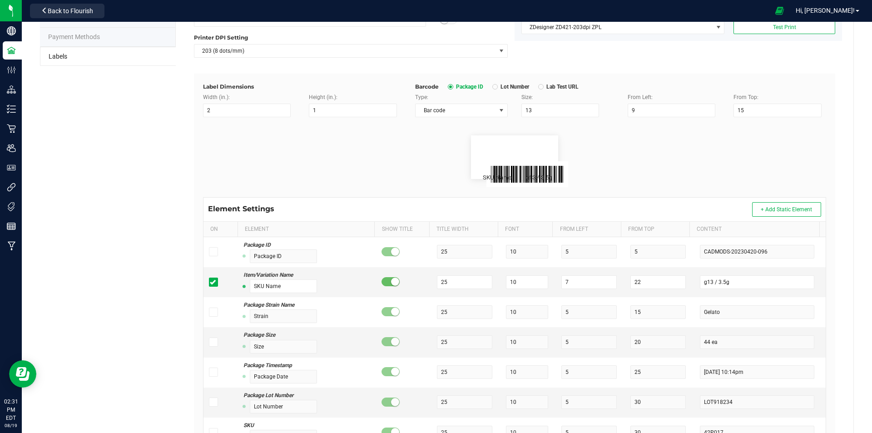
click at [772, 103] on div "Name Flower Barcode Default Printer DPI Setting 203 (8 dots/mm) Try It! QZ Stat…" at bounding box center [514, 265] width 641 height 531
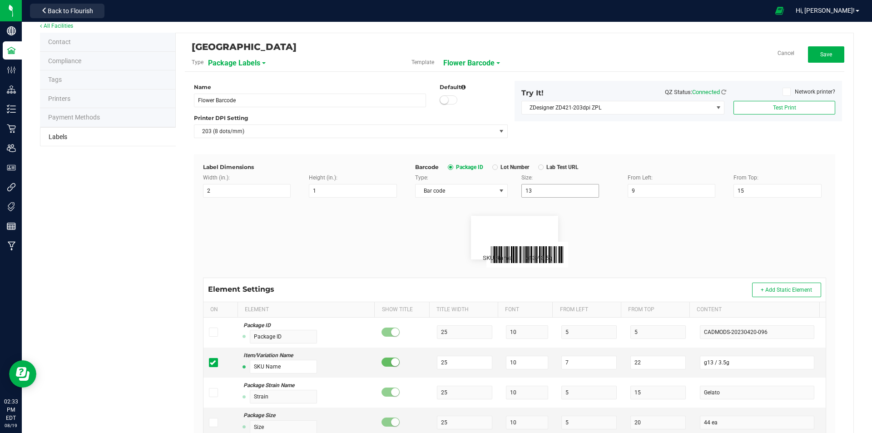
scroll to position [0, 0]
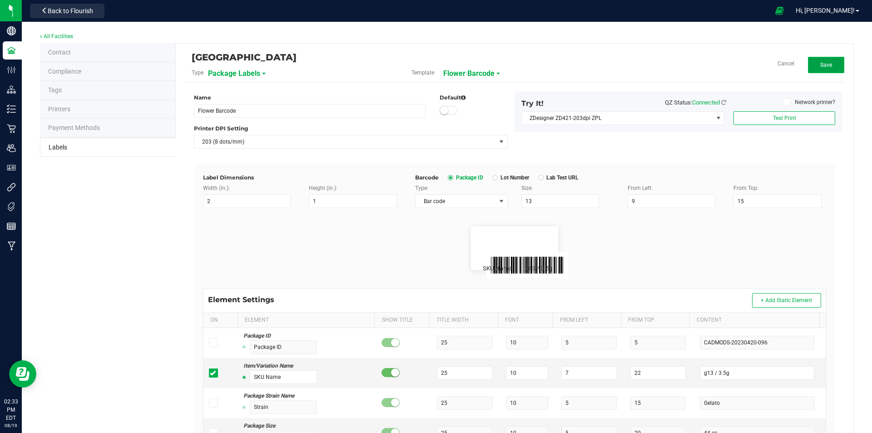
click at [808, 65] on button "Save" at bounding box center [826, 65] width 36 height 16
click at [716, 243] on flourish-label-viewer "SKU Name g13 / 3.5g" at bounding box center [514, 248] width 623 height 44
click at [78, 102] on li "Printers" at bounding box center [108, 109] width 136 height 19
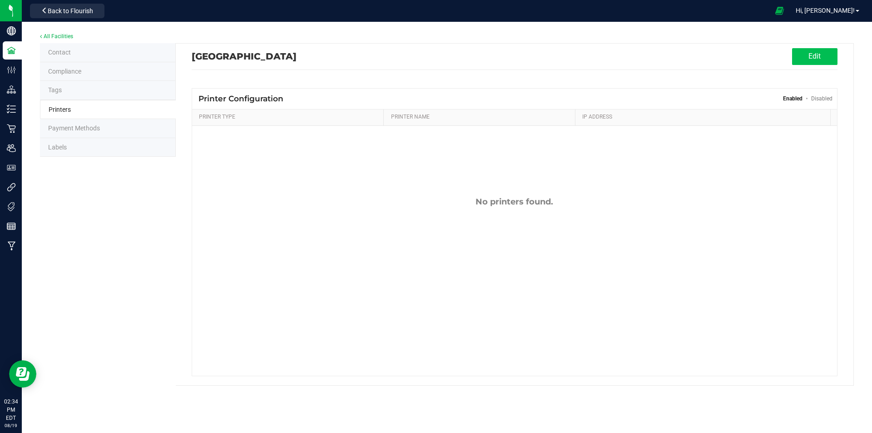
click at [824, 55] on button "Edit" at bounding box center [814, 56] width 45 height 17
click at [332, 94] on span "Add Printer" at bounding box center [320, 97] width 32 height 7
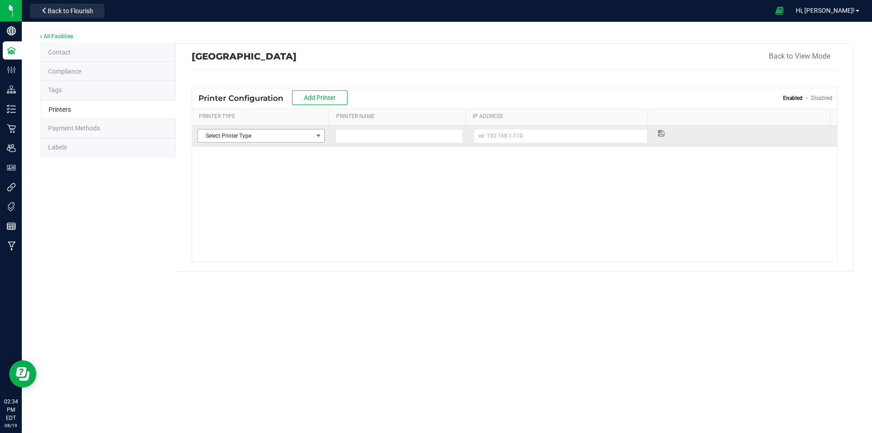
click at [226, 138] on span "Select Printer Type" at bounding box center [255, 135] width 115 height 13
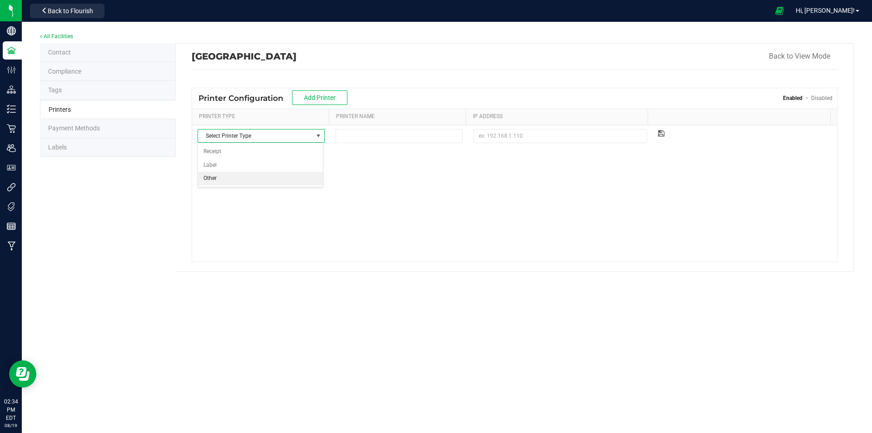
click at [248, 182] on li "Other" at bounding box center [260, 179] width 125 height 14
click at [824, 96] on link "Disabled" at bounding box center [821, 98] width 21 height 6
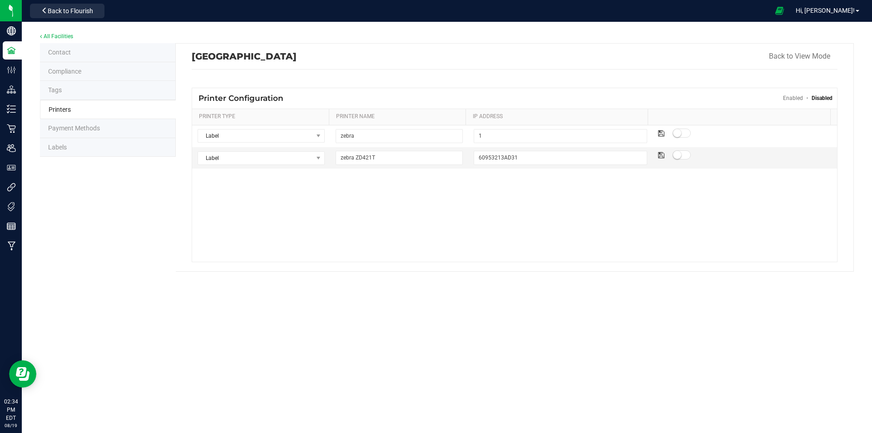
click at [786, 96] on link "Enabled" at bounding box center [793, 98] width 20 height 6
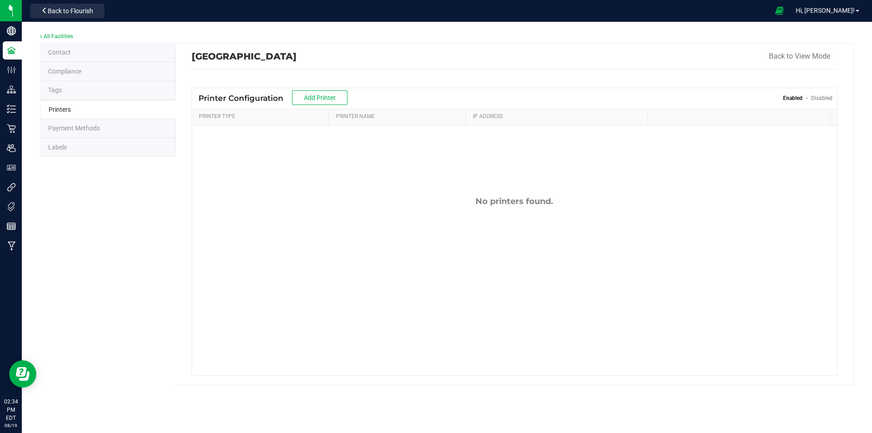
click at [792, 48] on div "High Falls Canna NY Back to View Mode" at bounding box center [515, 57] width 646 height 26
click at [128, 148] on li "Labels" at bounding box center [108, 147] width 136 height 19
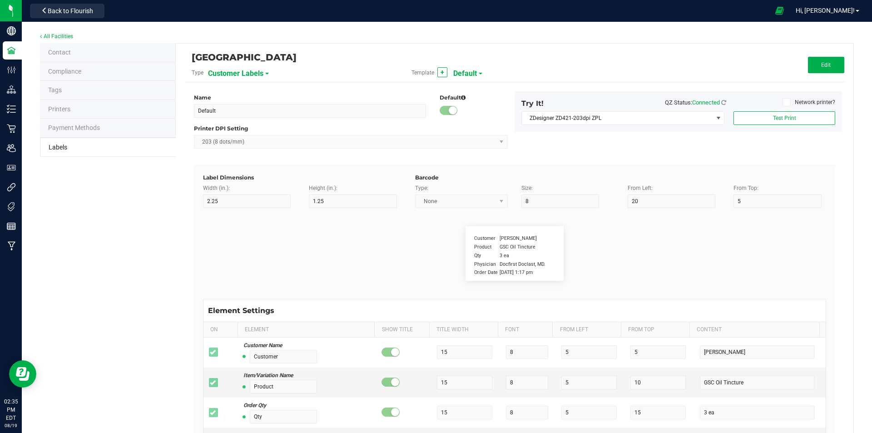
click at [102, 75] on li "Compliance" at bounding box center [108, 71] width 136 height 19
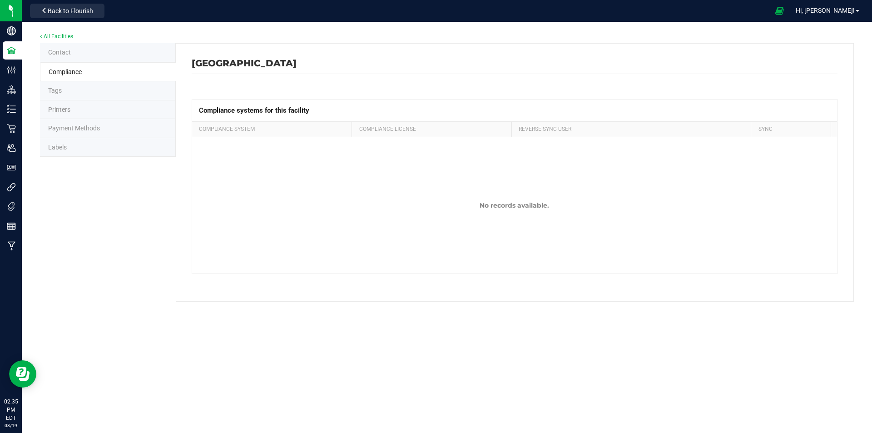
click at [92, 99] on li "Tags" at bounding box center [108, 90] width 136 height 19
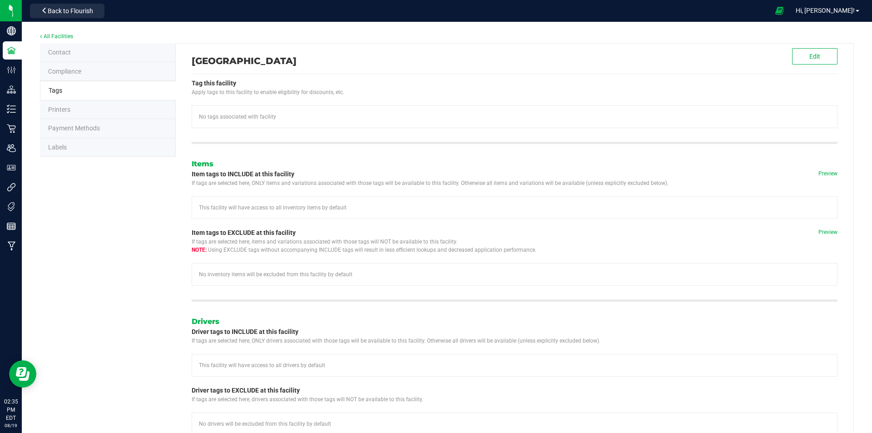
click at [89, 147] on li "Labels" at bounding box center [108, 147] width 136 height 19
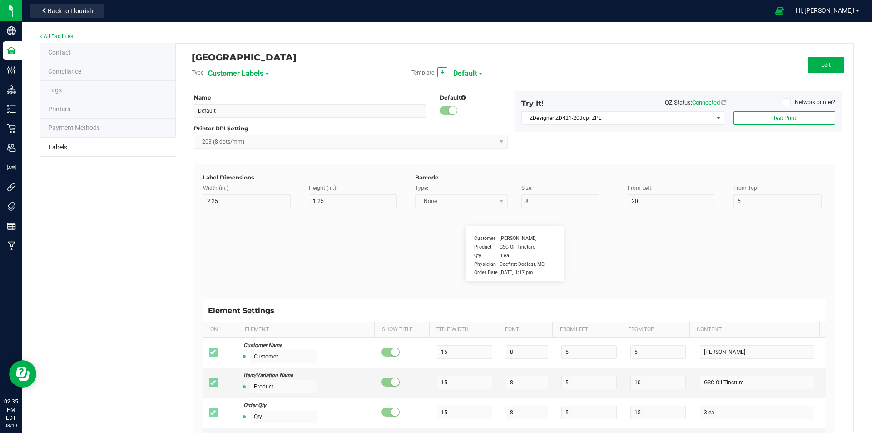
click at [806, 99] on label "Network printer?" at bounding box center [808, 102] width 53 height 8
click at [0, 0] on input "Network printer?" at bounding box center [0, 0] width 0 height 0
click at [806, 99] on label "Network printer?" at bounding box center [808, 102] width 53 height 8
click at [0, 0] on input "Network printer?" at bounding box center [0, 0] width 0 height 0
click at [637, 122] on span "Brother HL-L2460DW Printer" at bounding box center [617, 118] width 191 height 13
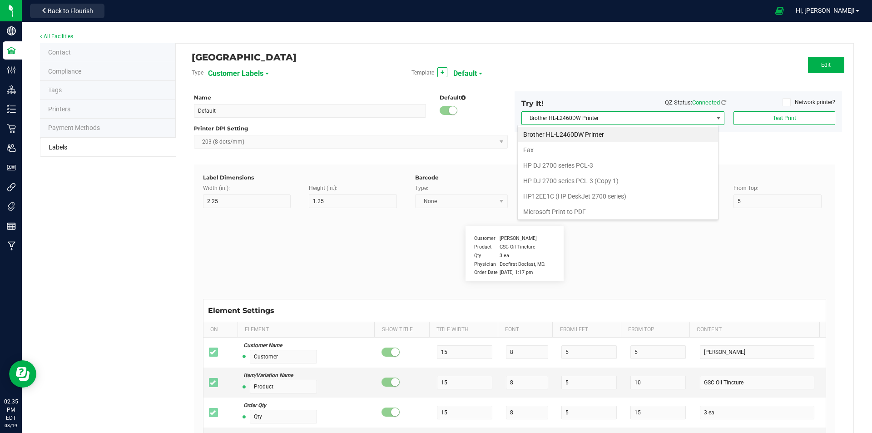
scroll to position [64, 0]
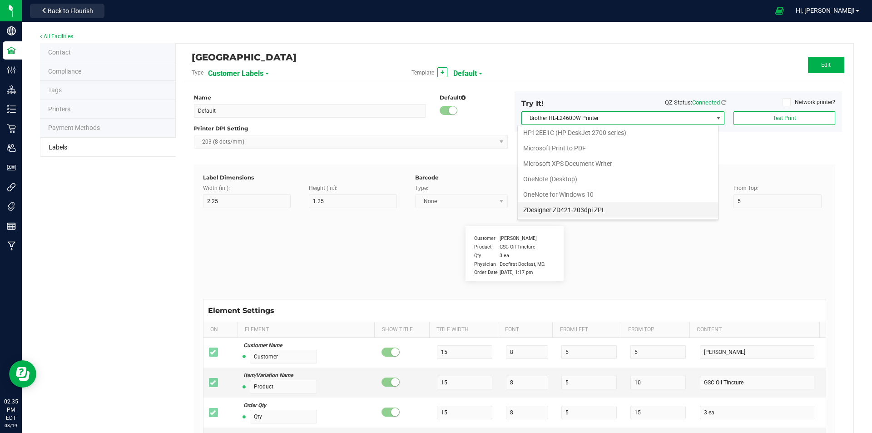
click at [603, 205] on ZPL "ZDesigner ZD421-203dpi ZPL" at bounding box center [618, 209] width 200 height 15
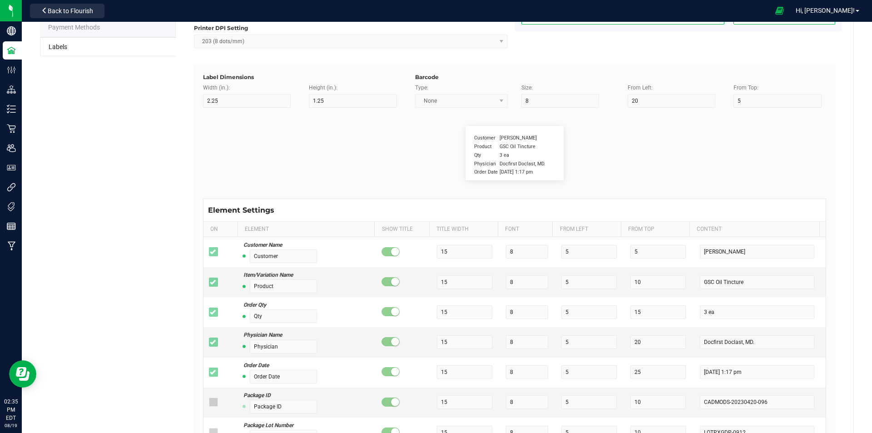
scroll to position [0, 0]
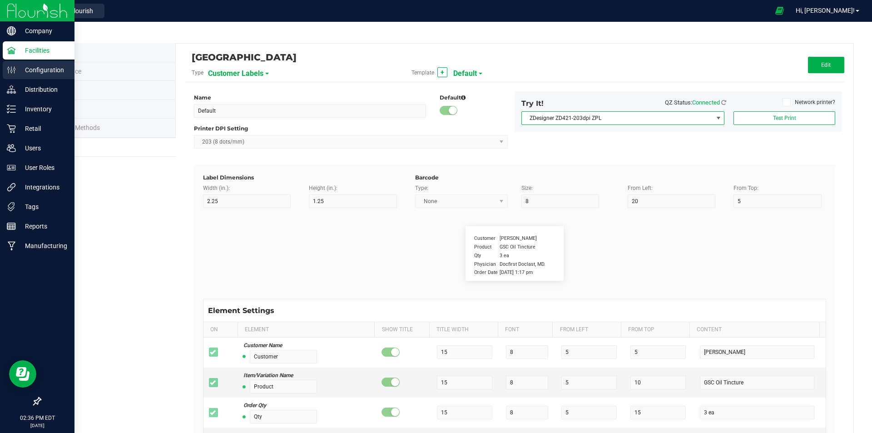
click at [18, 68] on p "Configuration" at bounding box center [43, 69] width 54 height 11
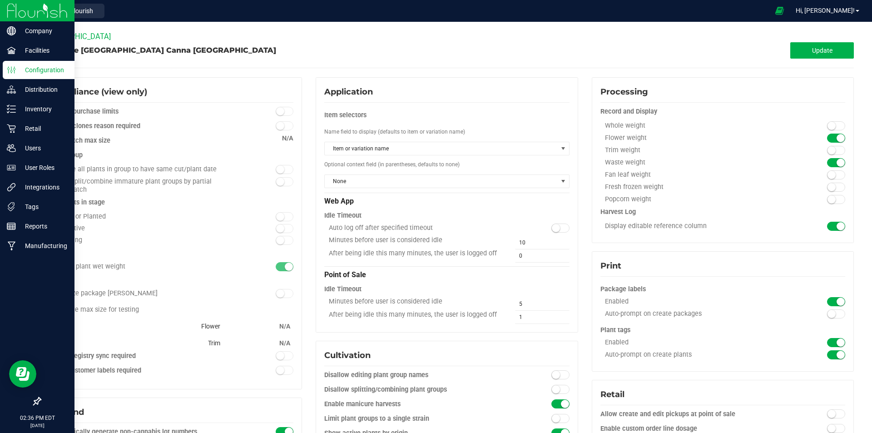
type input "Snapple - Inventory"
click at [46, 203] on p "Tags" at bounding box center [43, 206] width 54 height 11
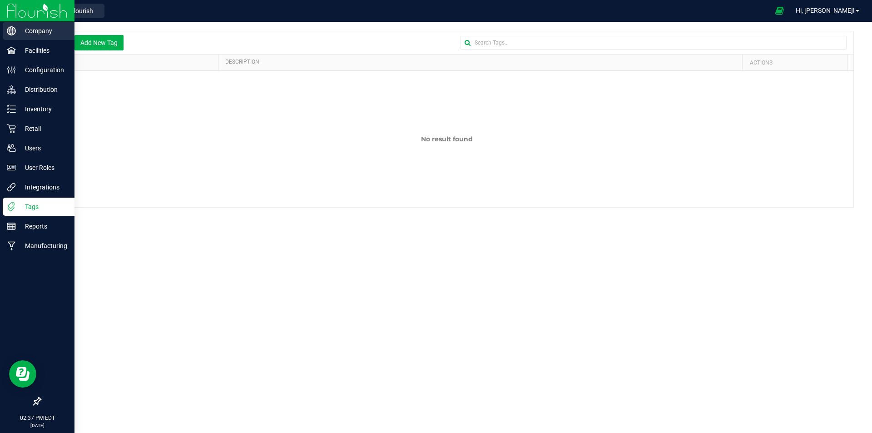
click at [28, 34] on p "Company" at bounding box center [43, 30] width 54 height 11
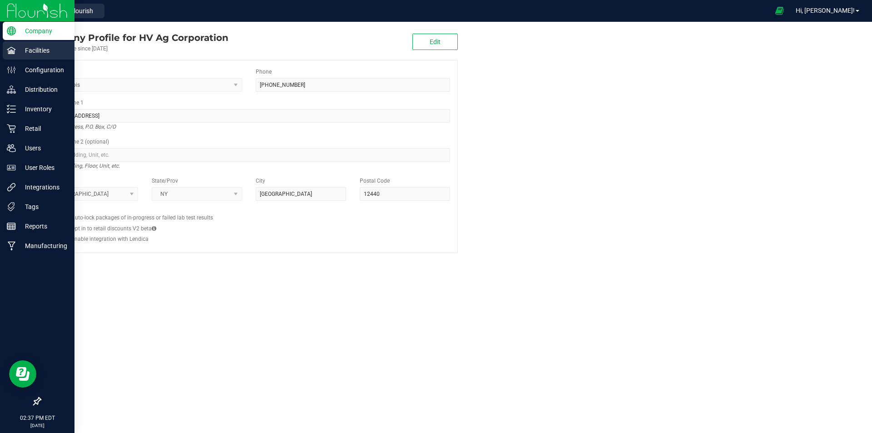
click at [65, 51] on p "Facilities" at bounding box center [43, 50] width 54 height 11
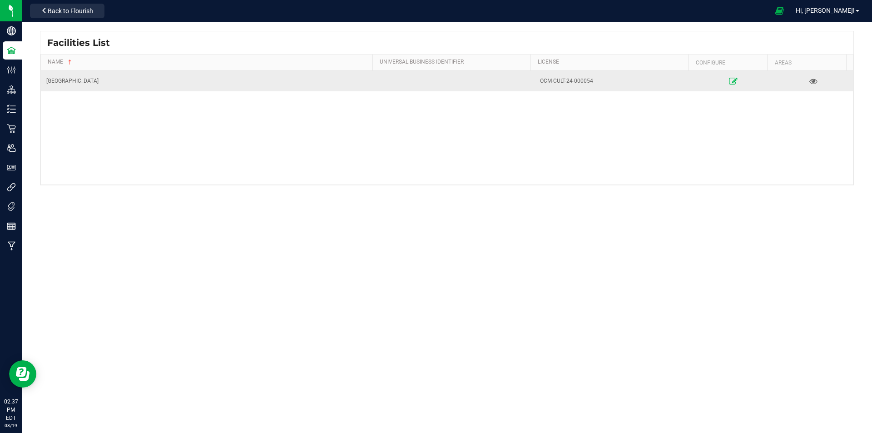
click at [735, 81] on link at bounding box center [733, 81] width 75 height 15
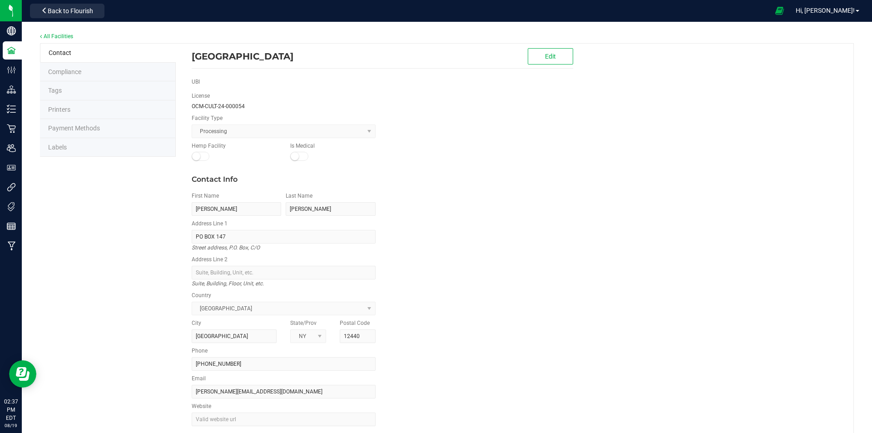
click at [70, 114] on li "Printers" at bounding box center [108, 109] width 136 height 19
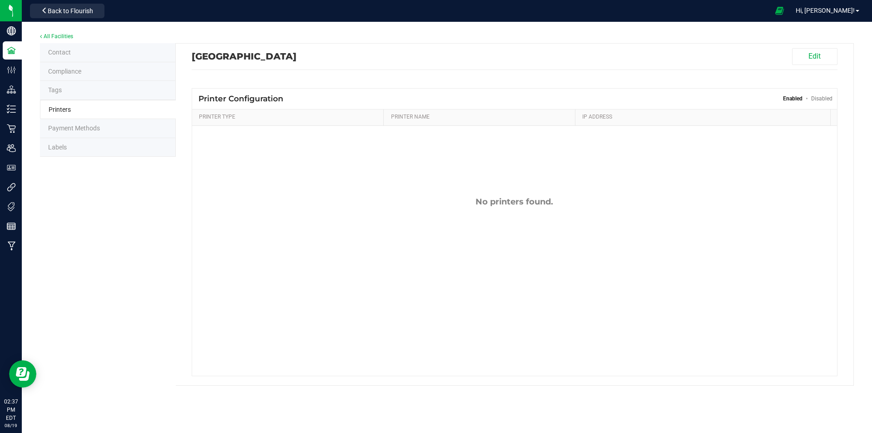
click at [75, 52] on li "Contact" at bounding box center [108, 52] width 136 height 19
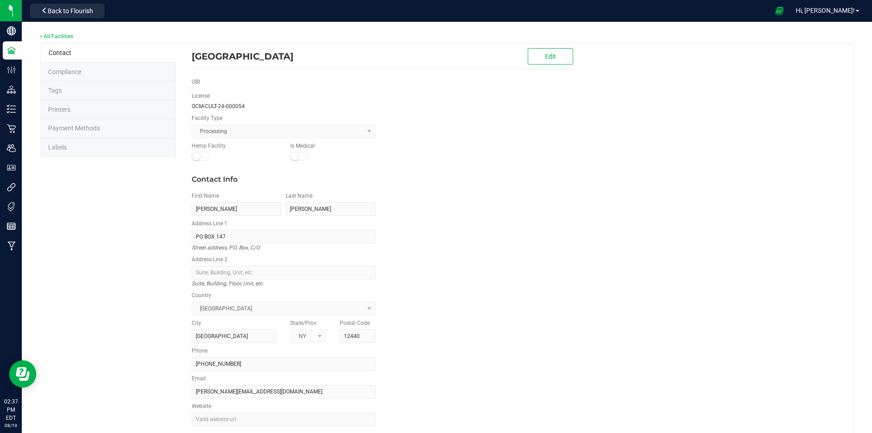
click at [76, 68] on span "Compliance" at bounding box center [64, 71] width 33 height 7
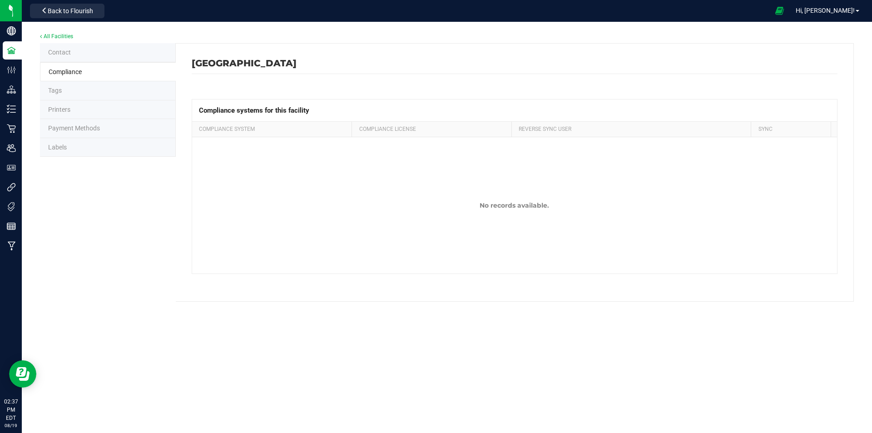
click at [81, 151] on li "Labels" at bounding box center [108, 147] width 136 height 19
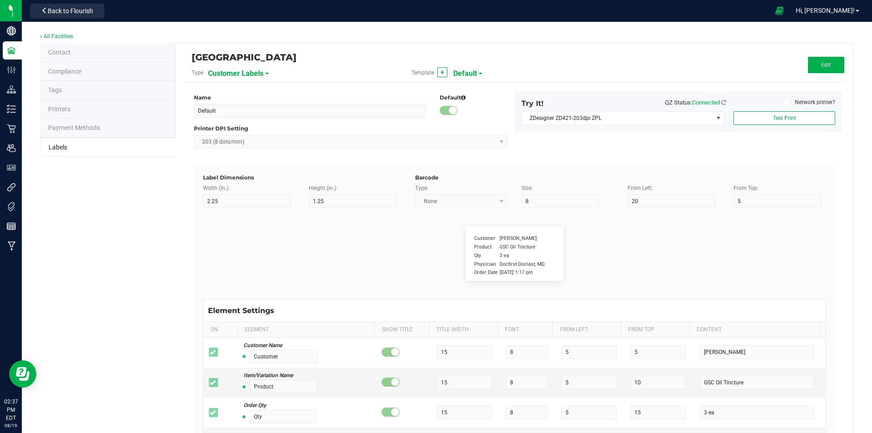
click at [222, 75] on span "Customer Labels" at bounding box center [235, 73] width 55 height 15
click at [246, 123] on span "Package Labels" at bounding box center [231, 126] width 39 height 6
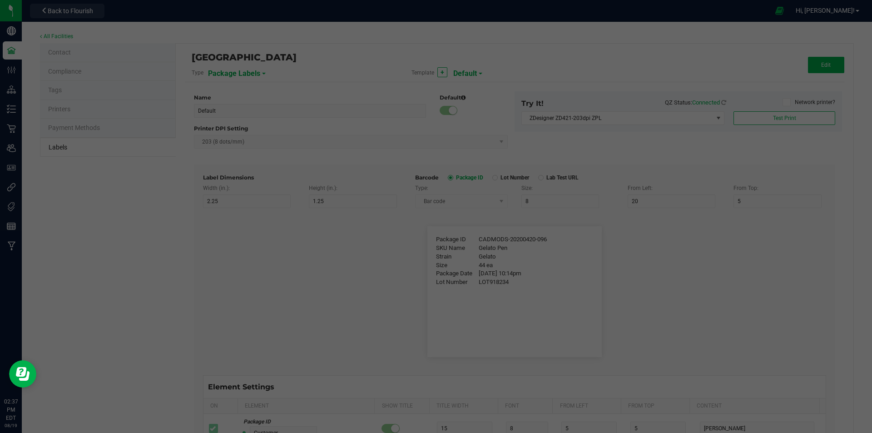
type input "4"
type input "3"
type input "5"
type input "40"
type input "Package ID"
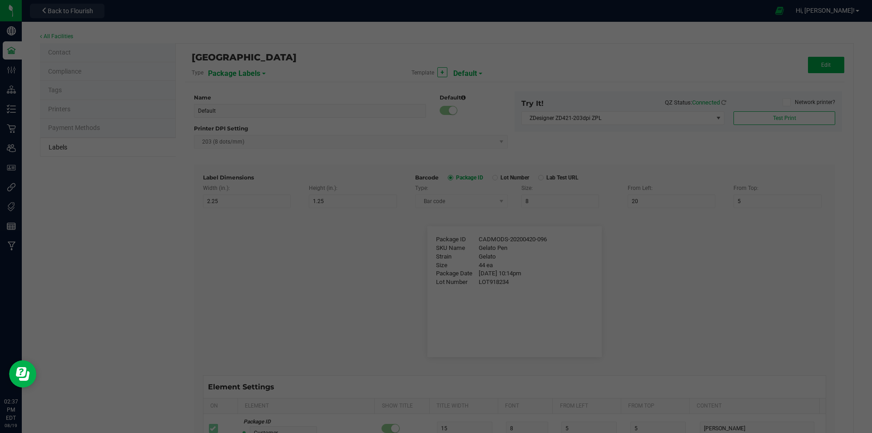
type input "25"
type input "10"
type input "CADMODS-20200420-096"
type input "SKU Name"
type input "25"
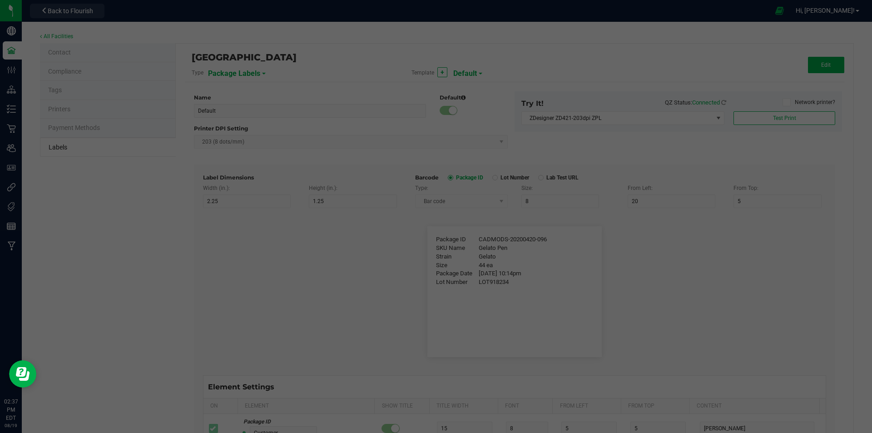
type input "10"
type input "Gelato Pen"
type input "Strain"
type input "25"
type input "10"
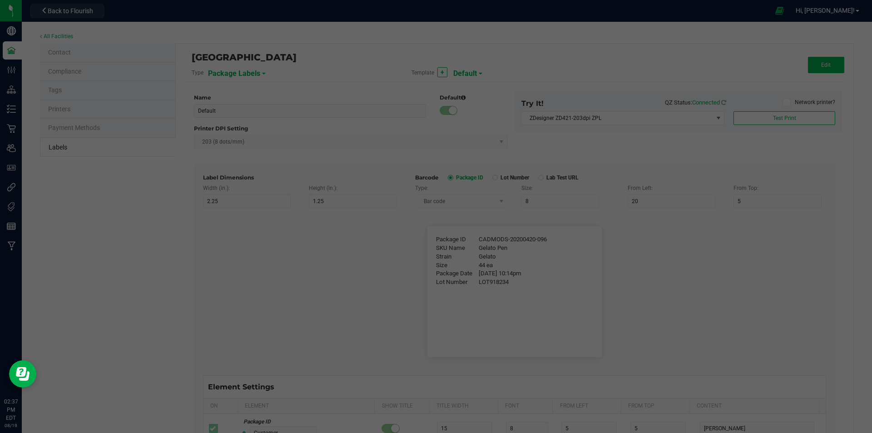
type input "Gelato"
type input "Size"
type input "25"
type input "10"
type input "44 ea"
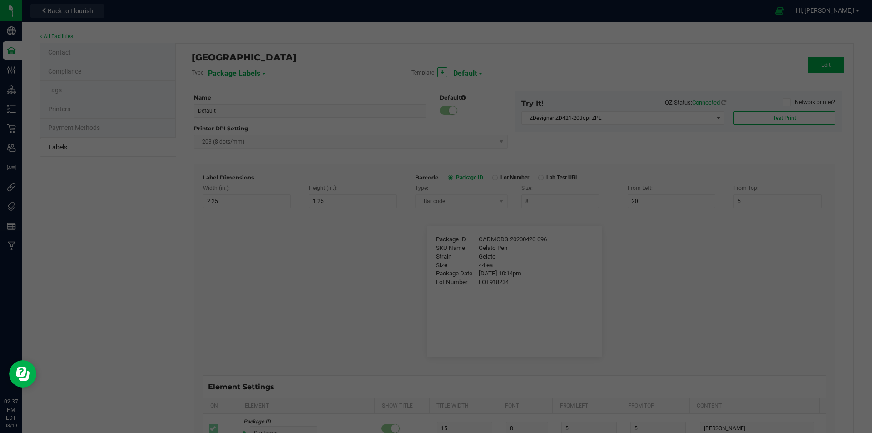
type input "Package Date"
type input "25"
type input "10"
type input "4/20/2019 10:14pm"
type input "Lot Number"
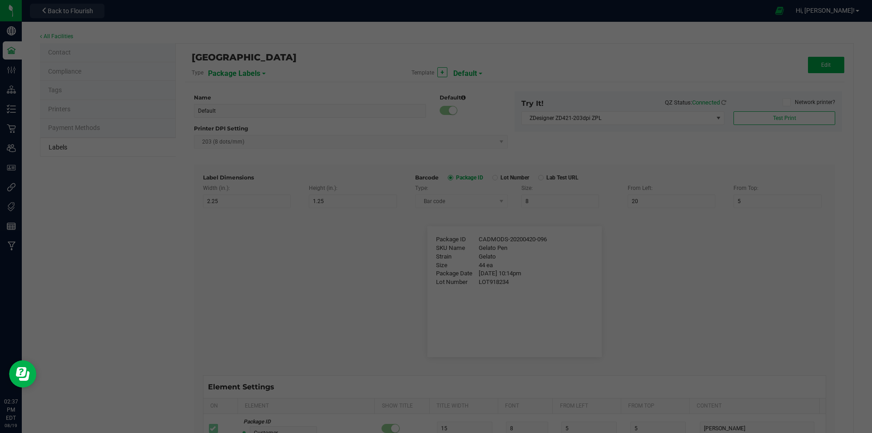
type input "25"
type input "10"
type input "30"
type input "LOT918234"
type input "SKU"
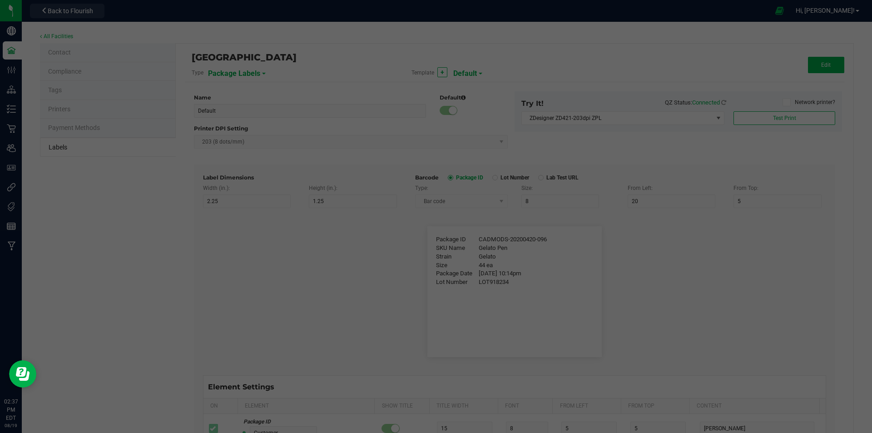
type input "25"
type input "10"
type input "30"
type input "42P017"
type input "Ref Field 1"
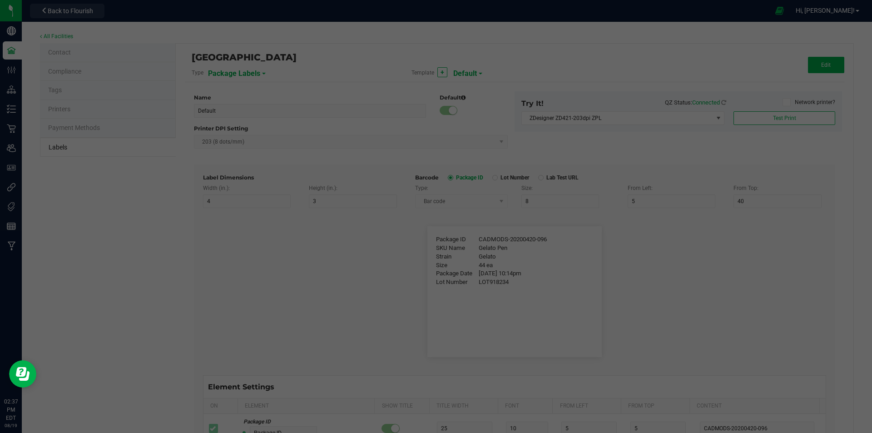
type input "25"
type input "10"
type input "35"
type input "Ref Field 1 Value"
type input "Ref Field 2"
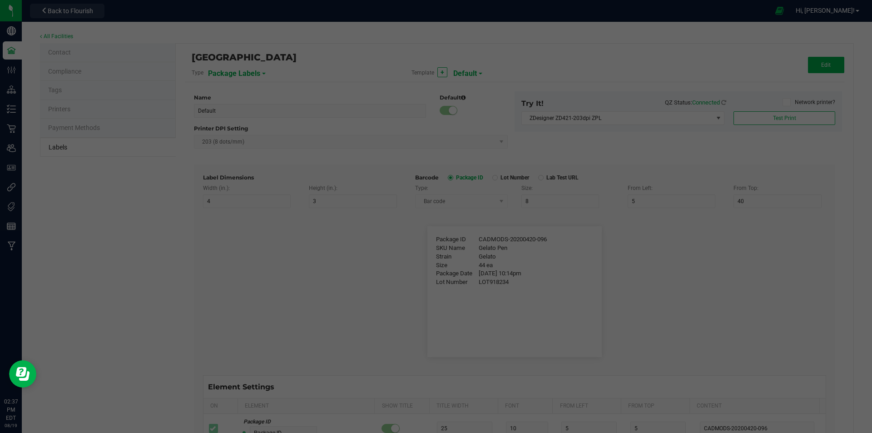
type input "25"
type input "10"
type input "35"
type input "Ref Field 2 Value"
type input "Ref Field 3"
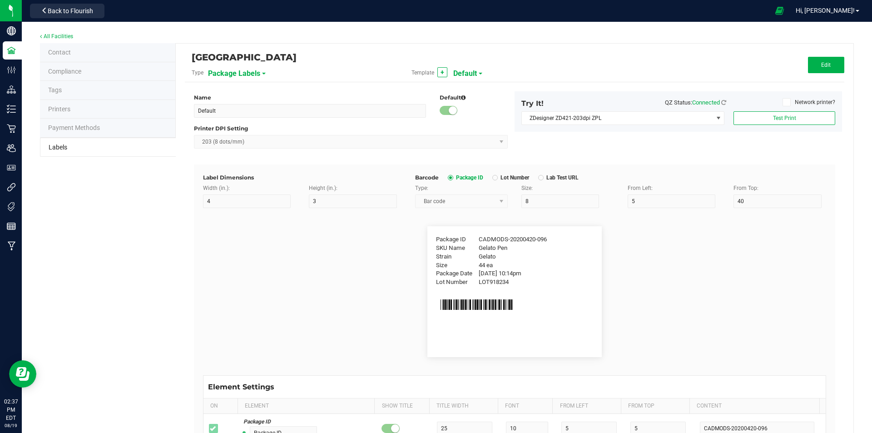
click at [473, 69] on span "Default" at bounding box center [465, 73] width 24 height 15
click at [480, 113] on span "Flower Barcode" at bounding box center [474, 110] width 38 height 6
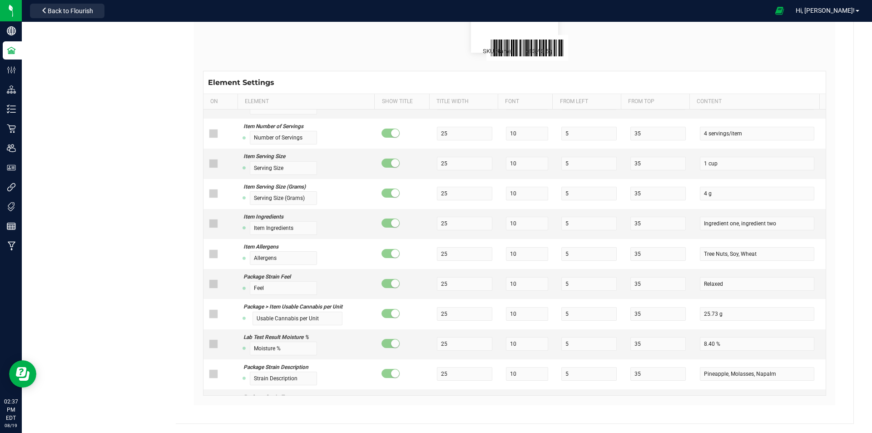
scroll to position [499, 0]
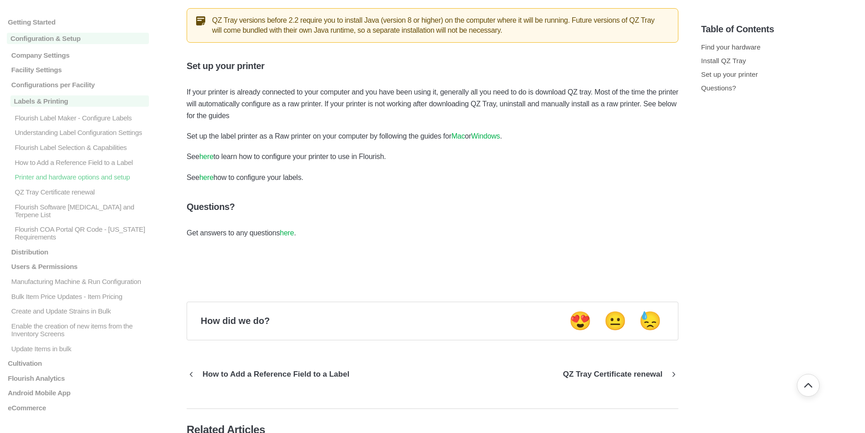
scroll to position [454, 0]
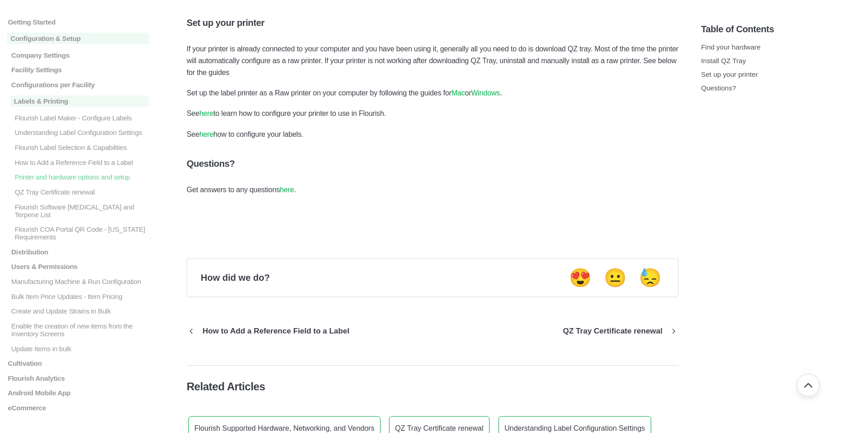
click at [213, 110] on link "here" at bounding box center [206, 113] width 14 height 8
click at [208, 136] on link "here" at bounding box center [206, 134] width 14 height 8
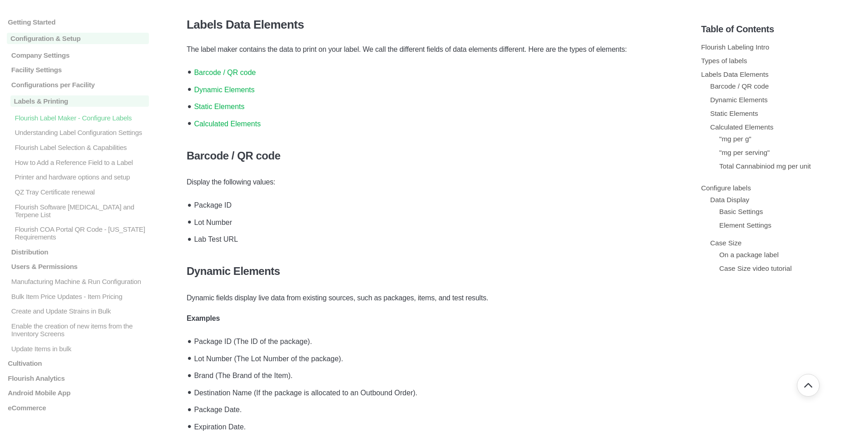
scroll to position [363, 0]
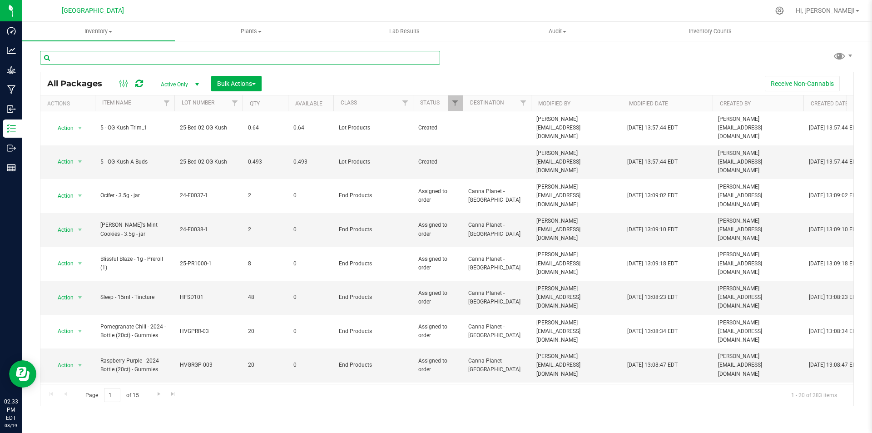
click at [163, 54] on input "text" at bounding box center [240, 58] width 400 height 14
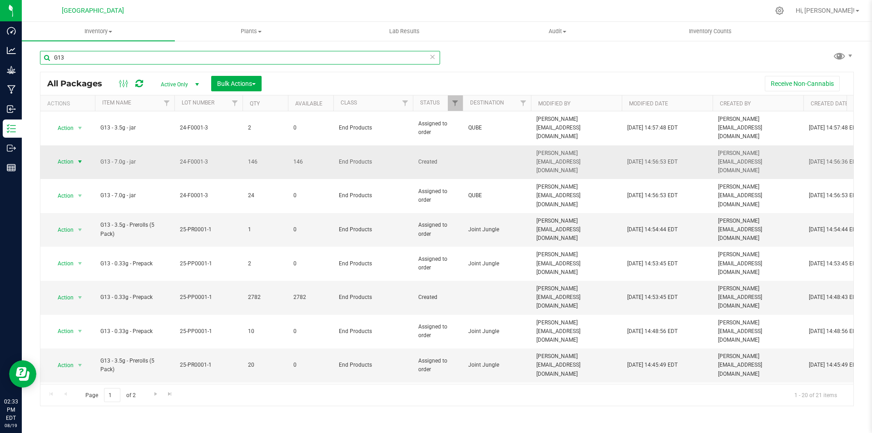
type input "G13"
click at [70, 155] on span "Action" at bounding box center [61, 161] width 25 height 13
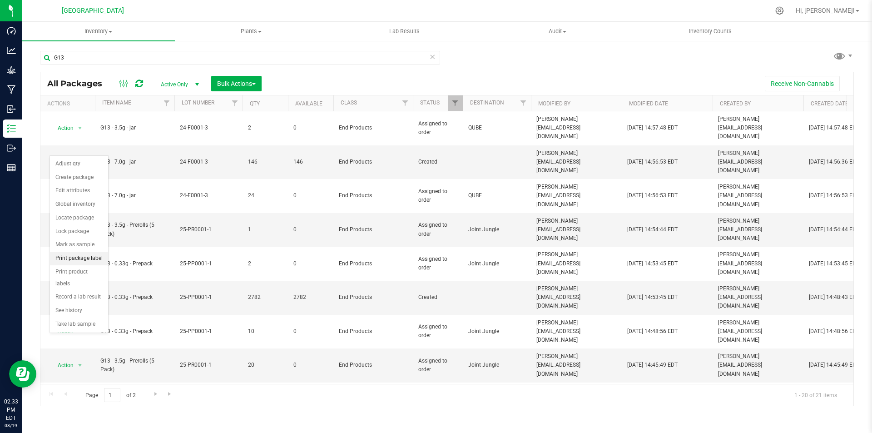
click at [84, 258] on li "Print package label" at bounding box center [79, 259] width 58 height 14
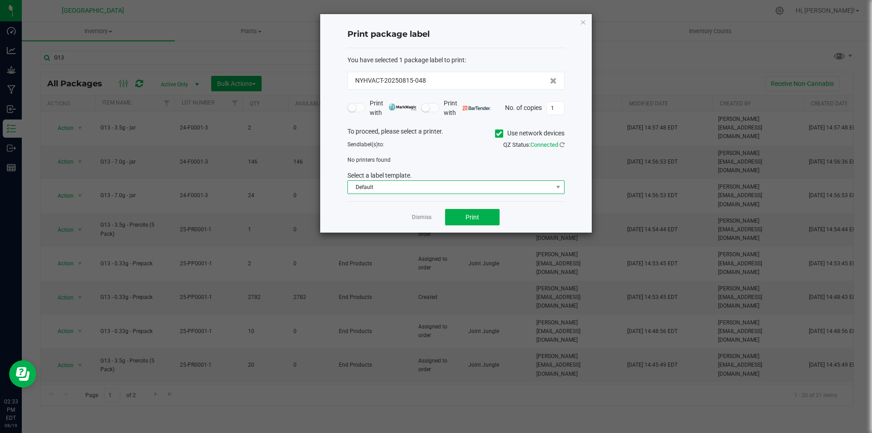
drag, startPoint x: 476, startPoint y: 185, endPoint x: 467, endPoint y: 182, distance: 9.2
click at [475, 185] on span "Default" at bounding box center [450, 187] width 205 height 13
click at [400, 218] on li "Flower Barcode" at bounding box center [456, 219] width 216 height 15
click at [385, 160] on span "No printers found" at bounding box center [368, 160] width 43 height 6
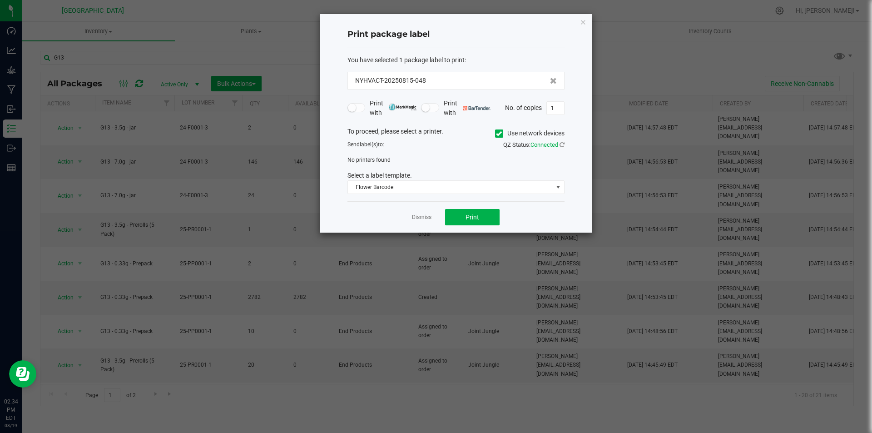
click at [384, 144] on span "Send label(s) to:" at bounding box center [365, 144] width 37 height 6
click at [564, 145] on icon at bounding box center [561, 145] width 5 height 6
click at [371, 161] on span "No printers found" at bounding box center [368, 160] width 43 height 6
click at [582, 21] on icon "button" at bounding box center [583, 21] width 6 height 11
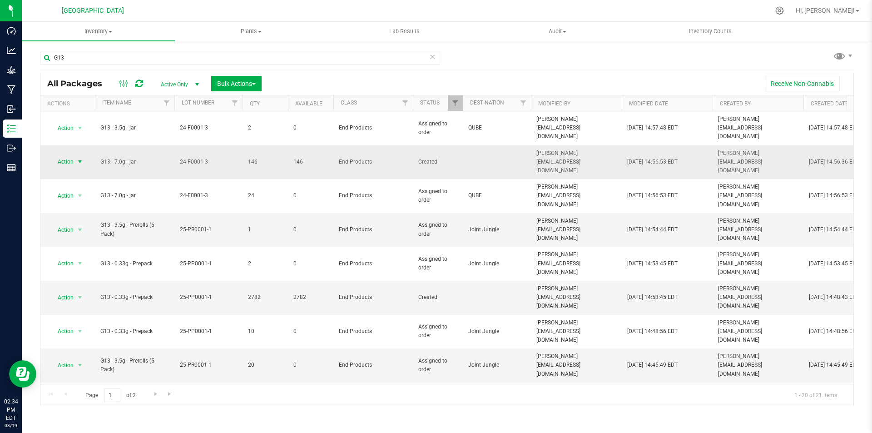
click at [71, 155] on span "Action" at bounding box center [61, 161] width 25 height 13
click at [78, 268] on li "Print product labels" at bounding box center [79, 277] width 58 height 25
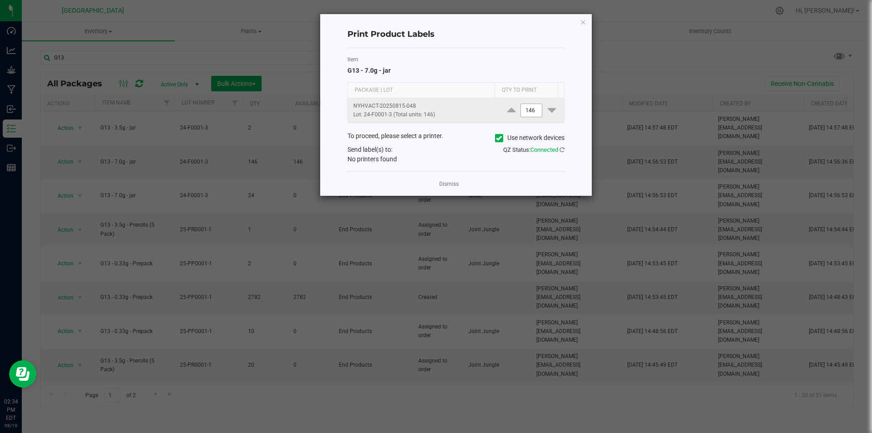
click at [530, 112] on input "146" at bounding box center [531, 110] width 21 height 13
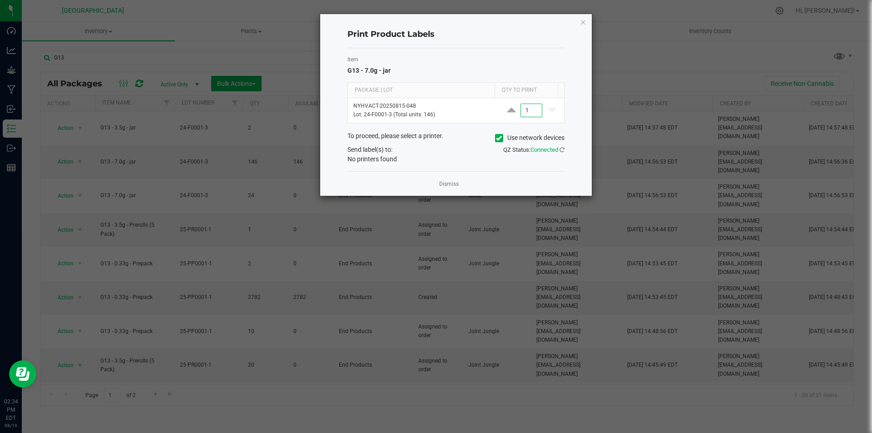
type input "1"
click at [461, 150] on div "QZ Status: Connected" at bounding box center [513, 150] width 115 height 10
click at [562, 149] on icon at bounding box center [561, 150] width 5 height 6
click at [444, 183] on link "Dismiss" at bounding box center [449, 184] width 20 height 8
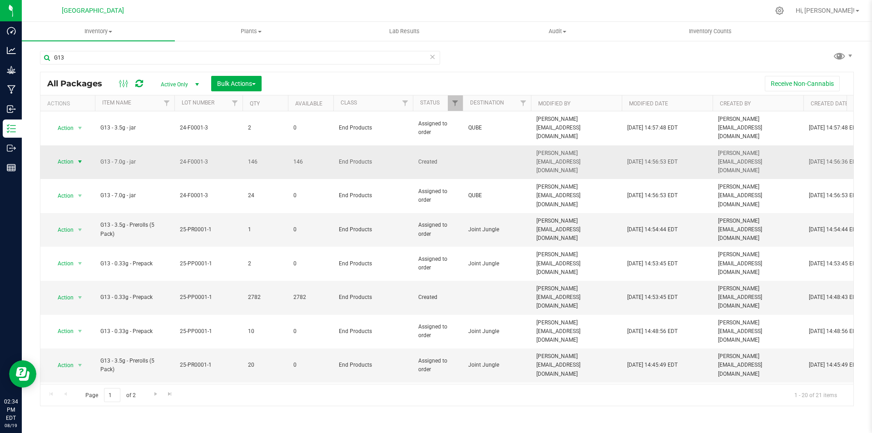
click at [71, 155] on span "Action" at bounding box center [61, 161] width 25 height 13
click at [84, 259] on li "Print package label" at bounding box center [79, 259] width 58 height 14
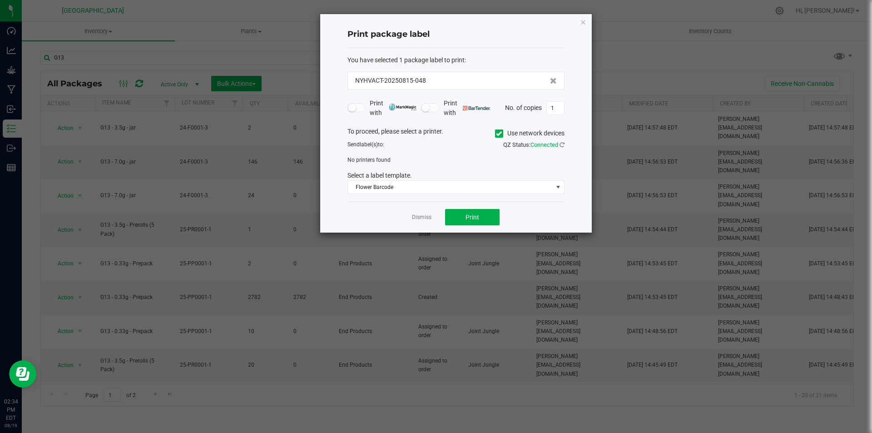
click at [379, 162] on span "No printers found" at bounding box center [368, 160] width 43 height 6
click at [381, 143] on span "Send label(s) to:" at bounding box center [365, 144] width 37 height 6
click at [500, 79] on div "NYHVACT-20250815-048" at bounding box center [456, 81] width 202 height 10
click at [580, 23] on icon "button" at bounding box center [583, 21] width 6 height 11
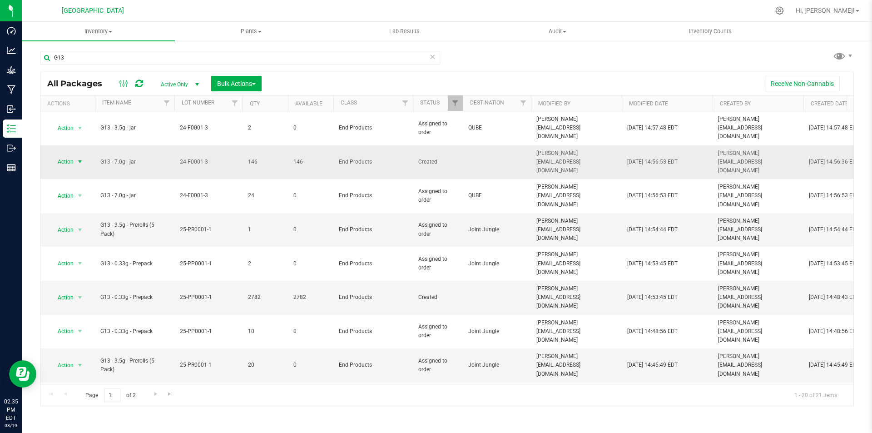
click at [77, 158] on span "select" at bounding box center [79, 161] width 7 height 7
click at [84, 270] on li "Print product labels" at bounding box center [79, 277] width 58 height 25
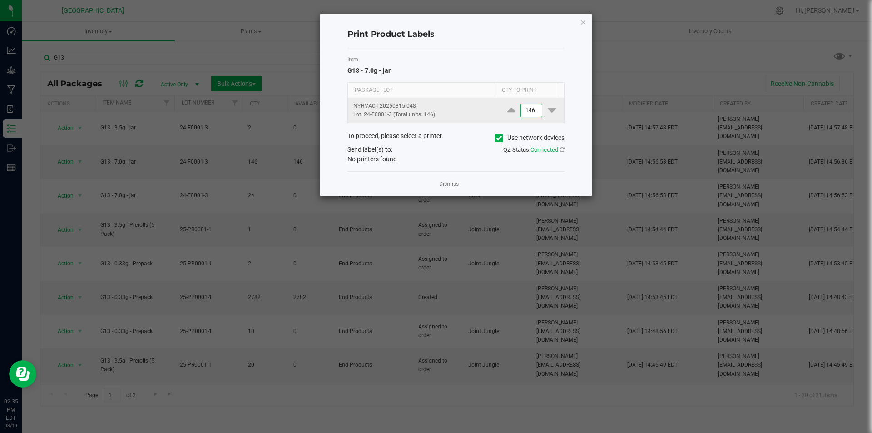
click at [533, 109] on input "146" at bounding box center [531, 110] width 21 height 13
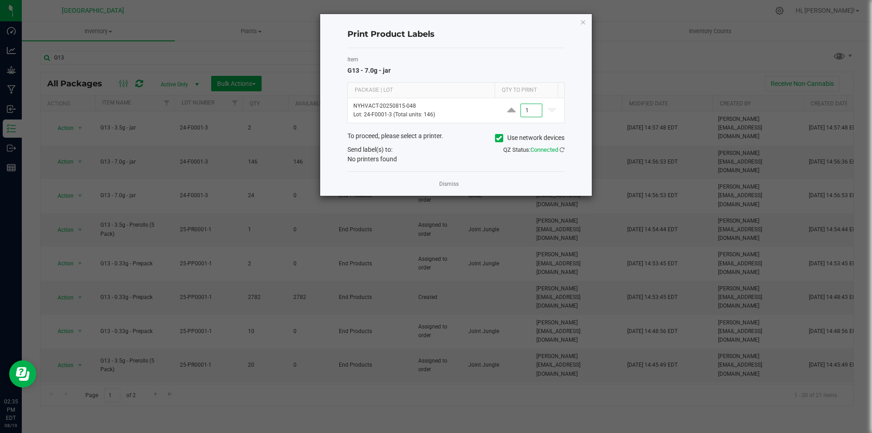
type input "1"
click at [398, 158] on div "No printers found" at bounding box center [456, 159] width 231 height 10
click at [583, 26] on icon "button" at bounding box center [583, 21] width 6 height 11
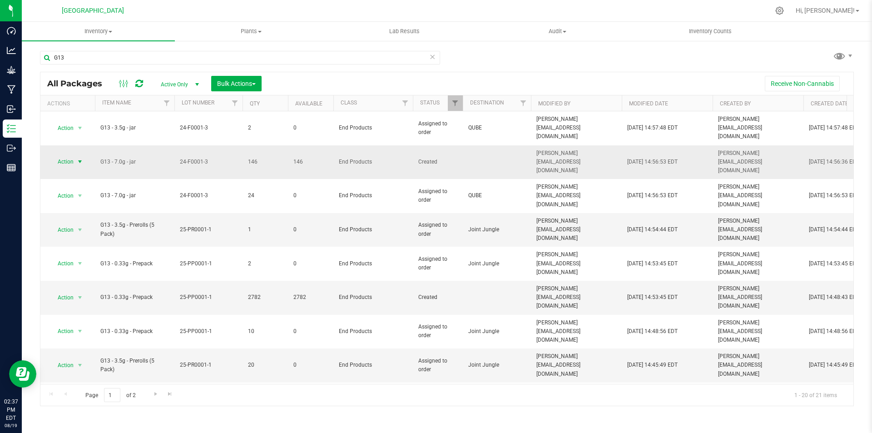
click at [69, 155] on span "Action" at bounding box center [61, 161] width 25 height 13
click at [99, 259] on li "Print package label" at bounding box center [79, 259] width 58 height 14
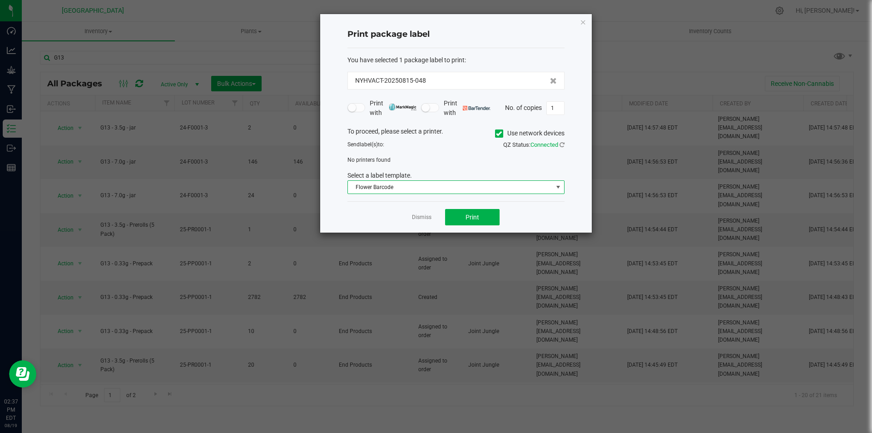
click at [426, 187] on span "Flower Barcode" at bounding box center [450, 187] width 205 height 13
click at [392, 222] on li "Flower Barcode" at bounding box center [456, 219] width 216 height 15
click at [482, 218] on button "Print" at bounding box center [472, 217] width 54 height 16
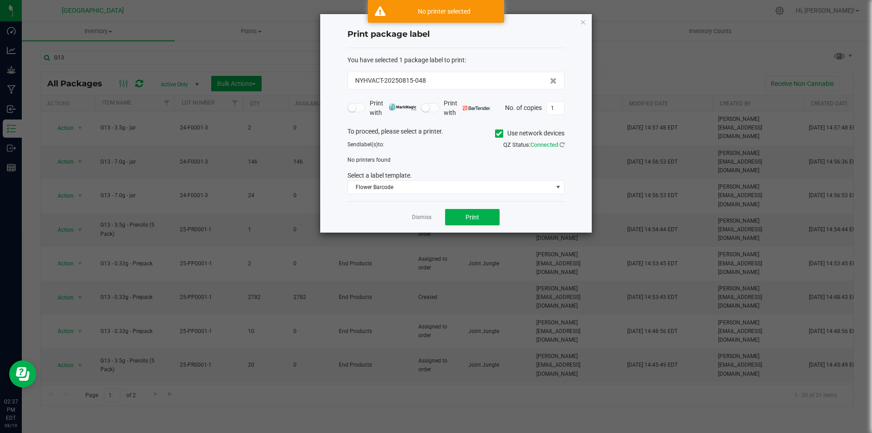
click at [381, 164] on div "No printers found" at bounding box center [456, 160] width 231 height 8
click at [380, 158] on span "No printers found" at bounding box center [368, 160] width 43 height 6
drag, startPoint x: 409, startPoint y: 155, endPoint x: 311, endPoint y: 156, distance: 98.1
click at [311, 156] on div "Print package label You have selected 1 package label to print : NYHVACT-202508…" at bounding box center [439, 123] width 305 height 219
click at [439, 154] on div "To proceed, please select a printer. Use network devices Send label(s) to: QZ S…" at bounding box center [455, 161] width 217 height 68
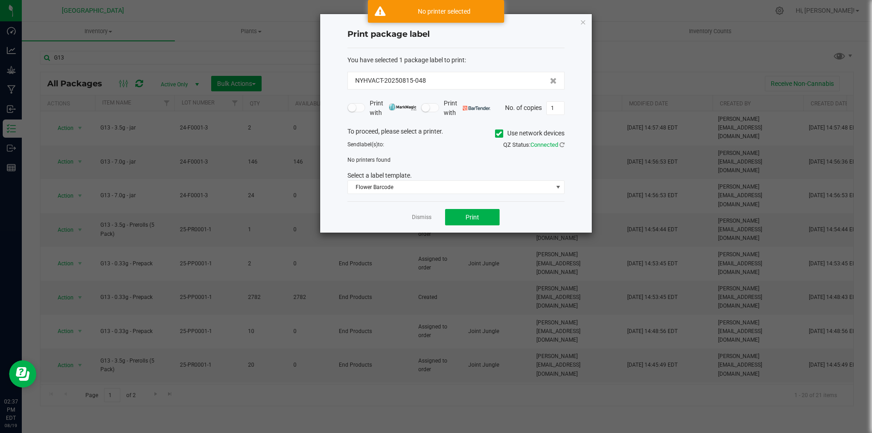
click at [497, 133] on icon at bounding box center [499, 133] width 6 height 0
click at [0, 0] on input "Use network devices" at bounding box center [0, 0] width 0 height 0
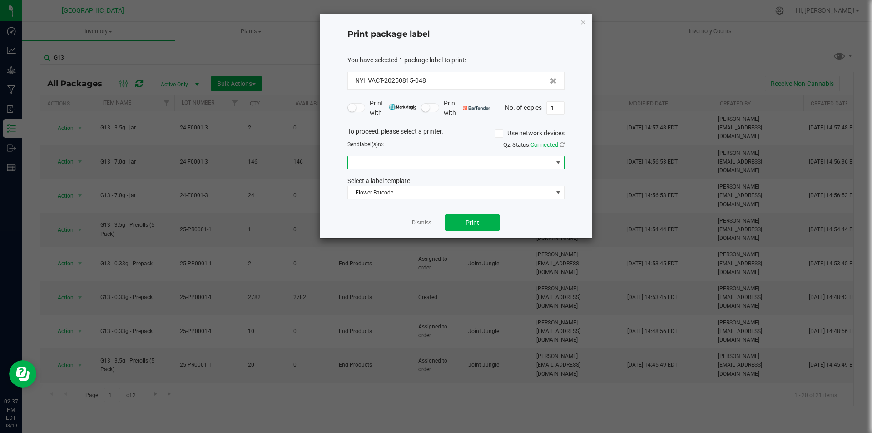
click at [416, 158] on span at bounding box center [450, 162] width 205 height 13
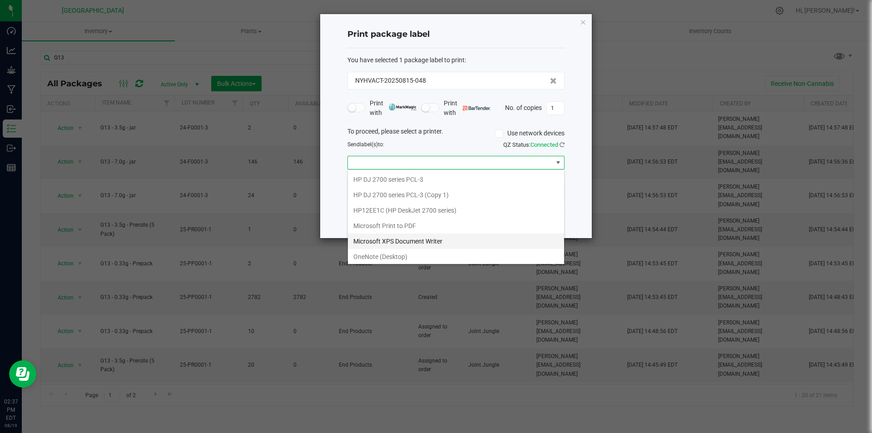
scroll to position [64, 0]
click at [407, 255] on ZPL "ZDesigner ZD421-203dpi ZPL" at bounding box center [456, 254] width 216 height 15
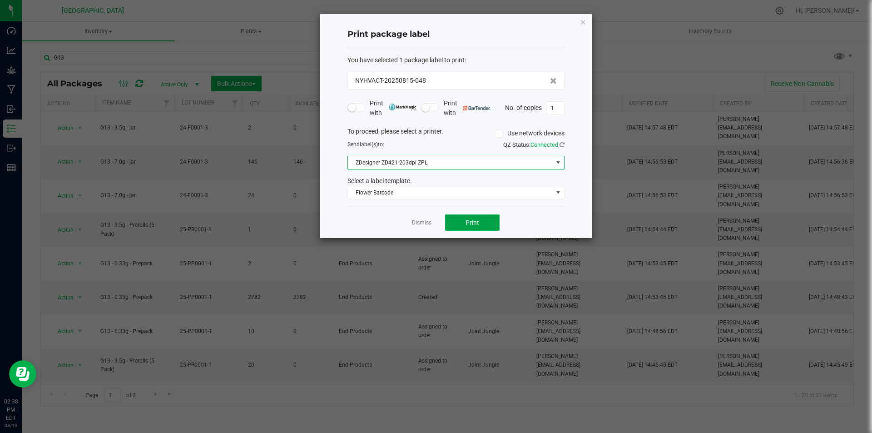
click at [477, 219] on span "Print" at bounding box center [472, 222] width 14 height 7
